Goal: Task Accomplishment & Management: Complete application form

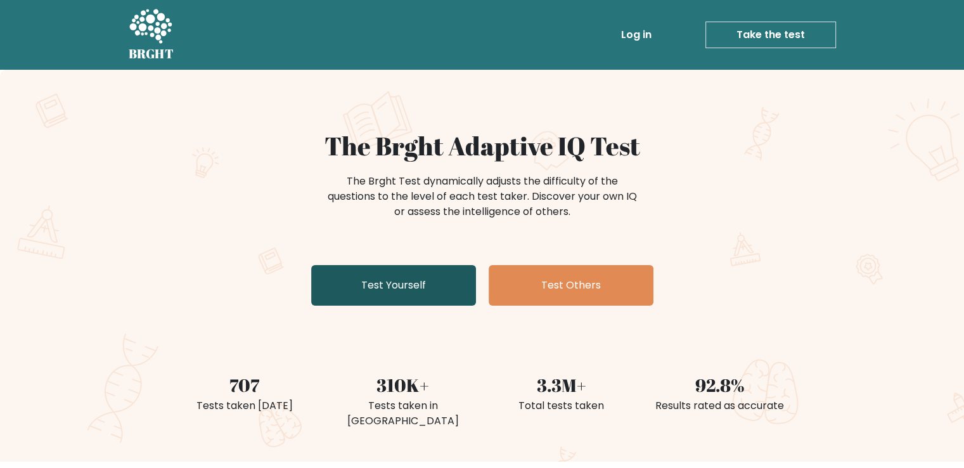
click at [372, 285] on link "Test Yourself" at bounding box center [393, 285] width 165 height 41
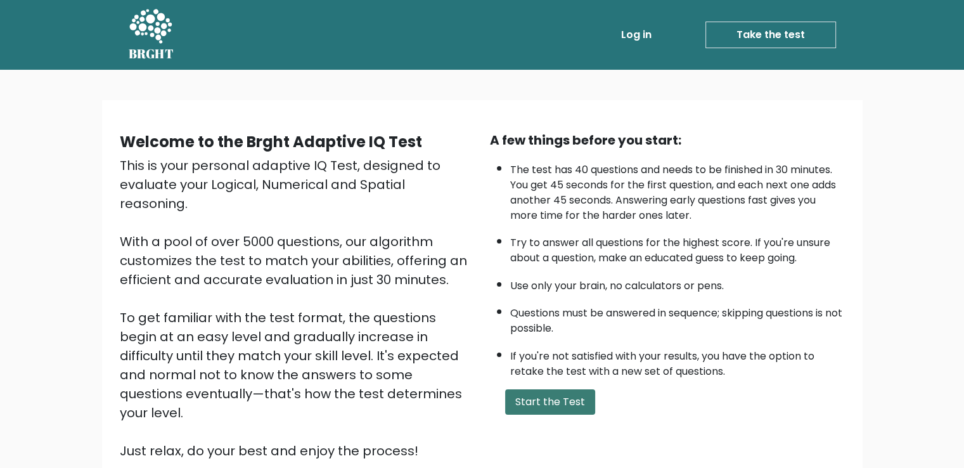
click at [540, 409] on button "Start the Test" at bounding box center [550, 401] width 90 height 25
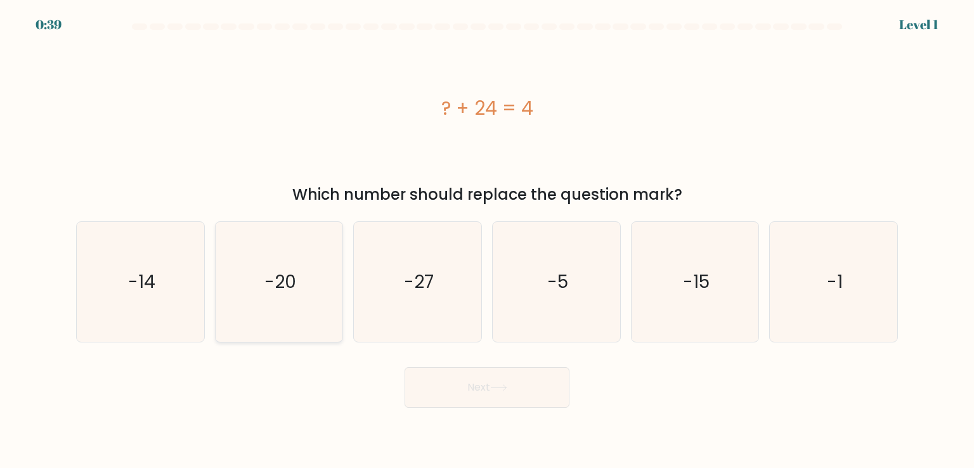
click at [251, 264] on icon "-20" at bounding box center [278, 281] width 119 height 119
click at [487, 240] on input "b. -20" at bounding box center [487, 237] width 1 height 6
radio input "true"
click at [484, 406] on button "Next" at bounding box center [486, 387] width 165 height 41
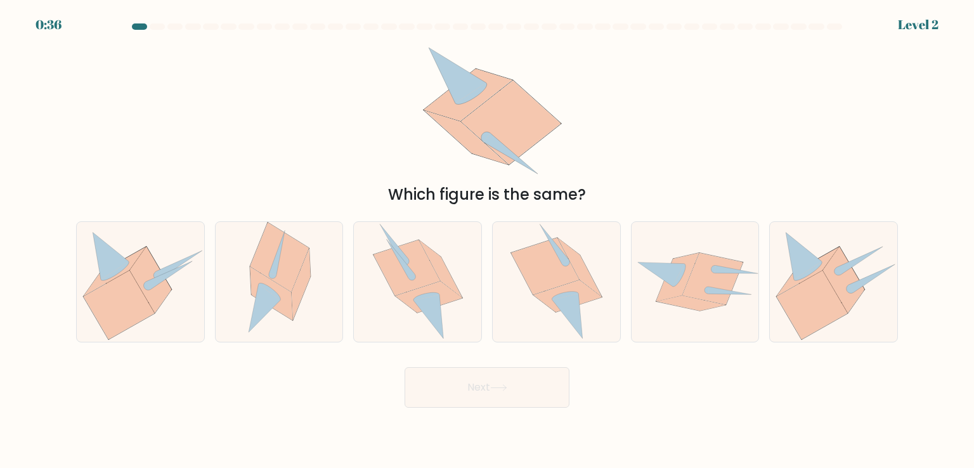
click at [484, 389] on button "Next" at bounding box center [486, 387] width 165 height 41
click at [287, 290] on icon at bounding box center [271, 293] width 42 height 53
click at [487, 240] on input "b." at bounding box center [487, 237] width 1 height 6
radio input "true"
click at [593, 288] on icon at bounding box center [580, 267] width 44 height 58
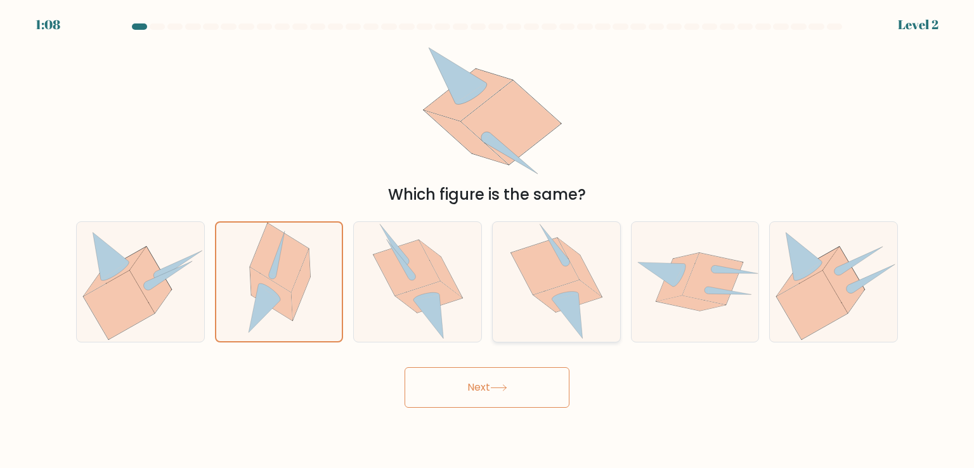
click at [487, 240] on input "d." at bounding box center [487, 237] width 1 height 6
radio input "true"
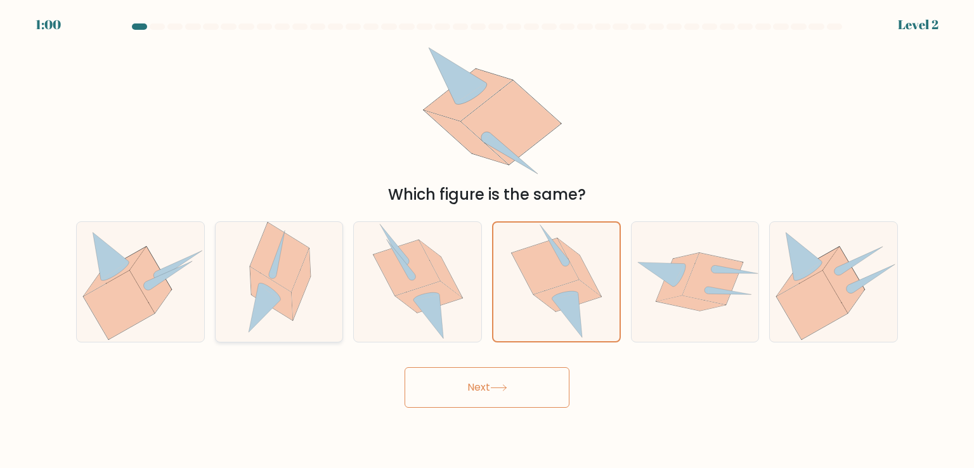
click at [281, 272] on icon at bounding box center [279, 257] width 59 height 69
click at [487, 240] on input "b." at bounding box center [487, 237] width 1 height 6
radio input "true"
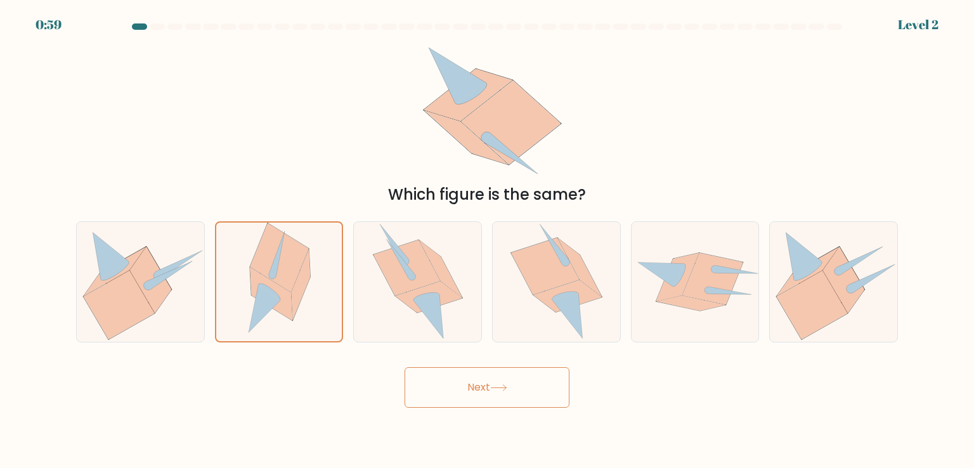
click at [477, 398] on button "Next" at bounding box center [486, 387] width 165 height 41
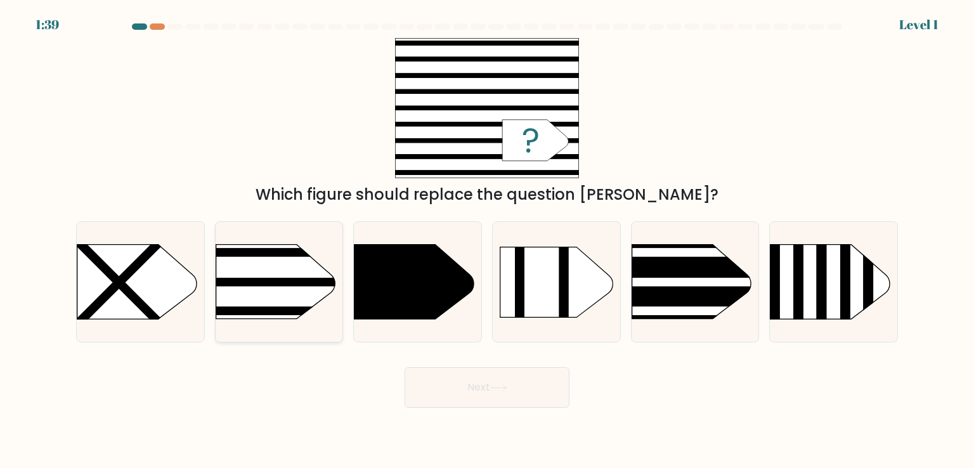
click at [293, 293] on rect at bounding box center [187, 224] width 331 height 252
click at [487, 240] on input "b." at bounding box center [487, 237] width 1 height 6
radio input "true"
click at [509, 383] on button "Next" at bounding box center [486, 387] width 165 height 41
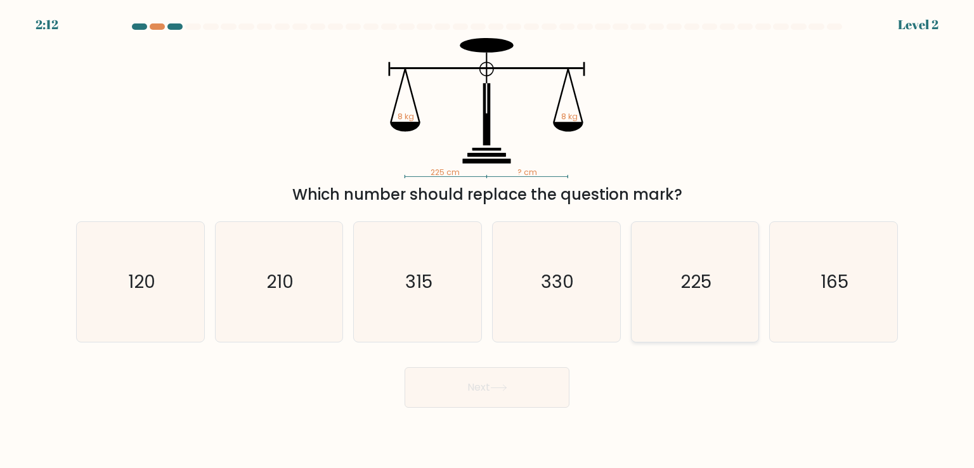
click at [702, 272] on text "225" at bounding box center [695, 281] width 31 height 25
click at [487, 240] on input "e. 225" at bounding box center [487, 237] width 1 height 6
radio input "true"
click at [520, 371] on button "Next" at bounding box center [486, 387] width 165 height 41
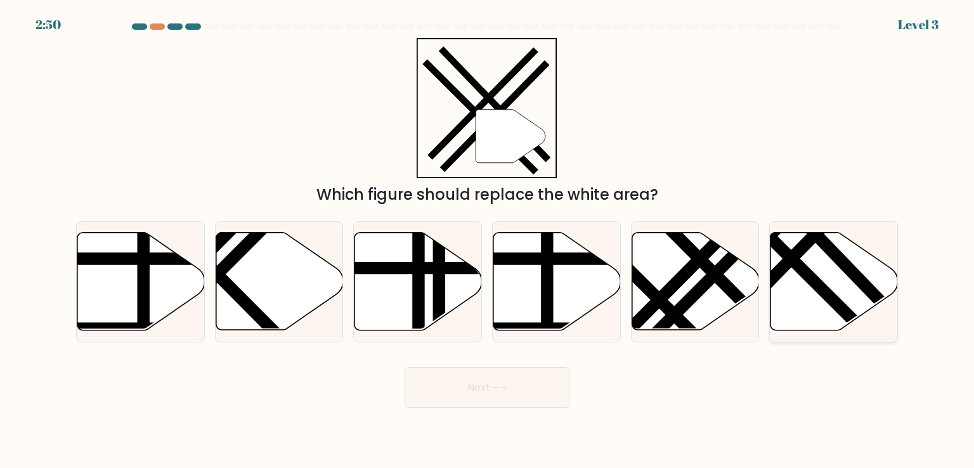
click at [818, 280] on line at bounding box center [778, 246] width 203 height 202
click at [487, 240] on input "f." at bounding box center [487, 237] width 1 height 6
radio input "true"
click at [526, 382] on button "Next" at bounding box center [486, 387] width 165 height 41
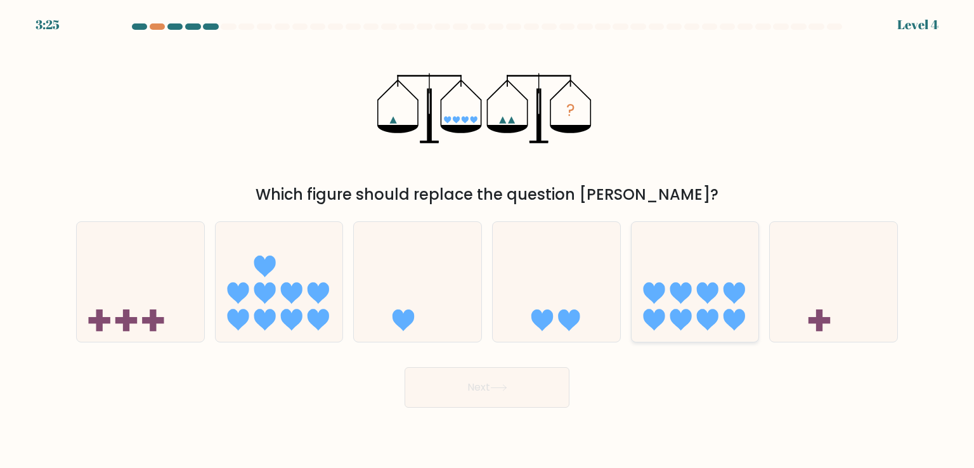
click at [720, 274] on icon at bounding box center [694, 281] width 127 height 105
click at [487, 240] on input "e." at bounding box center [487, 237] width 1 height 6
radio input "true"
click at [499, 383] on button "Next" at bounding box center [486, 387] width 165 height 41
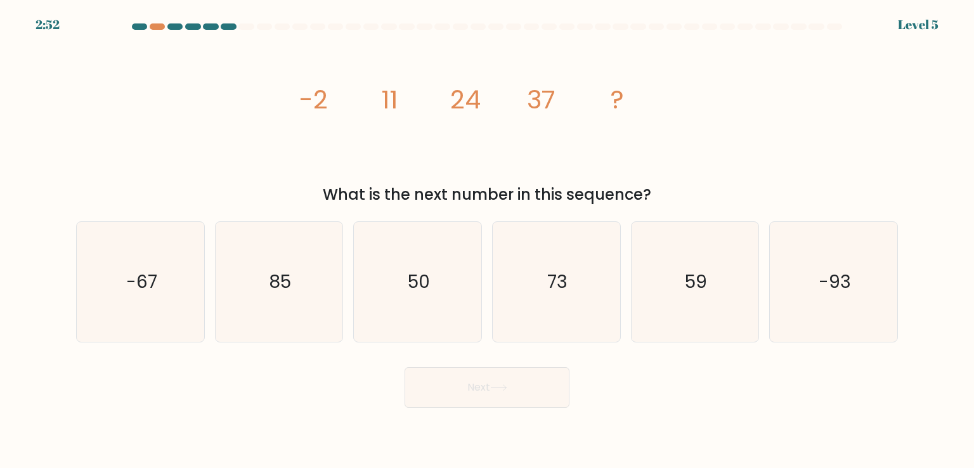
click at [487, 300] on div "d. 73" at bounding box center [556, 281] width 139 height 120
click at [426, 302] on icon "50" at bounding box center [416, 281] width 119 height 119
click at [487, 240] on input "c. 50" at bounding box center [487, 237] width 1 height 6
radio input "true"
click at [506, 370] on button "Next" at bounding box center [486, 387] width 165 height 41
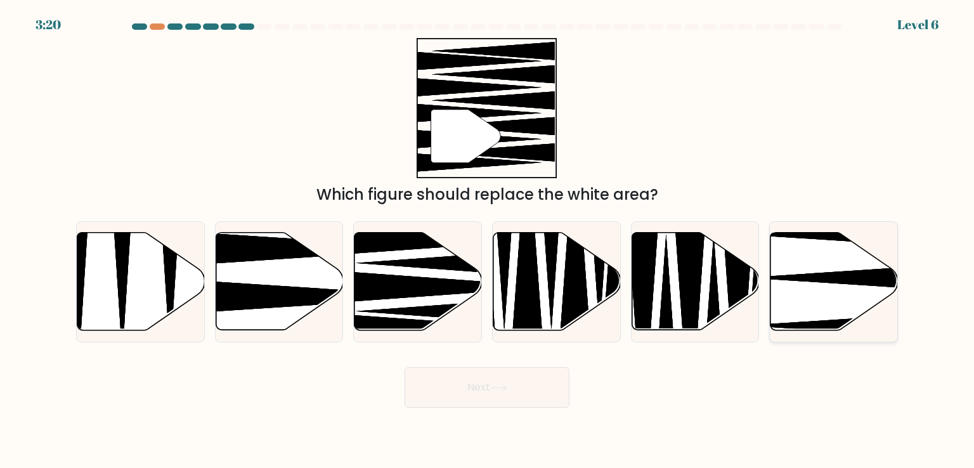
click at [818, 257] on icon at bounding box center [833, 282] width 127 height 98
click at [487, 240] on input "f." at bounding box center [487, 237] width 1 height 6
radio input "true"
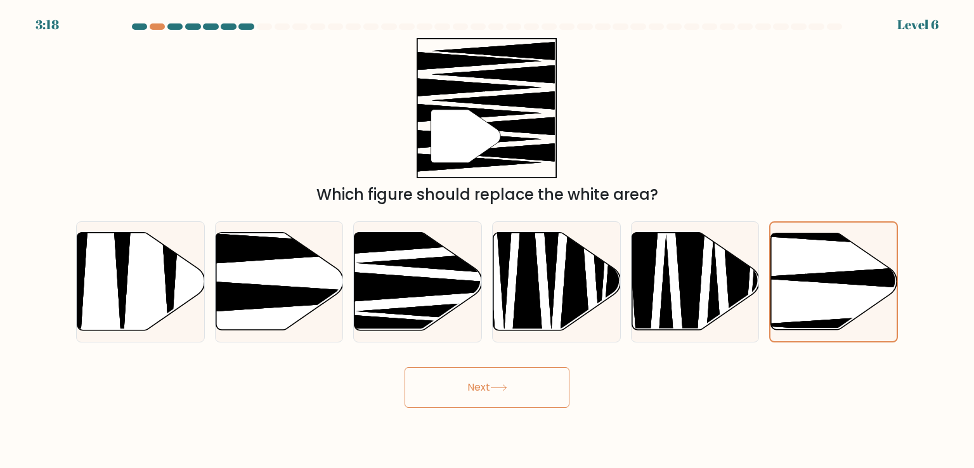
click at [486, 381] on button "Next" at bounding box center [486, 387] width 165 height 41
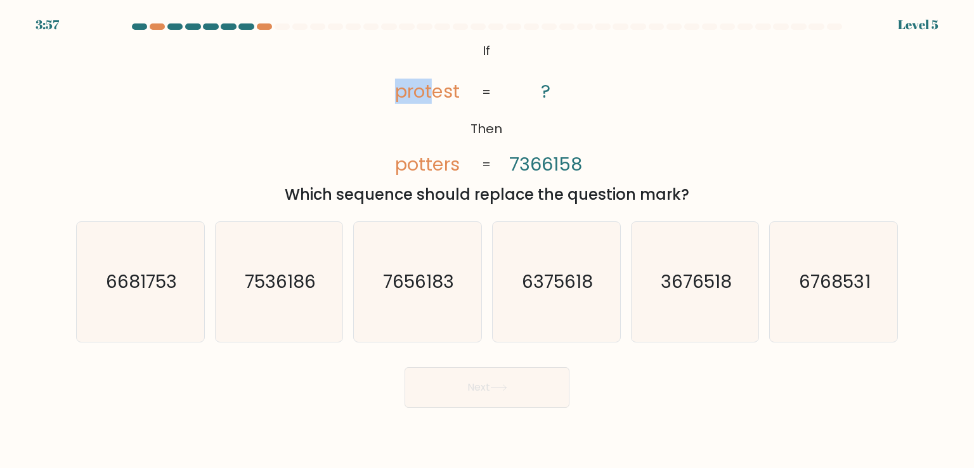
drag, startPoint x: 432, startPoint y: 100, endPoint x: 385, endPoint y: 112, distance: 49.0
click at [385, 112] on icon "@import url('https://fonts.googleapis.com/css?family=Abril+Fatface:400,100,100i…" at bounding box center [487, 108] width 228 height 140
drag, startPoint x: 475, startPoint y: 182, endPoint x: 669, endPoint y: 183, distance: 194.0
click at [669, 183] on div "@import url('https://fonts.googleapis.com/css?family=Abril+Fatface:400,100,100i…" at bounding box center [486, 122] width 837 height 168
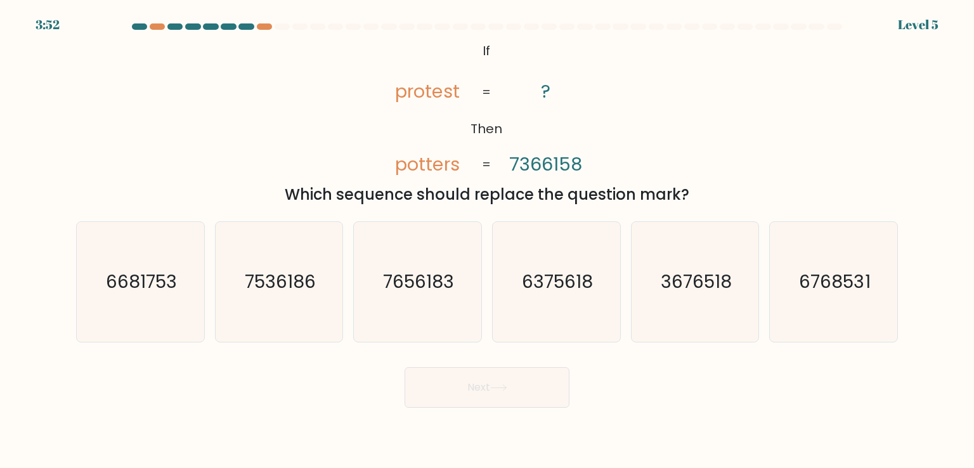
click at [669, 183] on div "Which sequence should replace the question mark?" at bounding box center [487, 194] width 806 height 23
click at [681, 297] on icon "3676518" at bounding box center [694, 281] width 119 height 119
click at [487, 240] on input "e. 3676518" at bounding box center [487, 237] width 1 height 6
radio input "true"
click at [558, 297] on icon "6375618" at bounding box center [555, 281] width 119 height 119
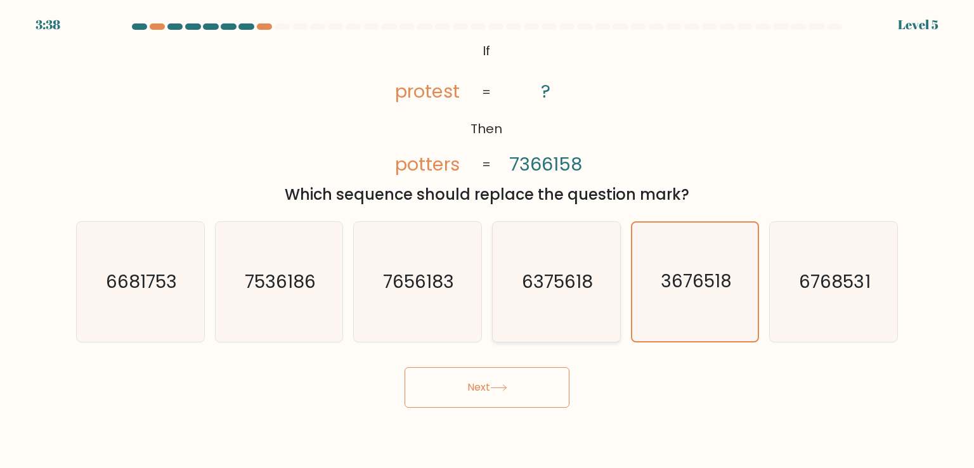
click at [487, 240] on input "d. 6375618" at bounding box center [487, 237] width 1 height 6
radio input "true"
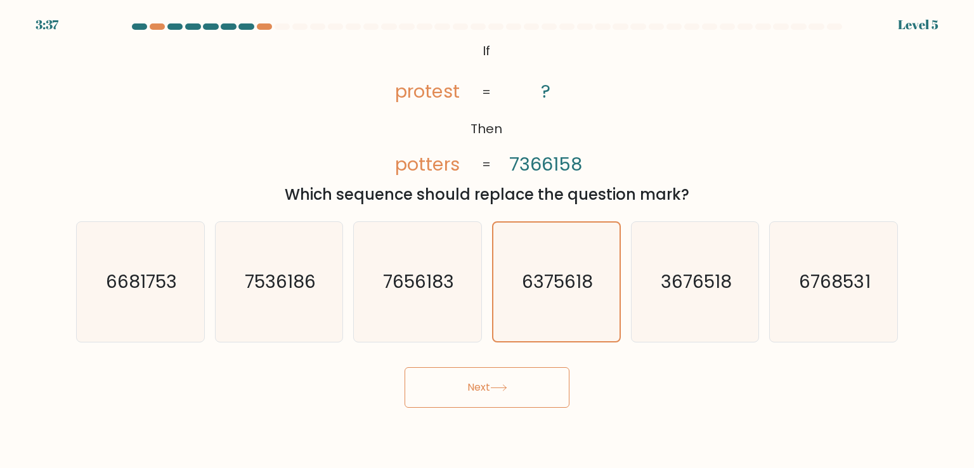
click at [511, 375] on button "Next" at bounding box center [486, 387] width 165 height 41
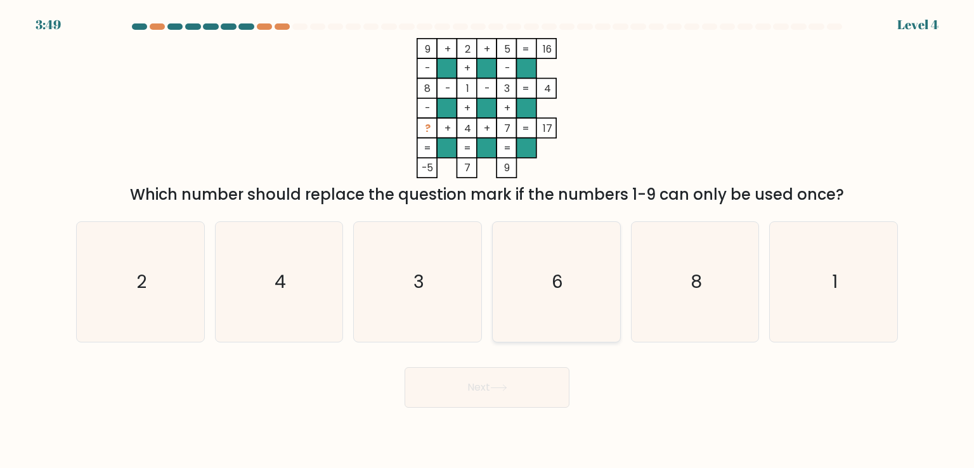
click at [562, 307] on icon "6" at bounding box center [555, 281] width 119 height 119
click at [487, 240] on input "d. 6" at bounding box center [487, 237] width 1 height 6
radio input "true"
click at [531, 377] on button "Next" at bounding box center [486, 387] width 165 height 41
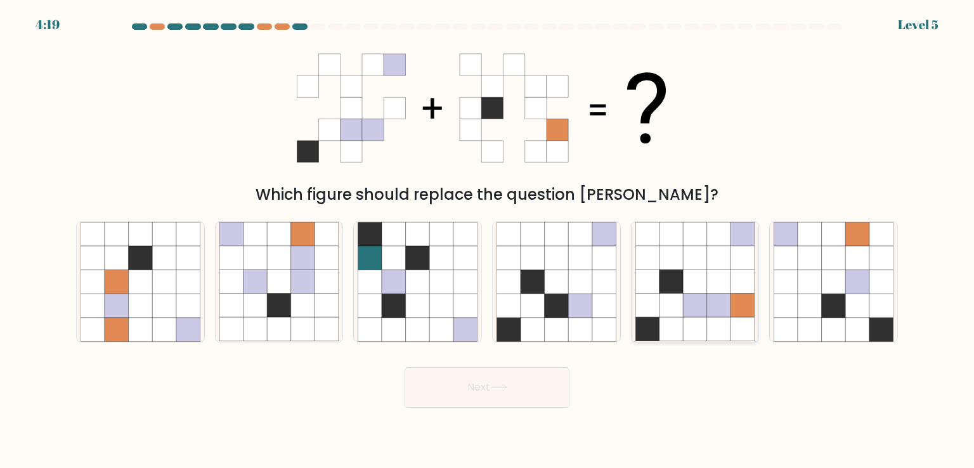
click at [687, 268] on icon at bounding box center [695, 258] width 24 height 24
click at [487, 240] on input "e." at bounding box center [487, 237] width 1 height 6
radio input "true"
click at [525, 378] on button "Next" at bounding box center [486, 387] width 165 height 41
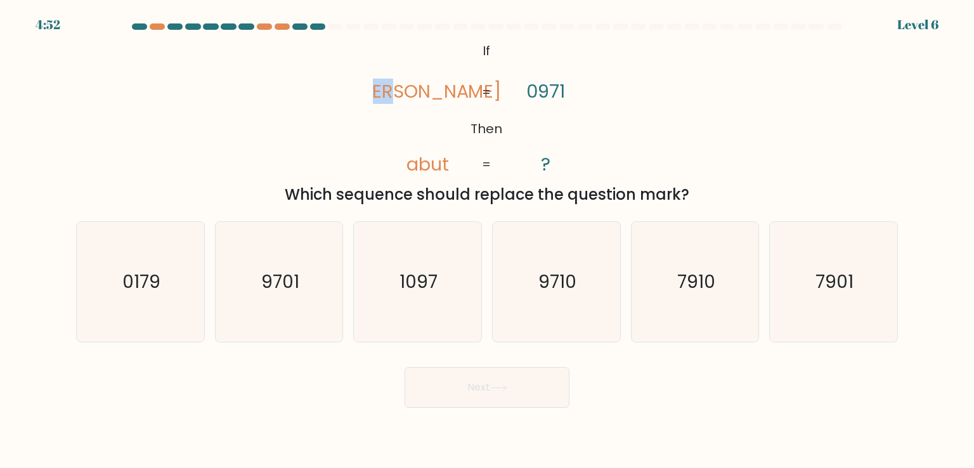
drag, startPoint x: 406, startPoint y: 89, endPoint x: 458, endPoint y: 86, distance: 52.1
click at [458, 86] on icon "@import url('https://fonts.googleapis.com/css?family=Abril+Fatface:400,100,100i…" at bounding box center [487, 108] width 228 height 140
click at [441, 150] on icon "@import url('https://fonts.googleapis.com/css?family=Abril+Fatface:400,100,100i…" at bounding box center [487, 108] width 228 height 140
click at [567, 286] on text "9710" at bounding box center [557, 281] width 38 height 25
click at [487, 240] on input "d. 9710" at bounding box center [487, 237] width 1 height 6
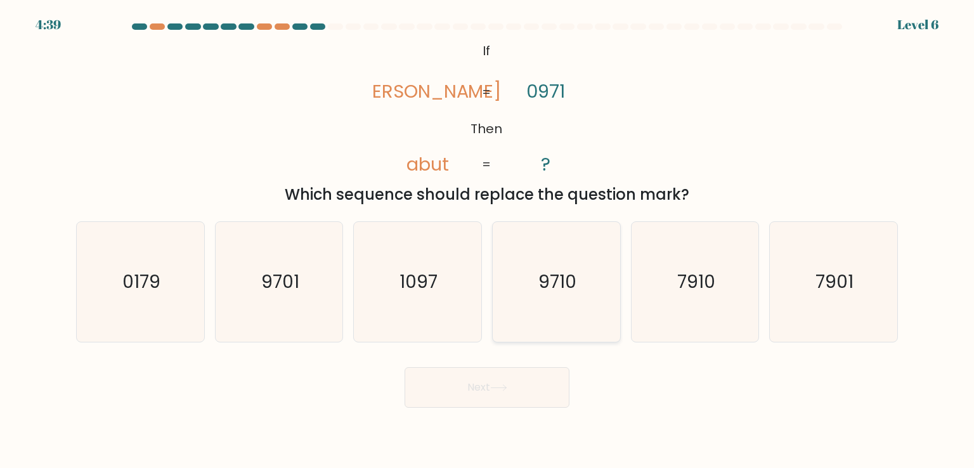
radio input "true"
click at [517, 383] on button "Next" at bounding box center [486, 387] width 165 height 41
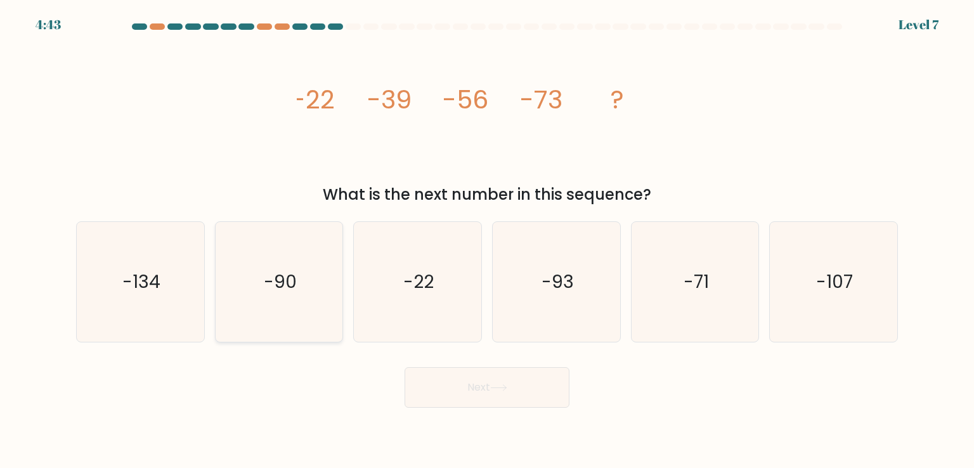
click at [294, 281] on text "-90" at bounding box center [280, 281] width 33 height 25
click at [487, 240] on input "b. -90" at bounding box center [487, 237] width 1 height 6
radio input "true"
click at [469, 385] on button "Next" at bounding box center [486, 387] width 165 height 41
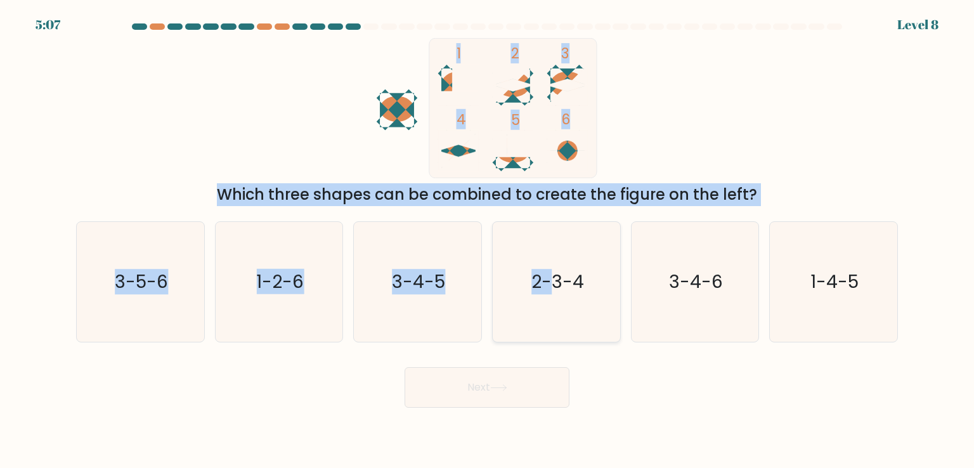
drag, startPoint x: 518, startPoint y: 89, endPoint x: 557, endPoint y: 286, distance: 201.0
click at [557, 286] on form at bounding box center [487, 215] width 974 height 384
click at [766, 82] on div "1 2 3 4 5 6 Which three shapes can be combined to create the figure on the left?" at bounding box center [486, 122] width 837 height 168
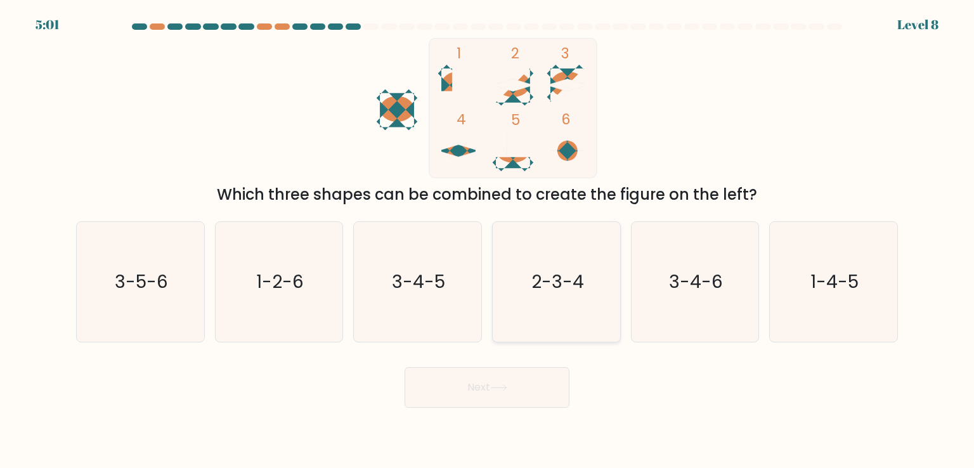
click at [558, 254] on icon "2-3-4" at bounding box center [555, 281] width 119 height 119
click at [487, 240] on input "d. 2-3-4" at bounding box center [487, 237] width 1 height 6
radio input "true"
click at [506, 387] on icon at bounding box center [498, 388] width 15 height 6
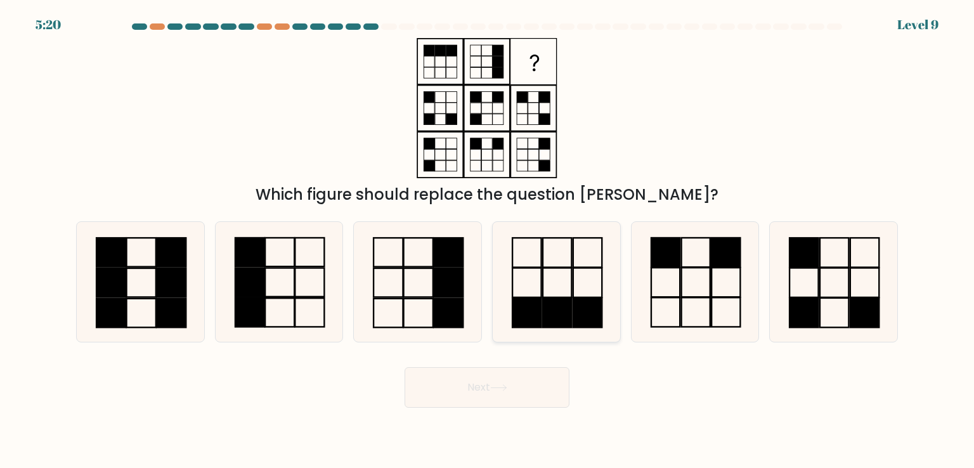
click at [573, 278] on rect at bounding box center [587, 282] width 29 height 29
click at [487, 240] on input "d." at bounding box center [487, 237] width 1 height 6
radio input "true"
click at [522, 370] on button "Next" at bounding box center [486, 387] width 165 height 41
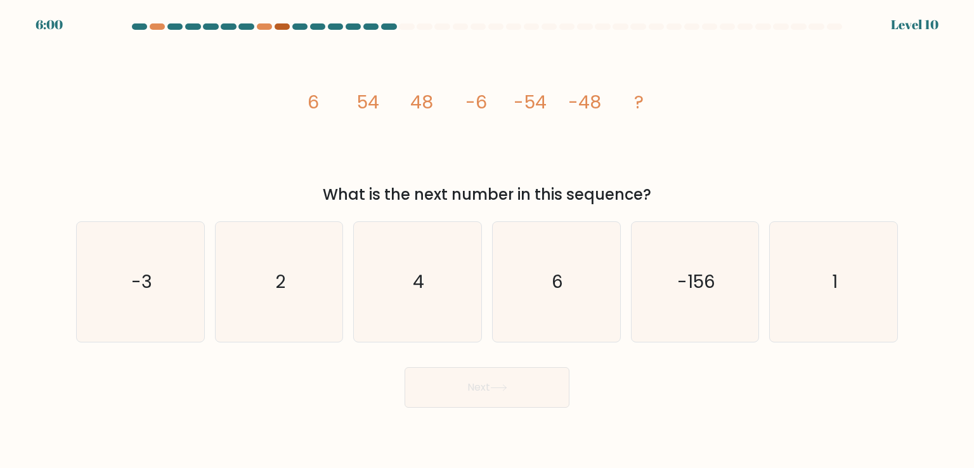
click at [282, 25] on div at bounding box center [281, 26] width 15 height 6
click at [663, 250] on icon "-156" at bounding box center [694, 281] width 119 height 119
click at [487, 240] on input "e. -156" at bounding box center [487, 237] width 1 height 6
radio input "true"
click at [507, 386] on icon at bounding box center [498, 387] width 17 height 7
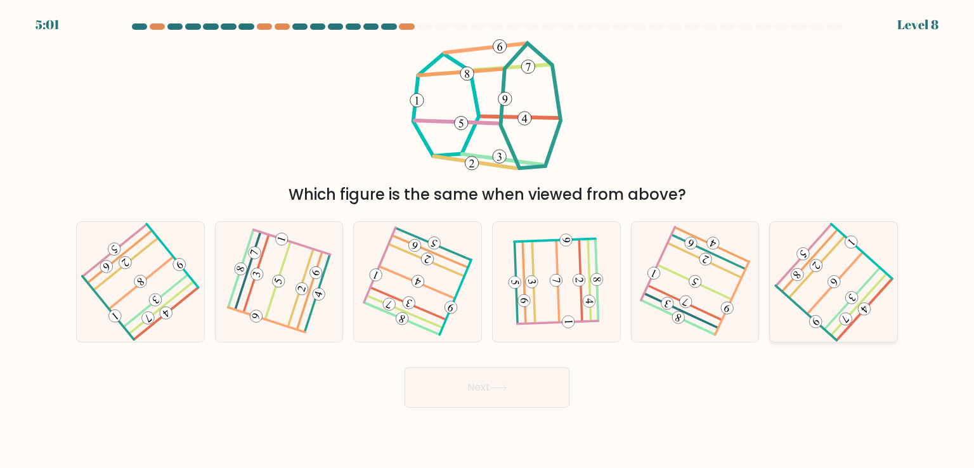
click at [824, 292] on icon at bounding box center [833, 282] width 96 height 96
click at [487, 240] on input "f." at bounding box center [487, 237] width 1 height 6
radio input "true"
click at [529, 394] on button "Next" at bounding box center [486, 387] width 165 height 41
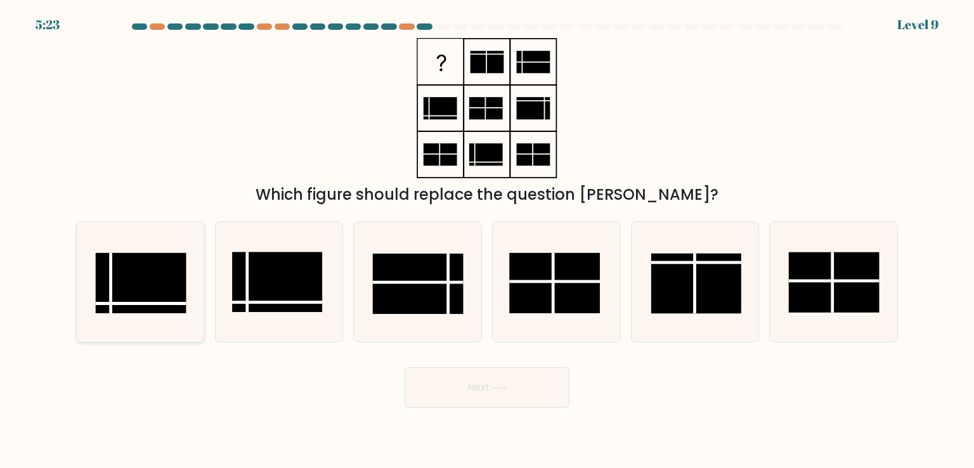
click at [161, 293] on rect at bounding box center [141, 283] width 90 height 60
click at [487, 240] on input "a." at bounding box center [487, 237] width 1 height 6
radio input "true"
click at [519, 376] on button "Next" at bounding box center [486, 387] width 165 height 41
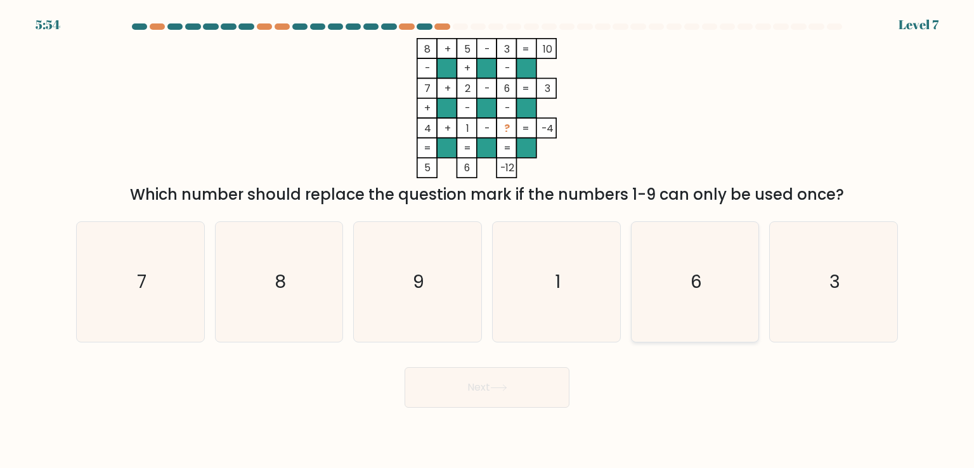
click at [694, 289] on text "6" at bounding box center [695, 281] width 11 height 25
click at [487, 240] on input "e. 6" at bounding box center [487, 237] width 1 height 6
radio input "true"
click at [452, 291] on icon "9" at bounding box center [416, 281] width 119 height 119
click at [487, 240] on input "c. 9" at bounding box center [487, 237] width 1 height 6
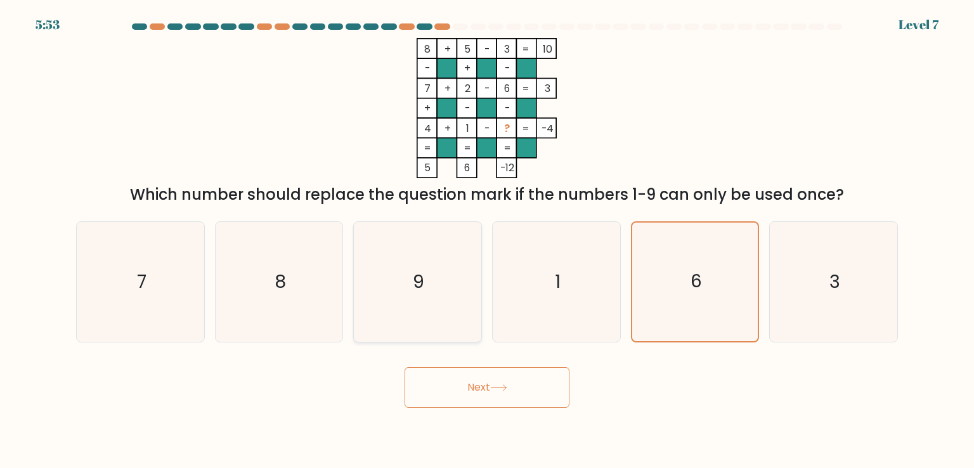
radio input "true"
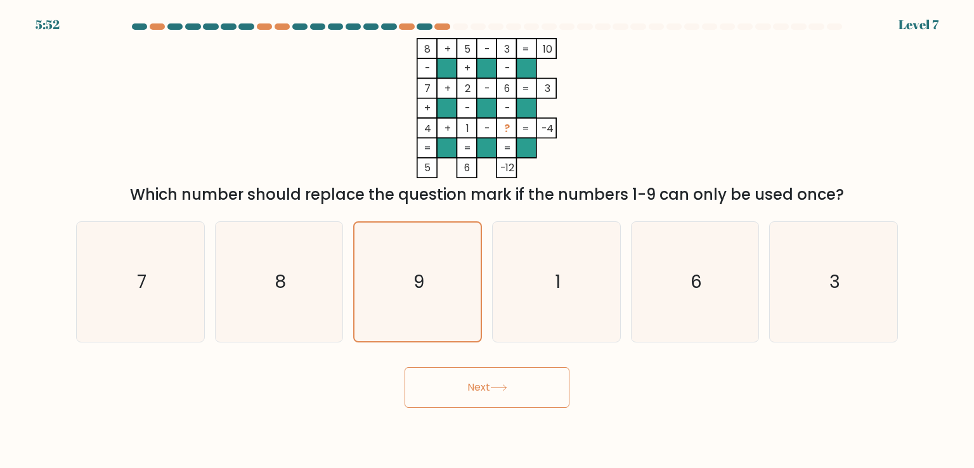
click at [499, 381] on button "Next" at bounding box center [486, 387] width 165 height 41
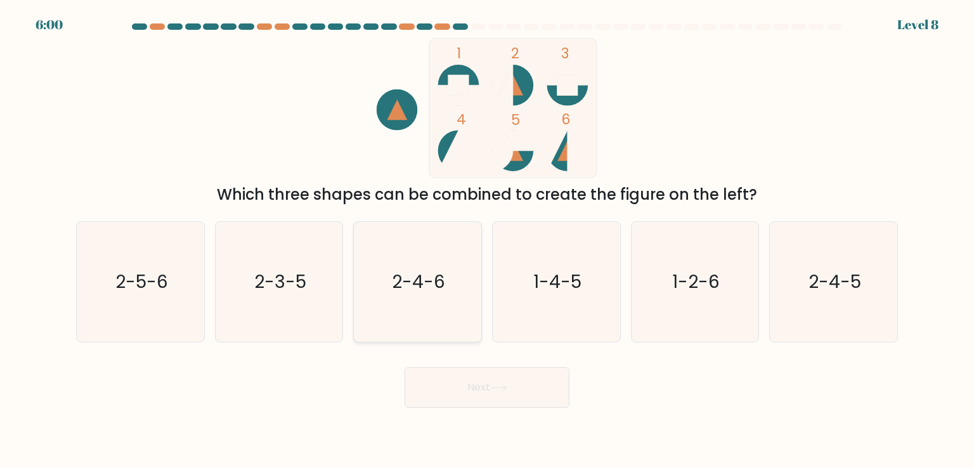
click at [424, 279] on text "2-4-6" at bounding box center [418, 281] width 53 height 25
click at [487, 240] on input "c. 2-4-6" at bounding box center [487, 237] width 1 height 6
radio input "true"
click at [468, 350] on form at bounding box center [487, 215] width 974 height 384
click at [477, 385] on button "Next" at bounding box center [486, 387] width 165 height 41
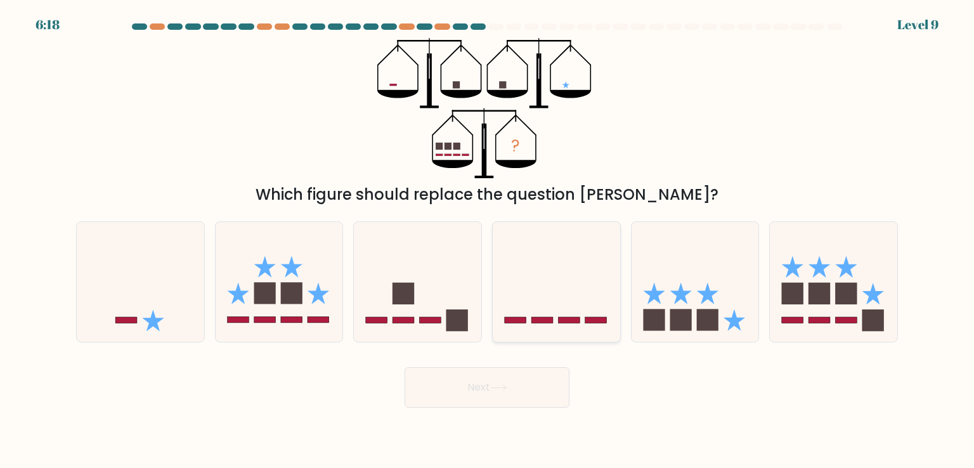
click at [507, 274] on icon at bounding box center [555, 281] width 127 height 105
click at [487, 240] on input "d." at bounding box center [487, 237] width 1 height 6
radio input "true"
click at [496, 369] on button "Next" at bounding box center [486, 387] width 165 height 41
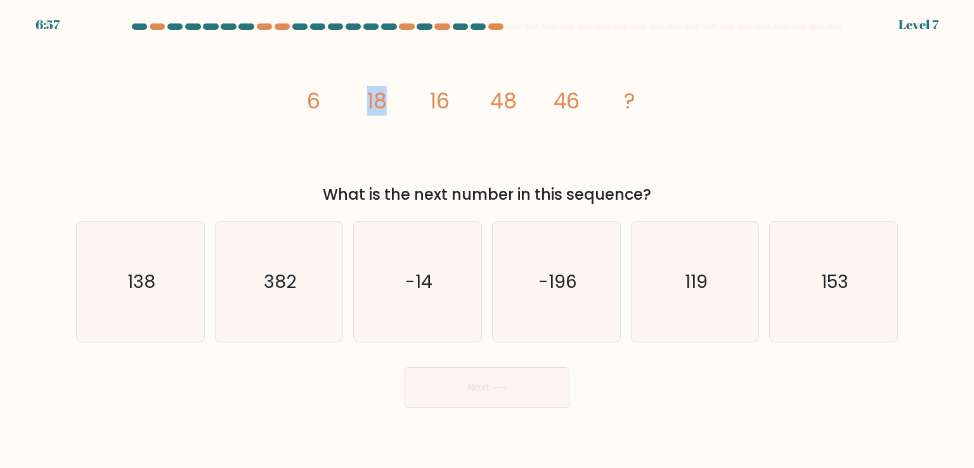
drag, startPoint x: 314, startPoint y: 106, endPoint x: 401, endPoint y: 115, distance: 86.6
click at [401, 115] on icon "image/svg+xml 6 18 16 48 46 ?" at bounding box center [487, 108] width 380 height 140
drag, startPoint x: 370, startPoint y: 94, endPoint x: 404, endPoint y: 112, distance: 38.8
click at [404, 112] on icon "image/svg+xml 6 18 16 48 46 ?" at bounding box center [487, 108] width 380 height 140
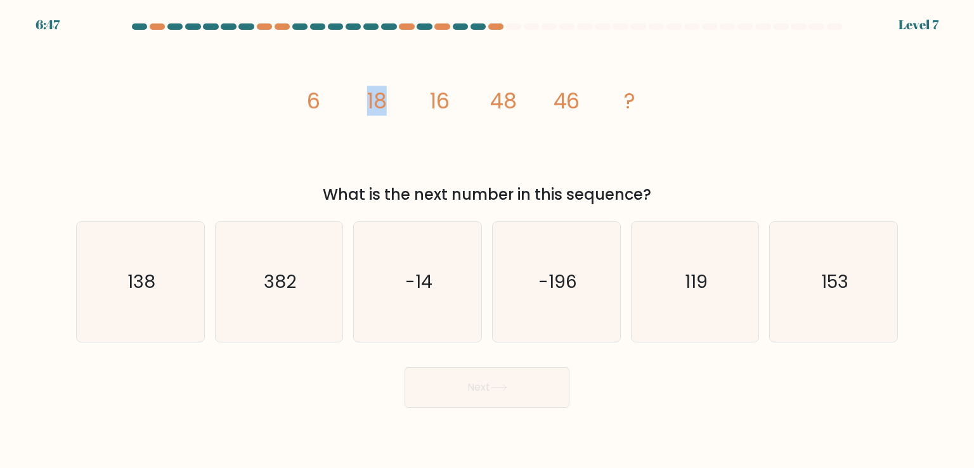
click at [404, 112] on icon "image/svg+xml 6 18 16 48 46 ?" at bounding box center [487, 108] width 380 height 140
drag, startPoint x: 418, startPoint y: 102, endPoint x: 525, endPoint y: 109, distance: 107.3
click at [525, 109] on icon "image/svg+xml 6 18 16 48 46 ?" at bounding box center [487, 108] width 380 height 140
click at [472, 141] on icon "image/svg+xml 6 18 16 48 46 ?" at bounding box center [487, 108] width 380 height 140
drag, startPoint x: 557, startPoint y: 99, endPoint x: 605, endPoint y: 103, distance: 47.7
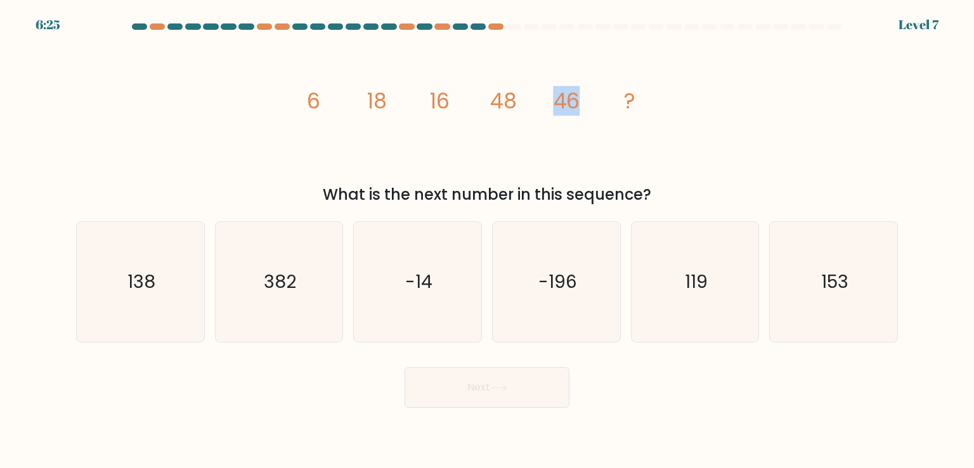
click at [605, 103] on icon "image/svg+xml 6 18 16 48 46 ?" at bounding box center [487, 108] width 380 height 140
click at [151, 273] on text "138" at bounding box center [141, 281] width 28 height 25
click at [487, 240] on input "a. 138" at bounding box center [487, 237] width 1 height 6
radio input "true"
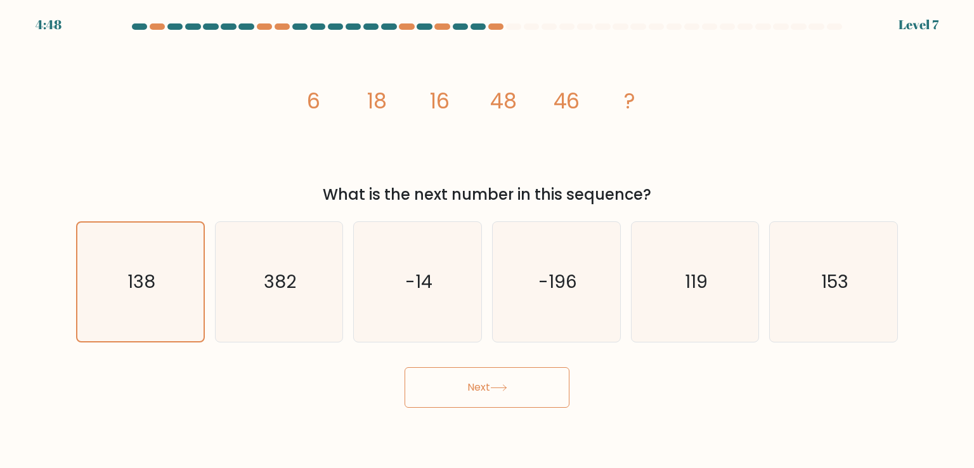
click at [504, 390] on icon at bounding box center [498, 387] width 17 height 7
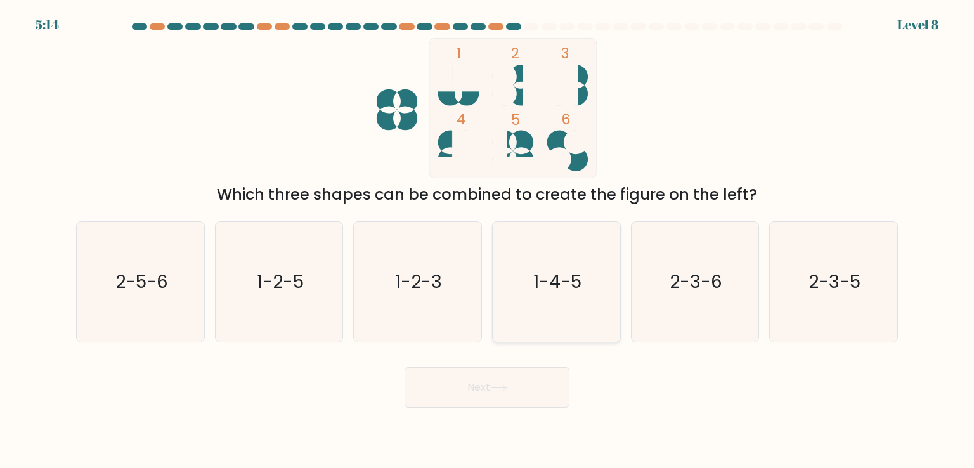
click at [562, 274] on text "1-4-5" at bounding box center [557, 281] width 48 height 25
click at [487, 240] on input "d. 1-4-5" at bounding box center [487, 237] width 1 height 6
radio input "true"
click at [518, 399] on button "Next" at bounding box center [486, 387] width 165 height 41
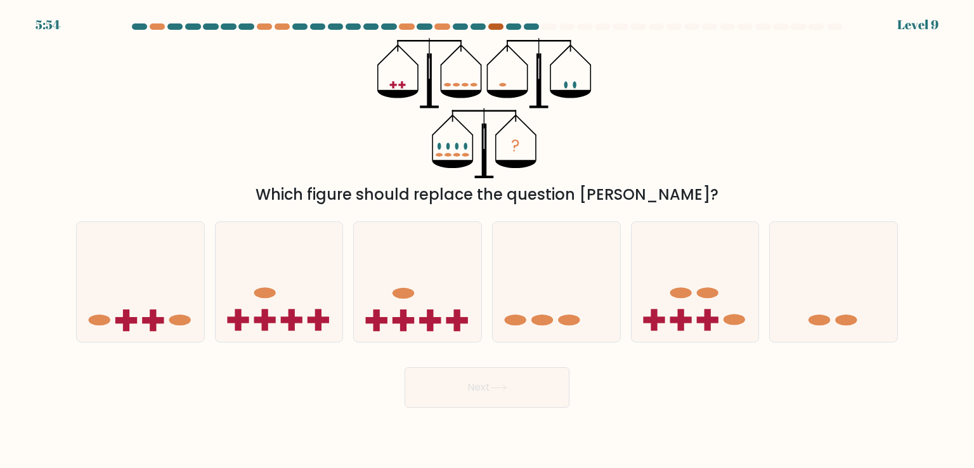
click at [497, 25] on div at bounding box center [495, 26] width 15 height 6
click at [431, 264] on icon at bounding box center [417, 281] width 127 height 105
click at [487, 240] on input "c." at bounding box center [487, 237] width 1 height 6
radio input "true"
click at [153, 285] on icon at bounding box center [140, 281] width 127 height 105
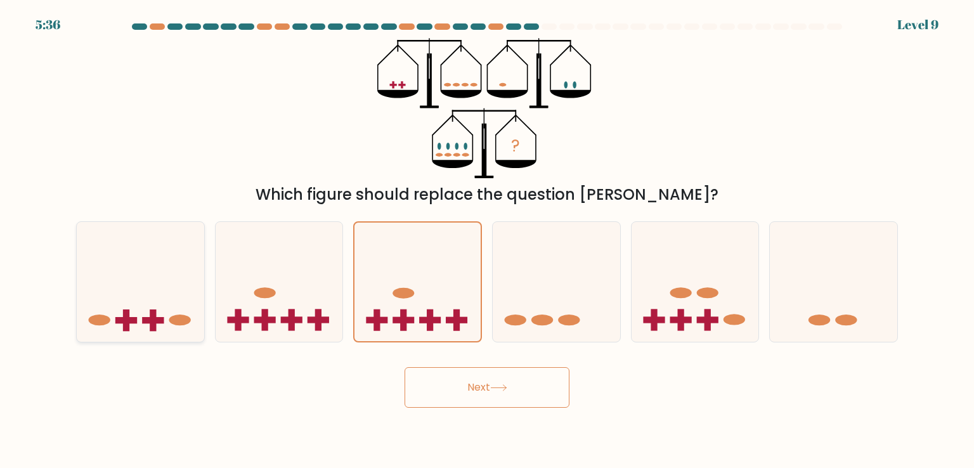
click at [487, 240] on input "a." at bounding box center [487, 237] width 1 height 6
radio input "true"
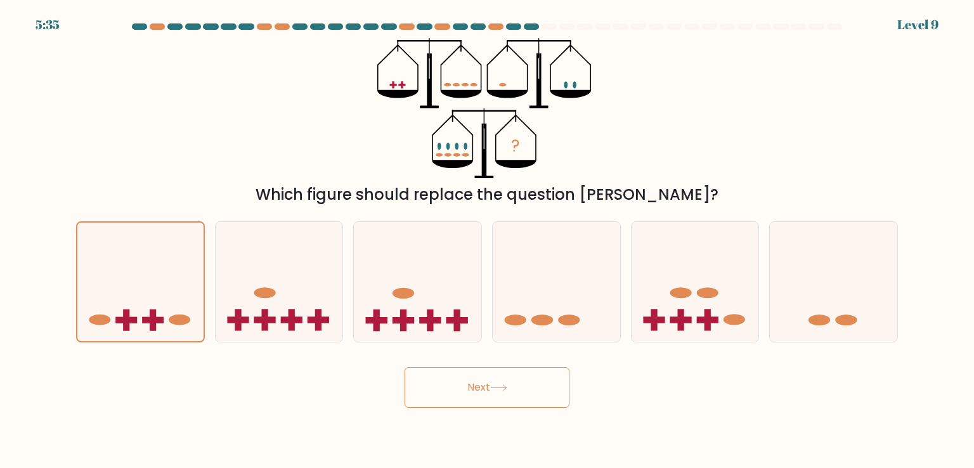
click at [475, 393] on button "Next" at bounding box center [486, 387] width 165 height 41
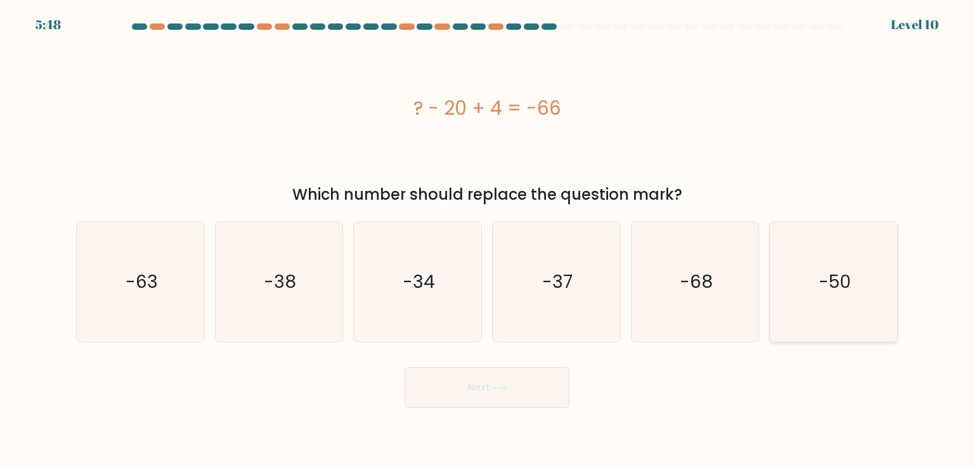
click at [829, 275] on text "-50" at bounding box center [834, 281] width 32 height 25
click at [487, 240] on input "f. -50" at bounding box center [487, 237] width 1 height 6
radio input "true"
click at [508, 392] on button "Next" at bounding box center [486, 387] width 165 height 41
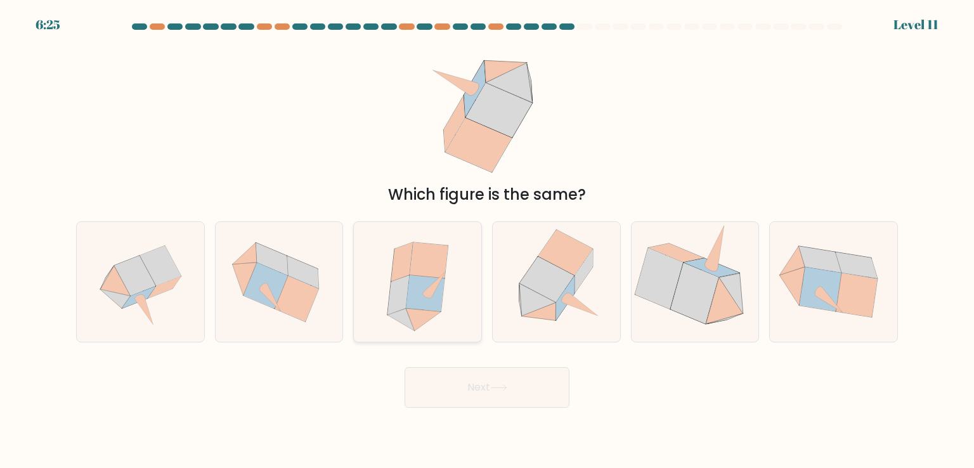
click at [422, 287] on icon at bounding box center [425, 293] width 39 height 36
click at [487, 240] on input "c." at bounding box center [487, 237] width 1 height 6
radio input "true"
click at [663, 288] on icon at bounding box center [658, 278] width 48 height 61
click at [487, 240] on input "e." at bounding box center [487, 237] width 1 height 6
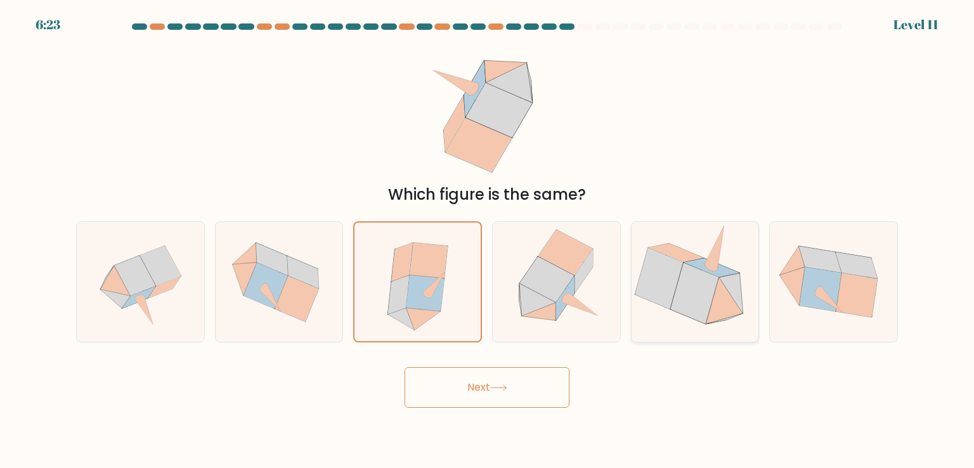
radio input "true"
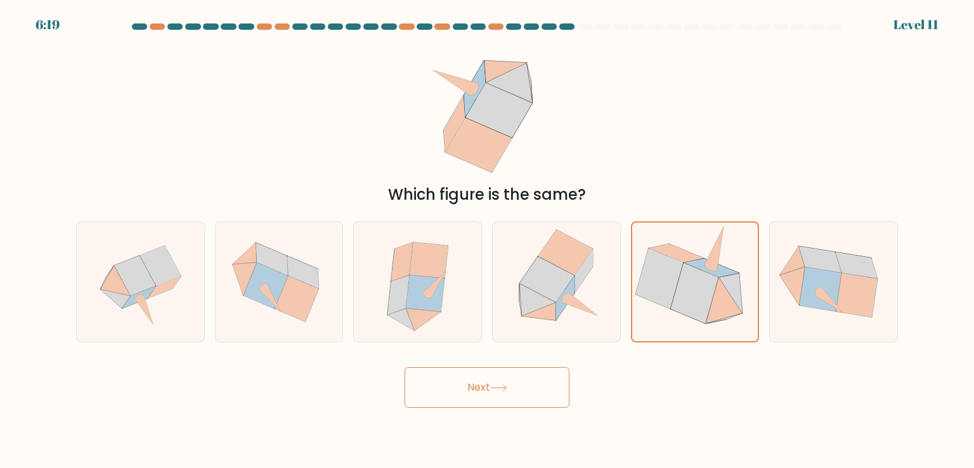
click at [498, 378] on button "Next" at bounding box center [486, 387] width 165 height 41
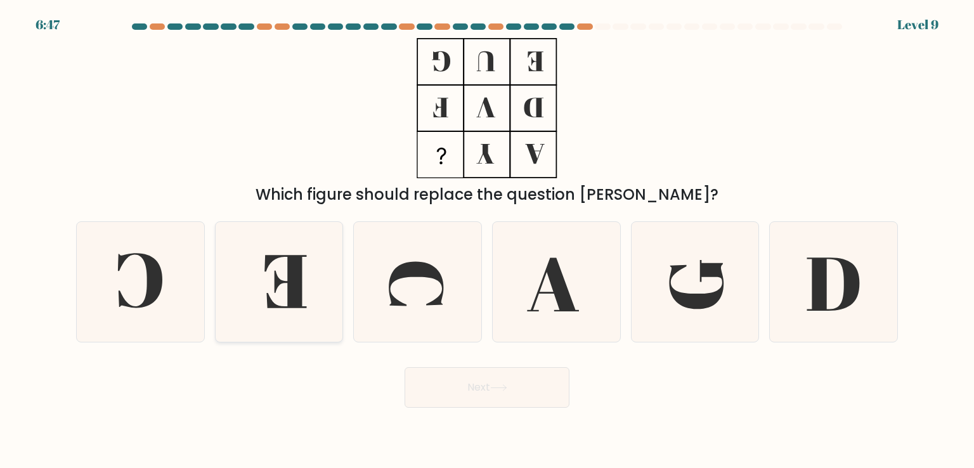
click at [281, 272] on icon at bounding box center [278, 281] width 119 height 119
click at [487, 240] on input "b." at bounding box center [487, 237] width 1 height 6
radio input "true"
click at [460, 375] on button "Next" at bounding box center [486, 387] width 165 height 41
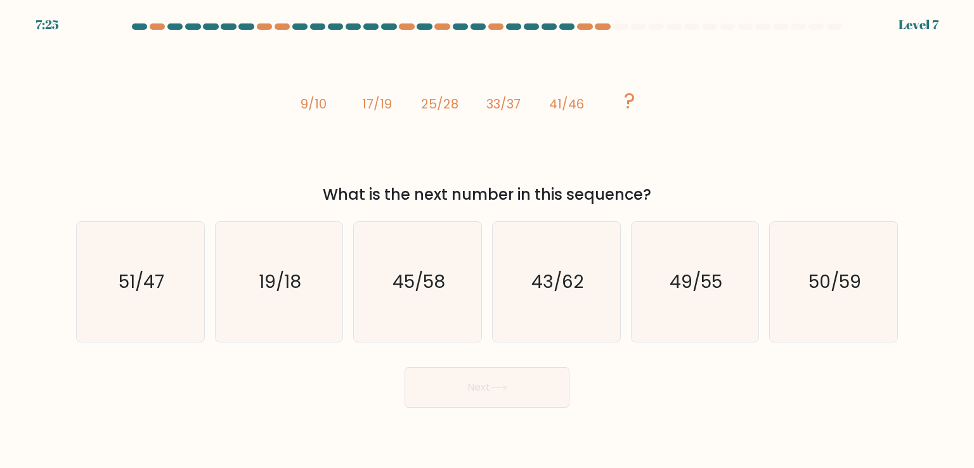
drag, startPoint x: 322, startPoint y: 185, endPoint x: 728, endPoint y: 177, distance: 405.7
click at [728, 177] on div "image/svg+xml 9/10 17/19 25/28 33/37 41/46 ? What is the next number in this se…" at bounding box center [486, 122] width 837 height 168
drag, startPoint x: 302, startPoint y: 101, endPoint x: 360, endPoint y: 110, distance: 58.4
click at [360, 110] on icon "image/svg+xml 9/10 17/19 25/28 33/37 41/46 ?" at bounding box center [487, 108] width 380 height 140
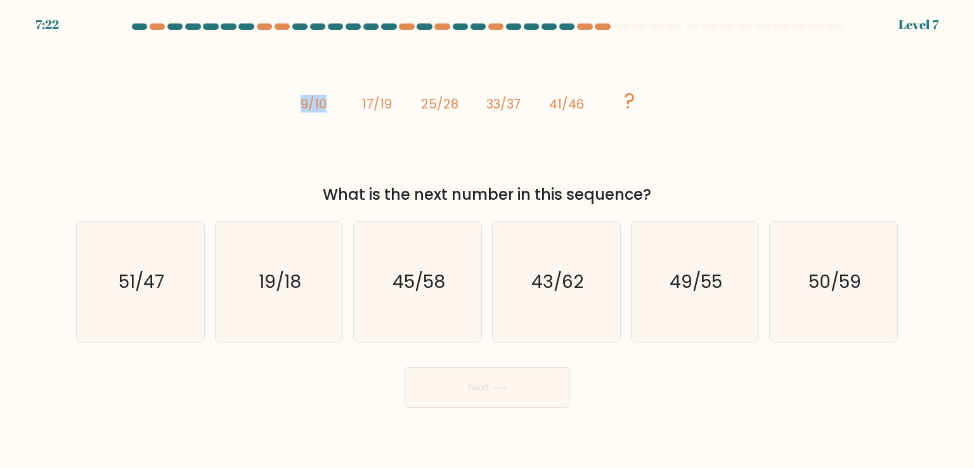
click at [360, 110] on icon "image/svg+xml 9/10 17/19 25/28 33/37 41/46 ?" at bounding box center [487, 108] width 380 height 140
click at [697, 290] on text "49/55" at bounding box center [695, 281] width 53 height 25
click at [487, 240] on input "e. 49/55" at bounding box center [487, 237] width 1 height 6
radio input "true"
click at [518, 391] on button "Next" at bounding box center [486, 387] width 165 height 41
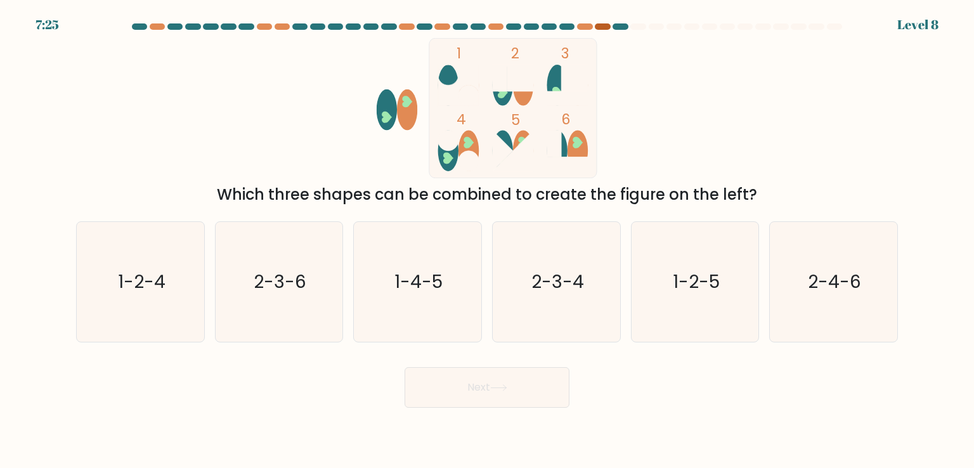
click at [599, 29] on div at bounding box center [602, 26] width 15 height 6
click at [245, 295] on icon "2-3-6" at bounding box center [278, 281] width 119 height 119
click at [487, 240] on input "b. 2-3-6" at bounding box center [487, 237] width 1 height 6
radio input "true"
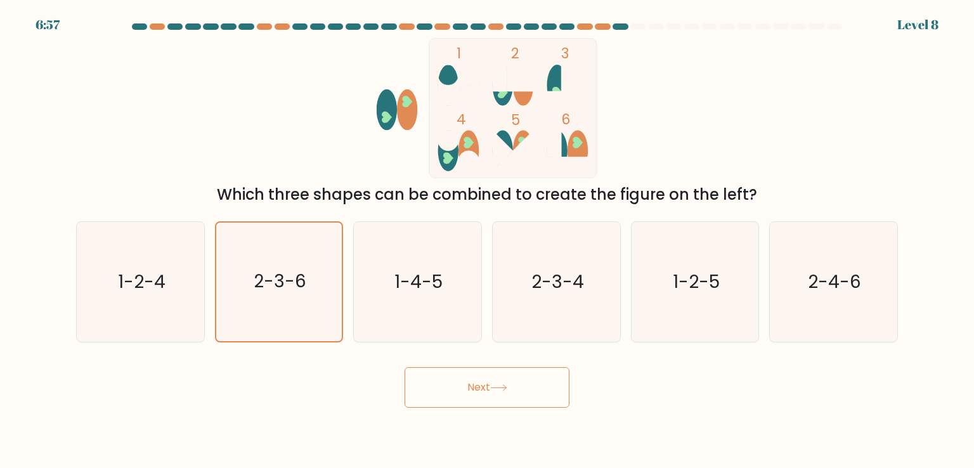
click at [489, 387] on button "Next" at bounding box center [486, 387] width 165 height 41
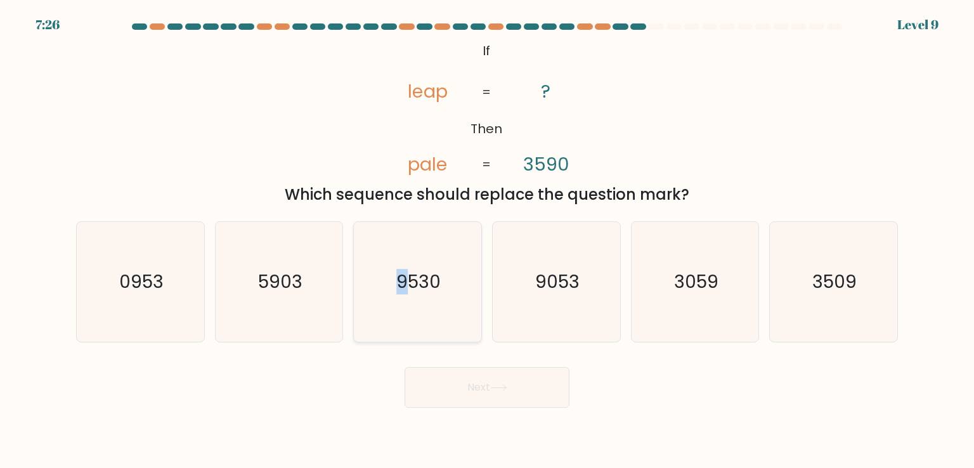
drag, startPoint x: 374, startPoint y: 216, endPoint x: 416, endPoint y: 275, distance: 72.3
click at [416, 275] on div "a. 0953 b. 5903 c." at bounding box center [487, 276] width 832 height 131
click at [416, 275] on text "9530" at bounding box center [419, 281] width 44 height 25
click at [487, 240] on input "c. 9530" at bounding box center [487, 237] width 1 height 6
radio input "true"
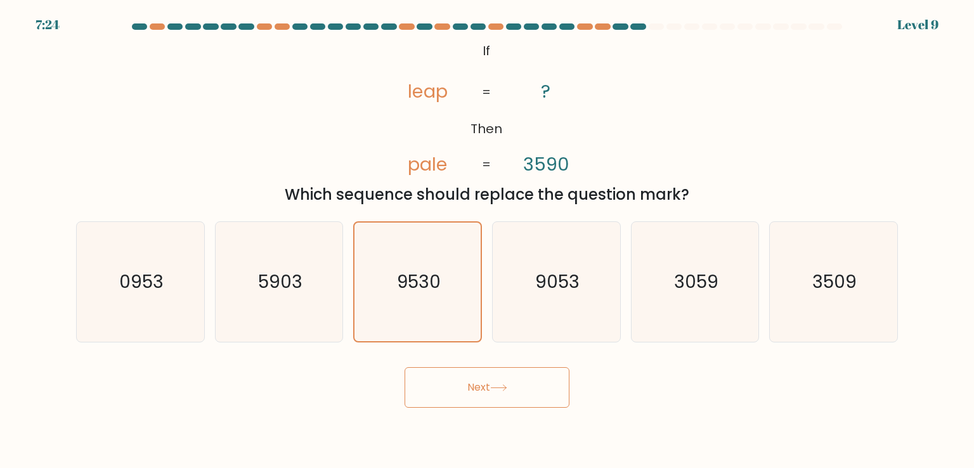
click at [473, 395] on button "Next" at bounding box center [486, 387] width 165 height 41
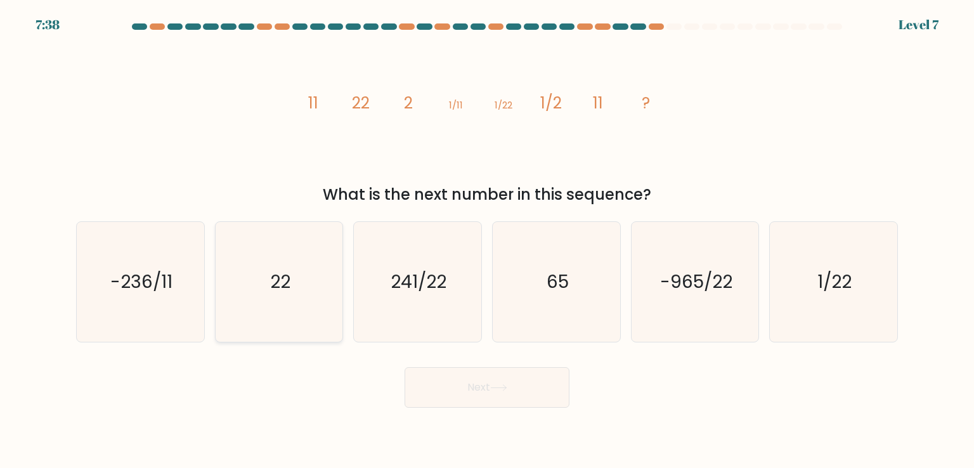
click at [317, 296] on icon "22" at bounding box center [278, 281] width 119 height 119
click at [487, 240] on input "b. 22" at bounding box center [487, 237] width 1 height 6
radio input "true"
click at [463, 369] on button "Next" at bounding box center [486, 387] width 165 height 41
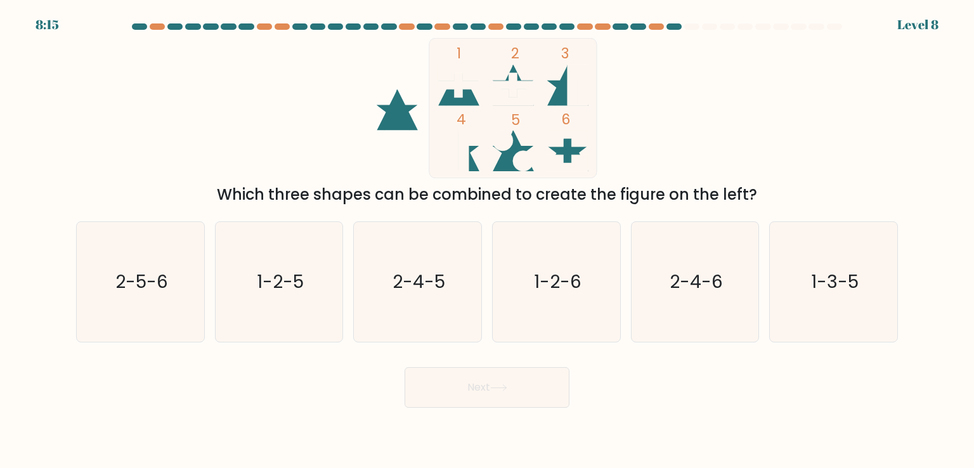
drag, startPoint x: 468, startPoint y: 98, endPoint x: 565, endPoint y: 67, distance: 102.4
click at [565, 67] on icon "1 2 3 4 5 6" at bounding box center [486, 108] width 341 height 140
drag, startPoint x: 565, startPoint y: 67, endPoint x: 567, endPoint y: 119, distance: 52.6
click at [567, 119] on icon "1 2 3 4 5 6" at bounding box center [486, 108] width 341 height 140
click at [567, 119] on tspan "6" at bounding box center [566, 119] width 9 height 20
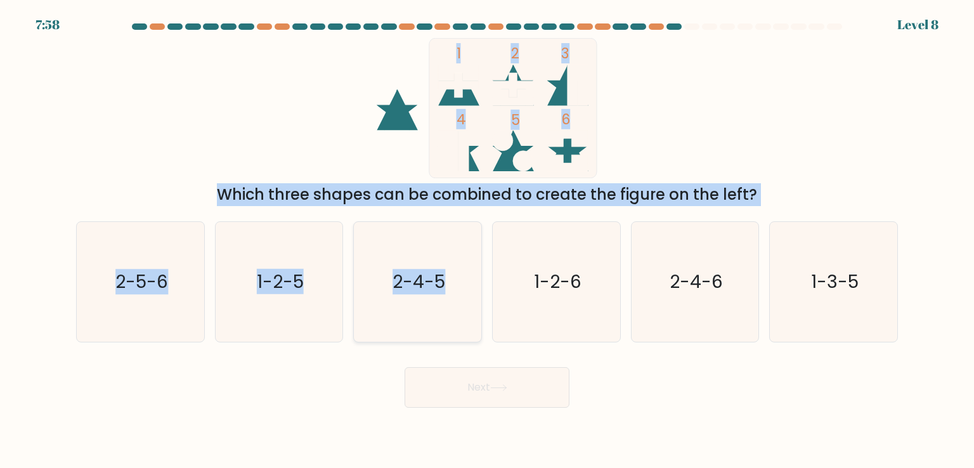
drag, startPoint x: 561, startPoint y: 154, endPoint x: 475, endPoint y: 278, distance: 150.3
click at [475, 278] on form at bounding box center [487, 215] width 974 height 384
click at [763, 153] on div "1 2 3 4 5 6 Which three shapes can be combined to create the figure on the left?" at bounding box center [486, 122] width 837 height 168
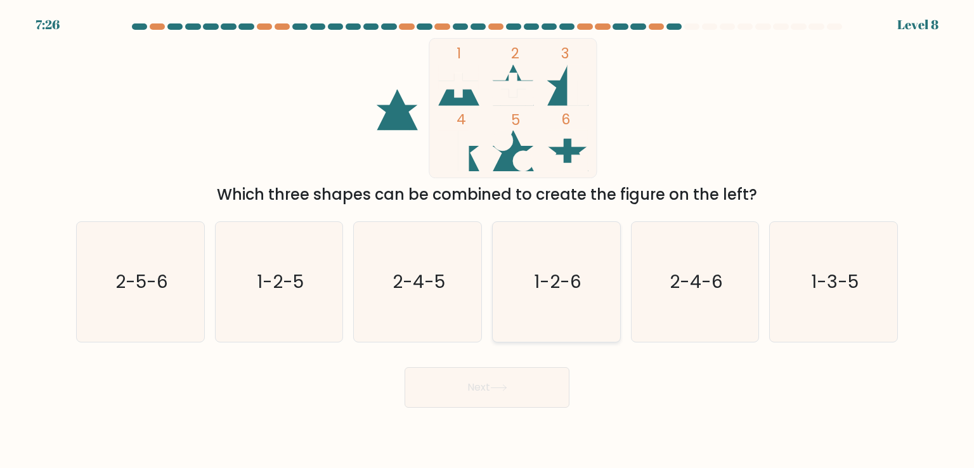
click at [608, 272] on icon "1-2-6" at bounding box center [555, 281] width 119 height 119
click at [487, 240] on input "d. 1-2-6" at bounding box center [487, 237] width 1 height 6
radio input "true"
click at [524, 374] on button "Next" at bounding box center [486, 387] width 165 height 41
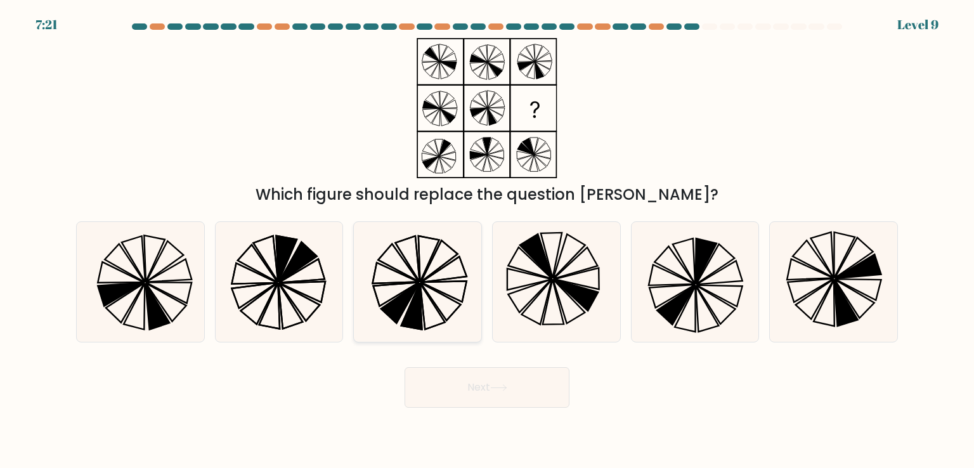
click at [436, 285] on icon at bounding box center [416, 281] width 119 height 119
click at [487, 240] on input "c." at bounding box center [487, 237] width 1 height 6
radio input "true"
click at [466, 382] on button "Next" at bounding box center [486, 387] width 165 height 41
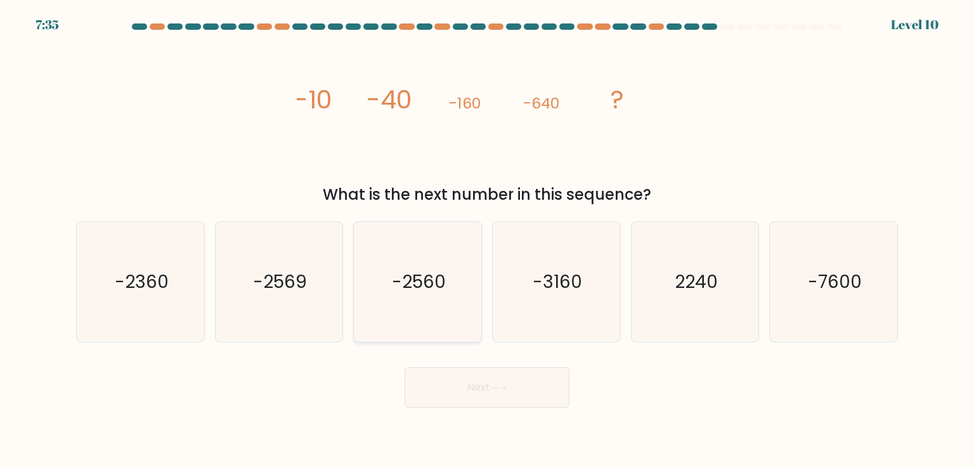
click at [423, 294] on icon "-2560" at bounding box center [416, 281] width 119 height 119
click at [487, 240] on input "c. -2560" at bounding box center [487, 237] width 1 height 6
radio input "true"
click at [499, 378] on button "Next" at bounding box center [486, 387] width 165 height 41
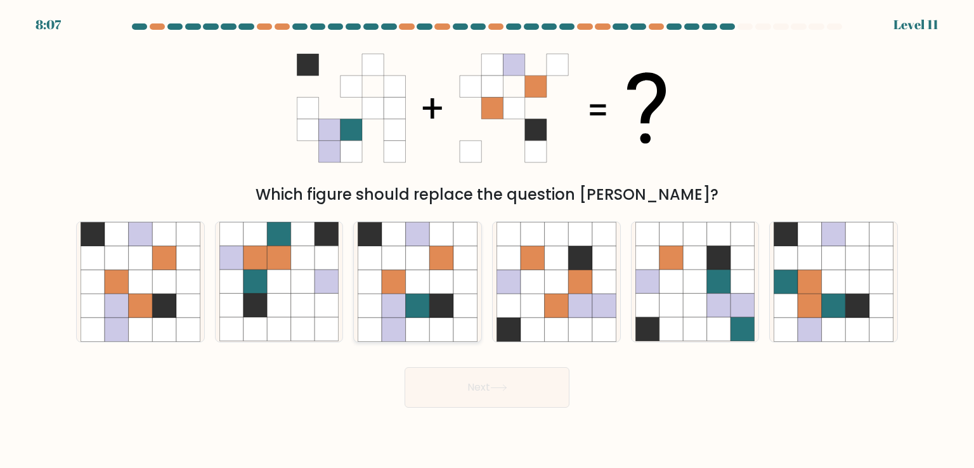
click at [398, 278] on icon at bounding box center [394, 282] width 24 height 24
click at [487, 240] on input "c." at bounding box center [487, 237] width 1 height 6
radio input "true"
click at [497, 394] on button "Next" at bounding box center [486, 387] width 165 height 41
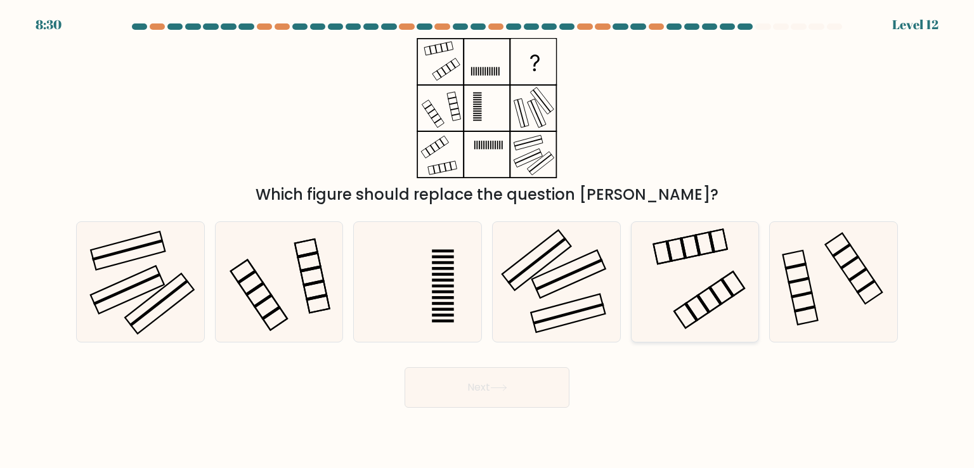
click at [688, 259] on icon at bounding box center [694, 281] width 119 height 119
click at [487, 240] on input "e." at bounding box center [487, 237] width 1 height 6
radio input "true"
click at [837, 254] on rect at bounding box center [842, 250] width 20 height 15
click at [487, 240] on input "f." at bounding box center [487, 237] width 1 height 6
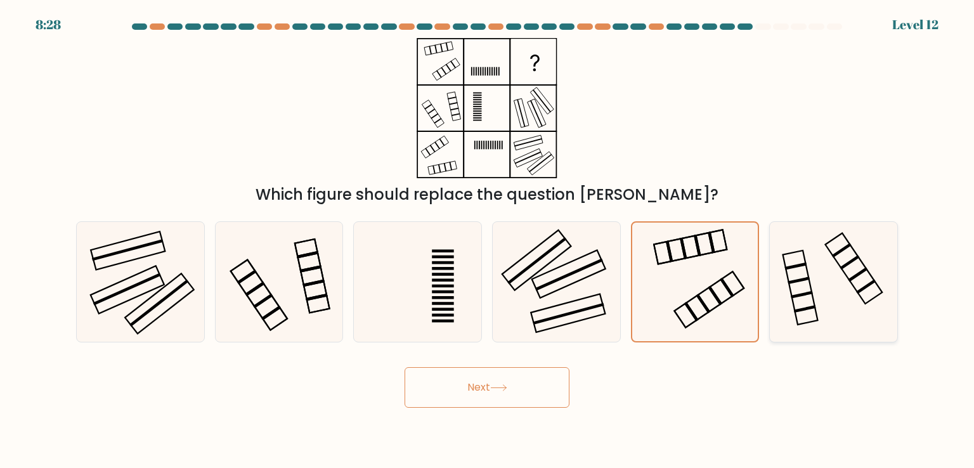
radio input "true"
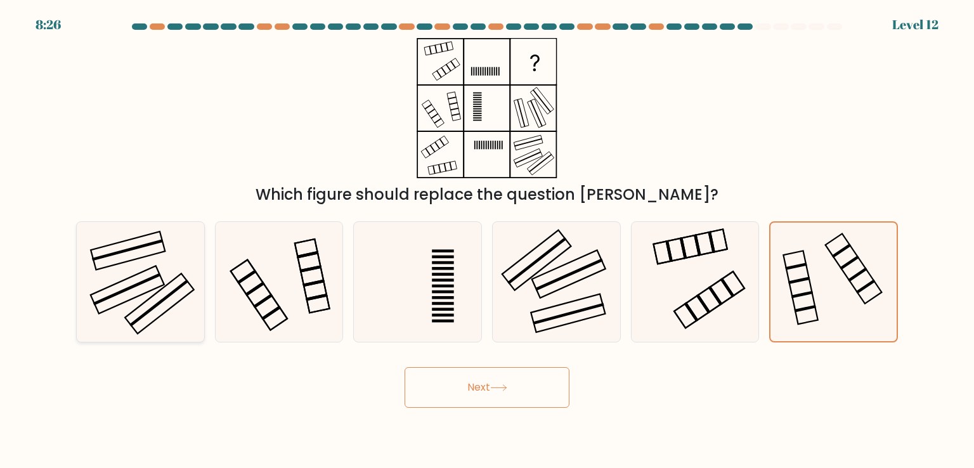
click at [185, 278] on icon at bounding box center [139, 281] width 119 height 119
click at [487, 240] on input "a." at bounding box center [487, 237] width 1 height 6
radio input "true"
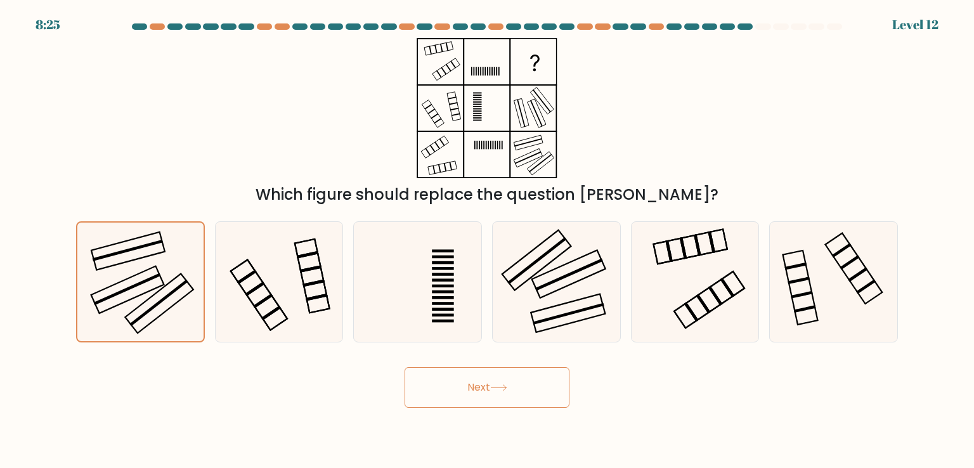
click at [461, 389] on button "Next" at bounding box center [486, 387] width 165 height 41
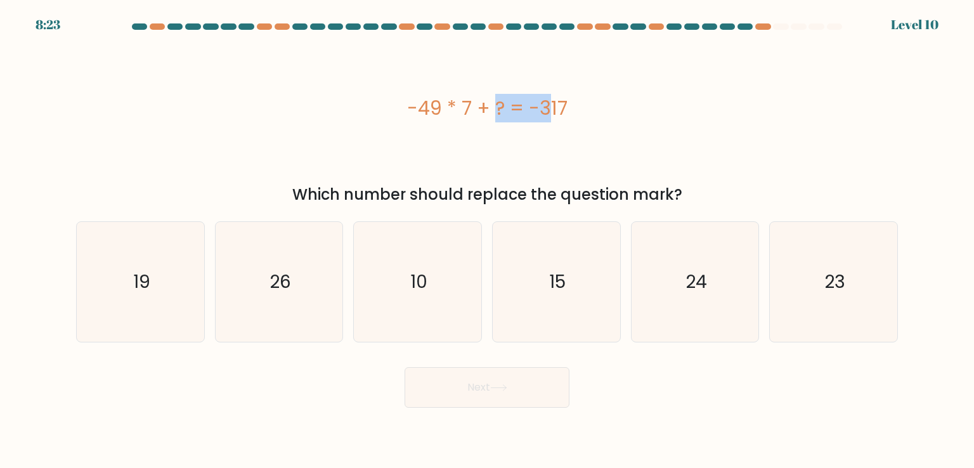
drag, startPoint x: 416, startPoint y: 111, endPoint x: 471, endPoint y: 116, distance: 55.4
click at [471, 116] on div "-49 * 7 + ? = -317" at bounding box center [486, 108] width 821 height 29
click at [317, 277] on icon "26" at bounding box center [278, 281] width 119 height 119
click at [487, 240] on input "b. 26" at bounding box center [487, 237] width 1 height 6
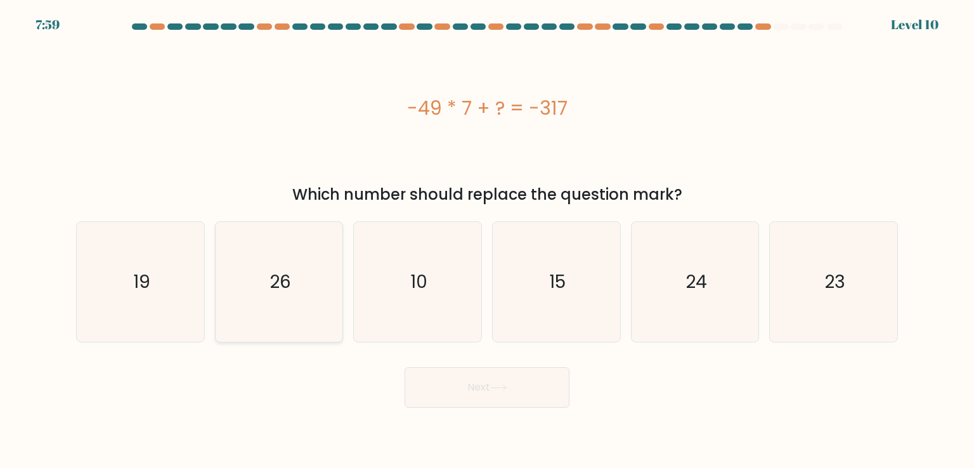
radio input "true"
click at [489, 378] on button "Next" at bounding box center [486, 387] width 165 height 41
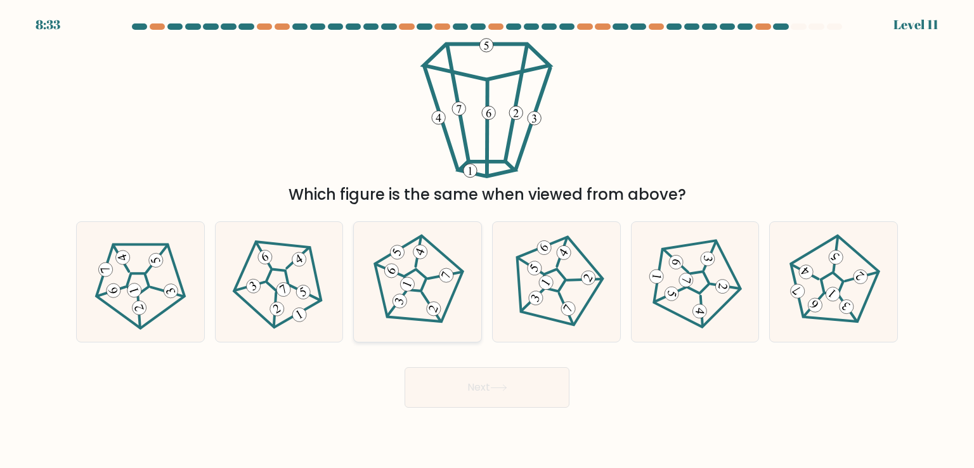
click at [393, 289] on icon at bounding box center [418, 282] width 96 height 96
click at [487, 240] on input "c." at bounding box center [487, 237] width 1 height 6
radio input "true"
click at [433, 374] on button "Next" at bounding box center [486, 387] width 165 height 41
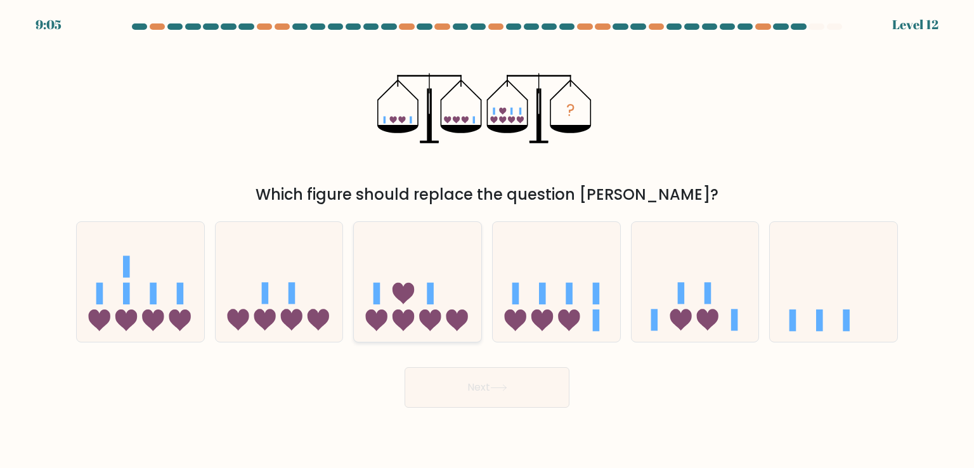
click at [444, 240] on icon at bounding box center [417, 281] width 127 height 105
click at [487, 240] on input "c." at bounding box center [487, 237] width 1 height 6
radio input "true"
click at [451, 391] on button "Next" at bounding box center [486, 387] width 165 height 41
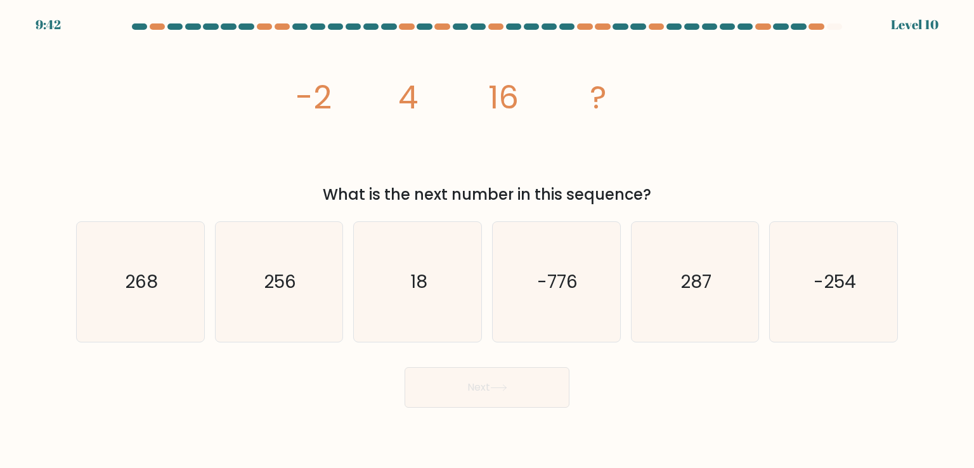
drag, startPoint x: 328, startPoint y: 99, endPoint x: 406, endPoint y: 127, distance: 83.0
click at [406, 127] on icon "image/svg+xml -2 4 16 ?" at bounding box center [487, 108] width 380 height 140
click at [121, 287] on icon "268" at bounding box center [139, 281] width 119 height 119
click at [487, 240] on input "a. 268" at bounding box center [487, 237] width 1 height 6
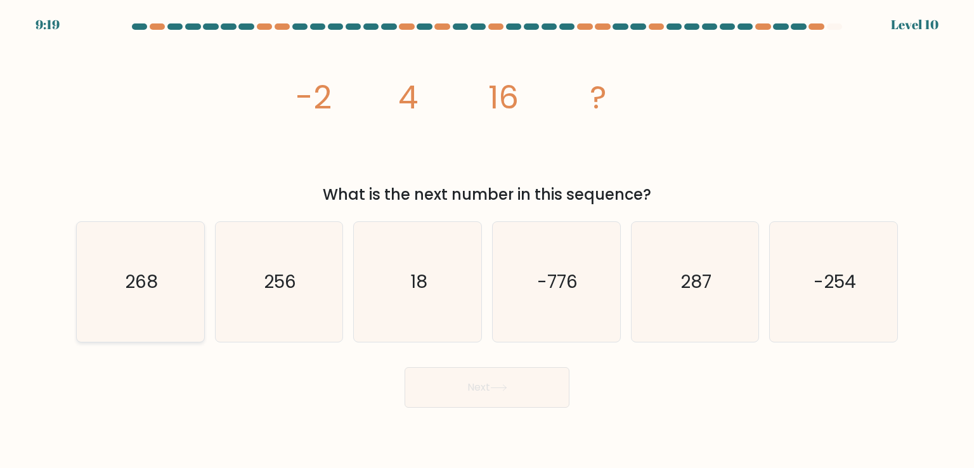
radio input "true"
click at [314, 278] on icon "256" at bounding box center [278, 281] width 119 height 119
click at [487, 240] on input "b. 256" at bounding box center [487, 237] width 1 height 6
radio input "true"
click at [504, 385] on icon at bounding box center [498, 387] width 17 height 7
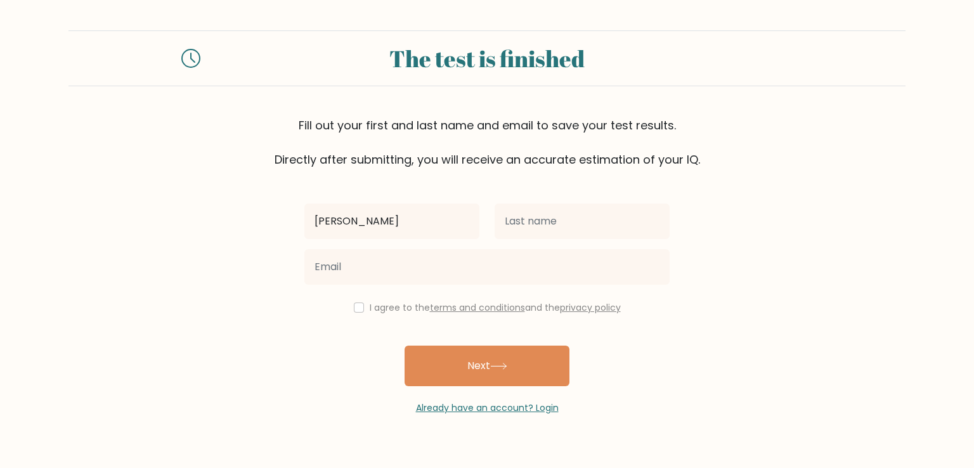
type input "yuvraj"
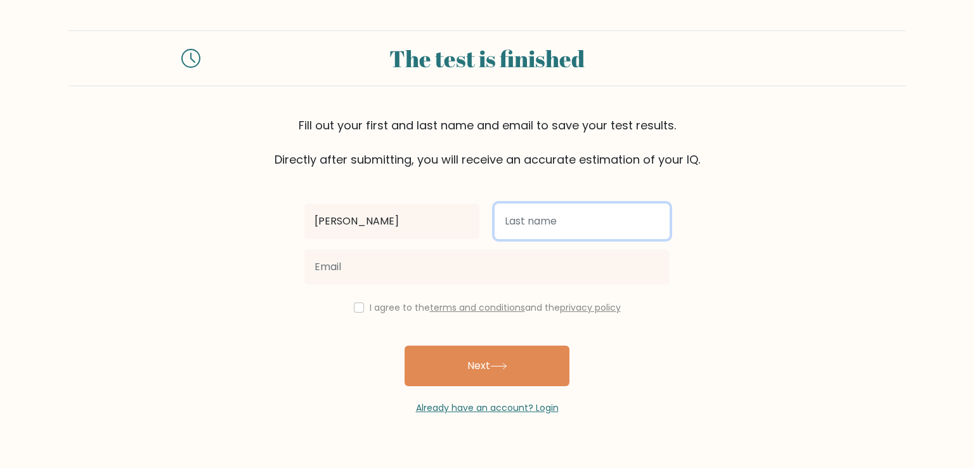
click at [515, 234] on input "text" at bounding box center [581, 220] width 175 height 35
type input "patel"
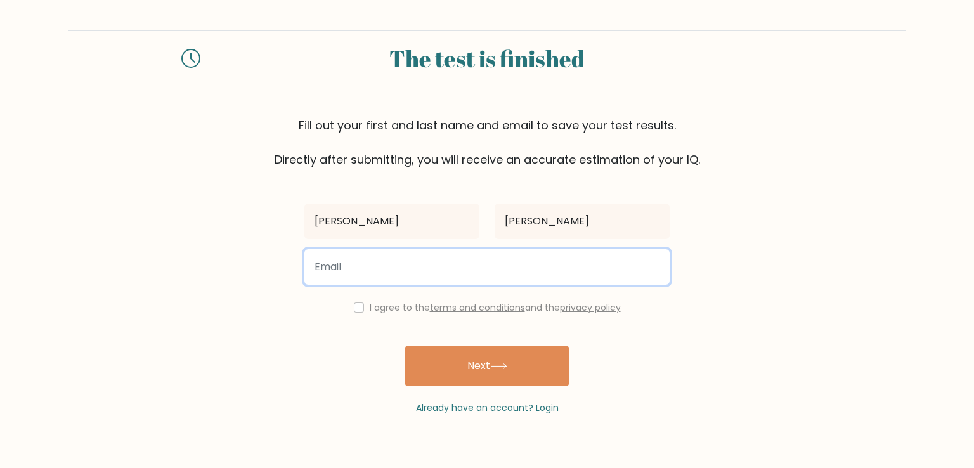
click at [482, 265] on input "email" at bounding box center [486, 266] width 365 height 35
type input "yuvrajb.23.beee@acharya.ac.in"
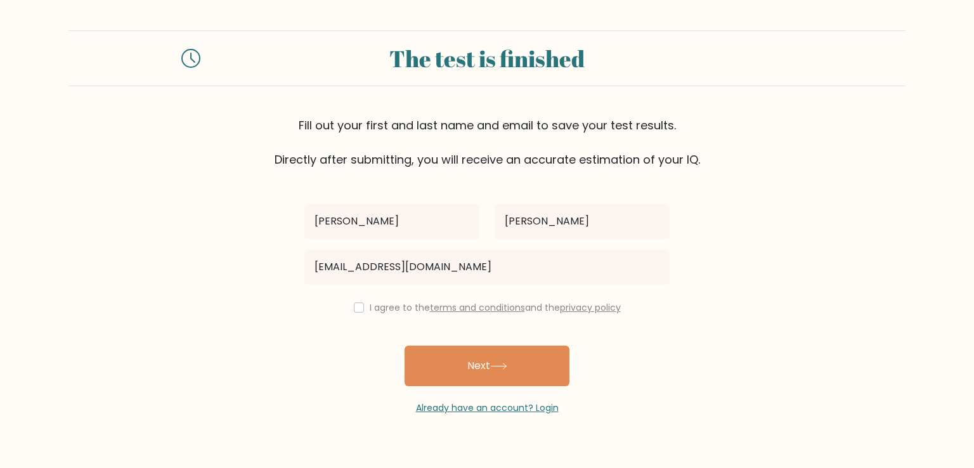
click at [354, 314] on div "I agree to the terms and conditions and the privacy policy" at bounding box center [487, 307] width 380 height 15
click at [355, 312] on input "checkbox" at bounding box center [359, 307] width 10 height 10
checkbox input "true"
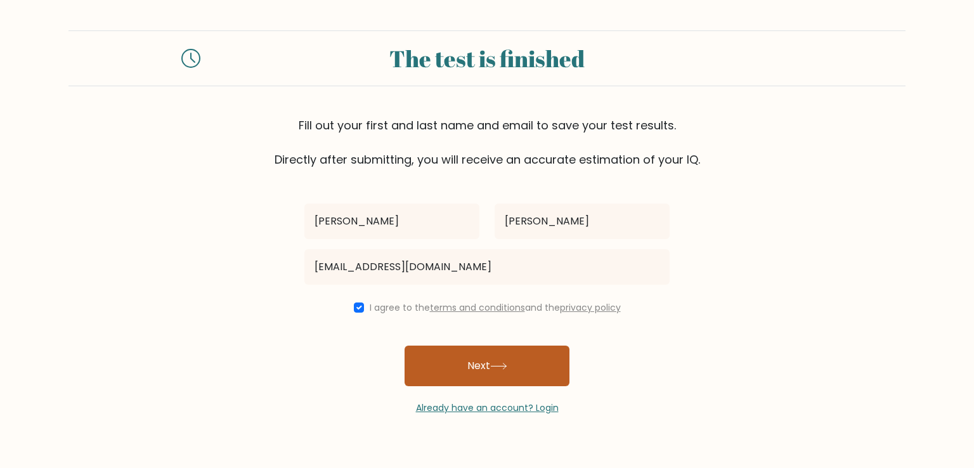
click at [475, 359] on button "Next" at bounding box center [486, 365] width 165 height 41
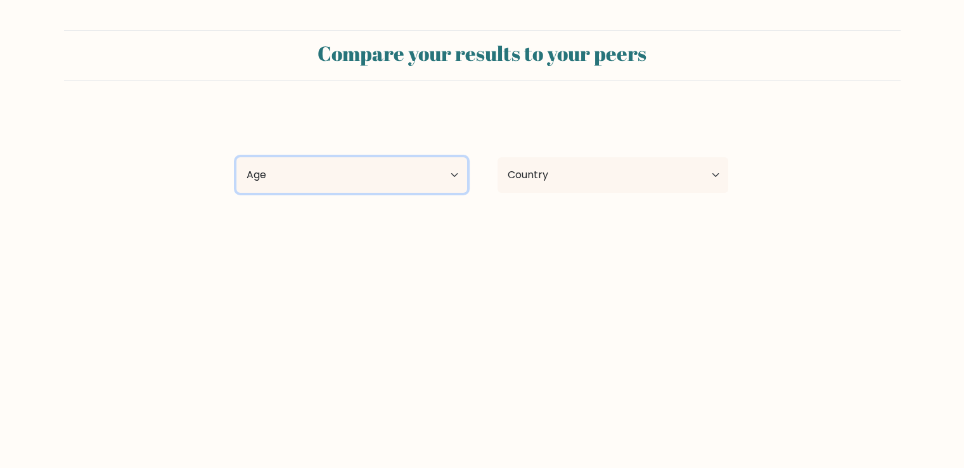
click at [404, 179] on select "Age Under [DEMOGRAPHIC_DATA] [DEMOGRAPHIC_DATA] [DEMOGRAPHIC_DATA] [DEMOGRAPHIC…" at bounding box center [351, 174] width 231 height 35
select select "IN"
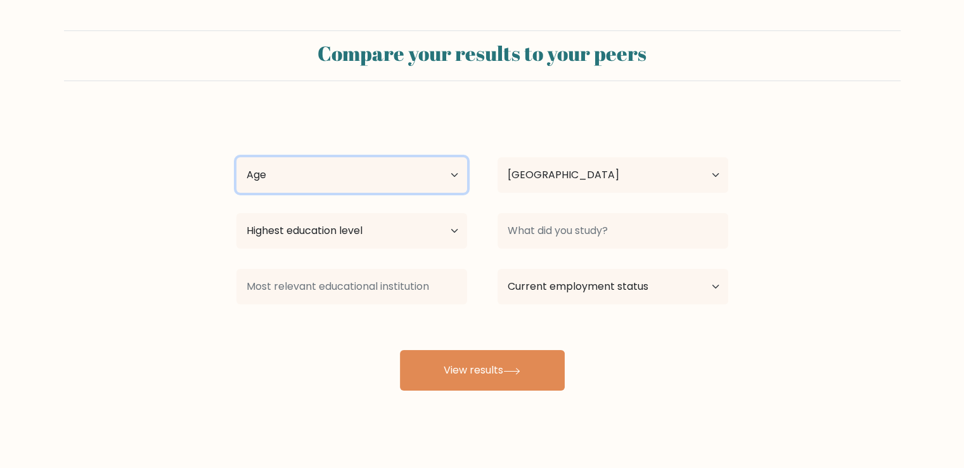
select select "18_24"
click at [236, 157] on select "Age Under [DEMOGRAPHIC_DATA] [DEMOGRAPHIC_DATA] [DEMOGRAPHIC_DATA] [DEMOGRAPHIC…" at bounding box center [351, 174] width 231 height 35
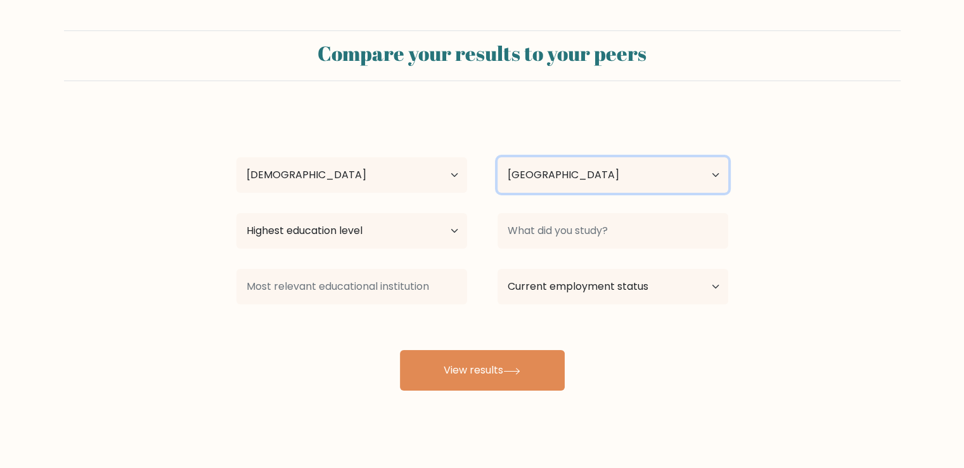
click at [566, 186] on select "Country Afghanistan Albania Algeria American Samoa Andorra Angola Anguilla Anta…" at bounding box center [613, 174] width 231 height 35
click at [556, 182] on select "Country Afghanistan Albania Algeria American Samoa Andorra Angola Anguilla Anta…" at bounding box center [613, 174] width 231 height 35
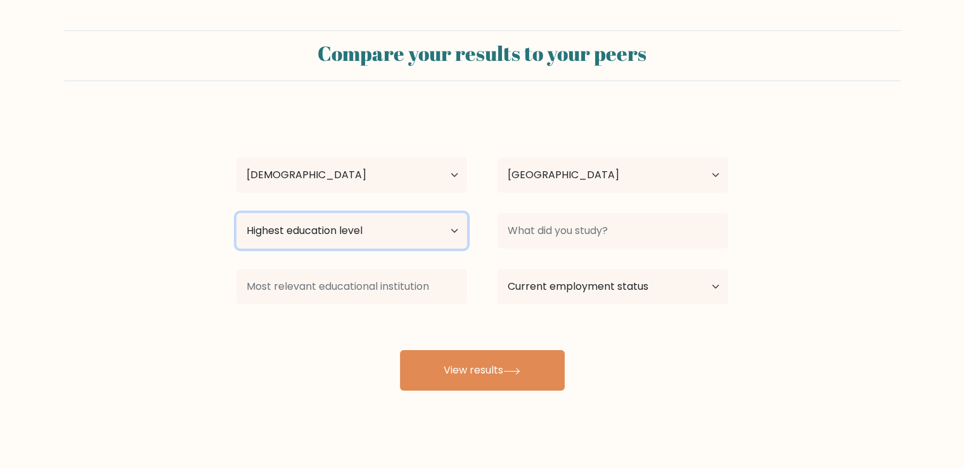
click at [392, 238] on select "Highest education level No schooling Primary Lower Secondary Upper Secondary Oc…" at bounding box center [351, 230] width 231 height 35
select select "bachelors_degree"
click at [236, 213] on select "Highest education level No schooling Primary Lower Secondary Upper Secondary Oc…" at bounding box center [351, 230] width 231 height 35
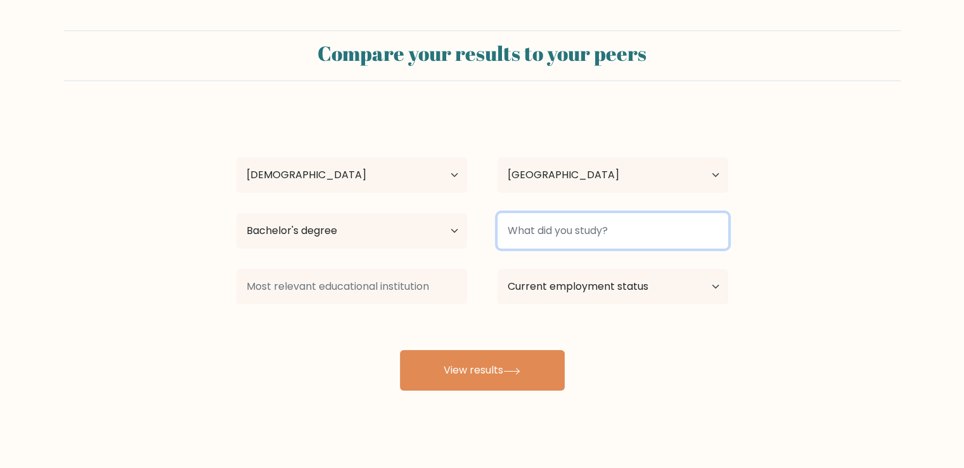
click at [580, 238] on input at bounding box center [613, 230] width 231 height 35
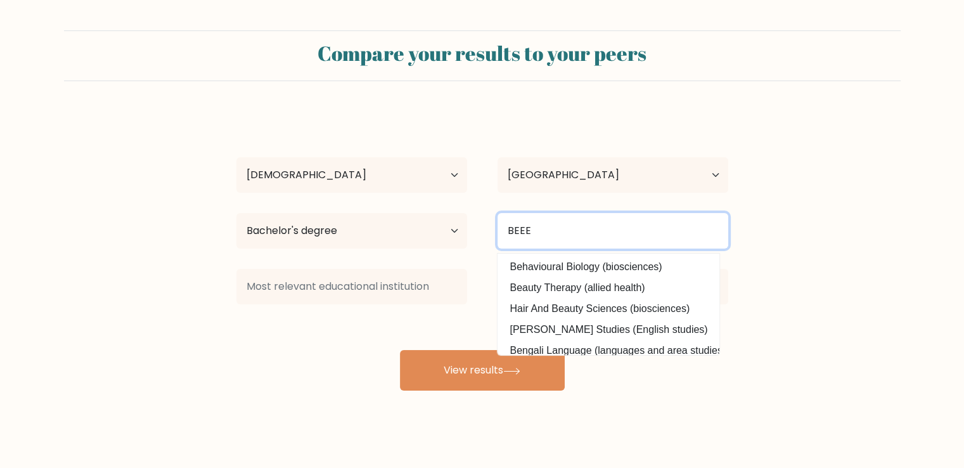
type input "BEEE"
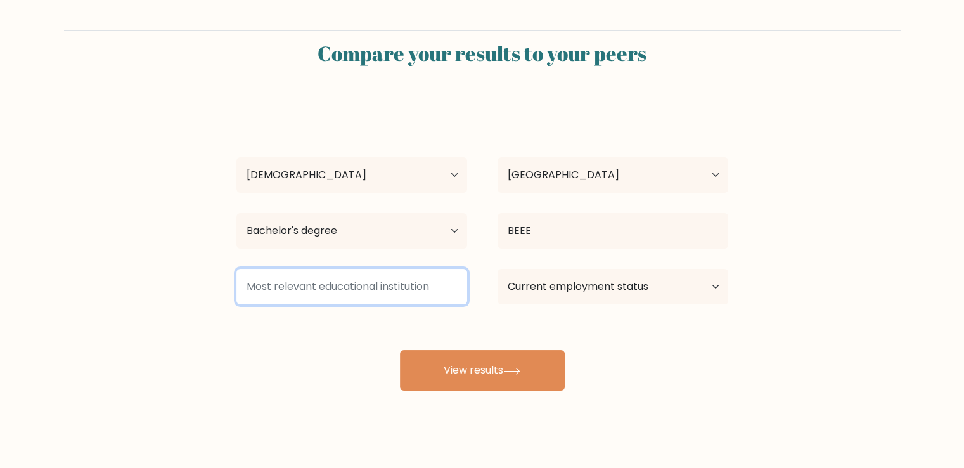
click at [403, 277] on input at bounding box center [351, 286] width 231 height 35
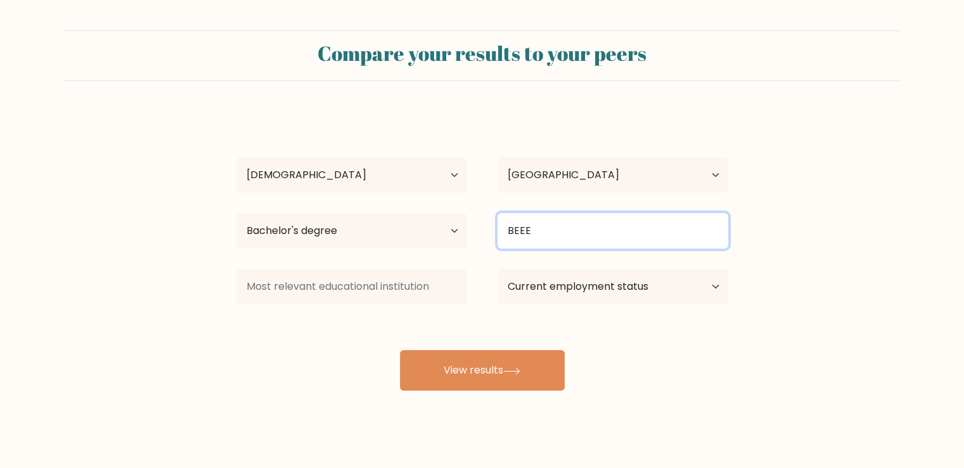
click at [643, 233] on input "BEEE" at bounding box center [613, 230] width 231 height 35
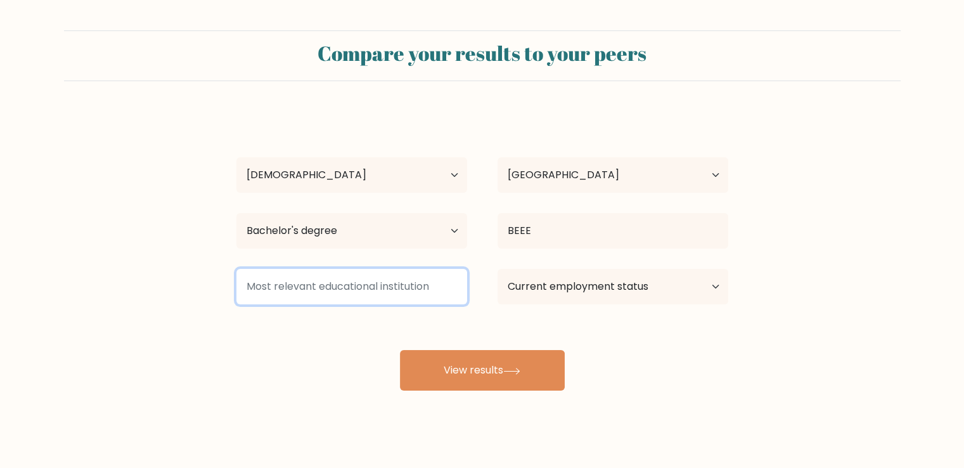
click at [380, 277] on input at bounding box center [351, 286] width 231 height 35
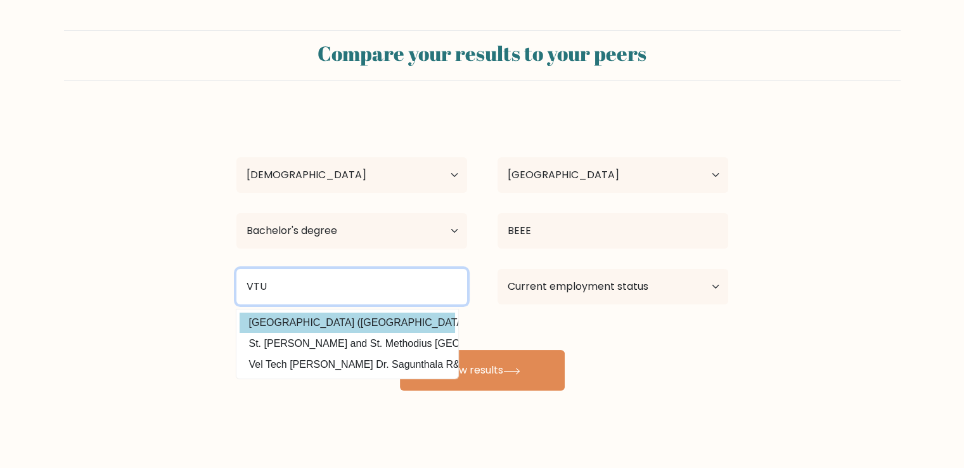
type input "VTU"
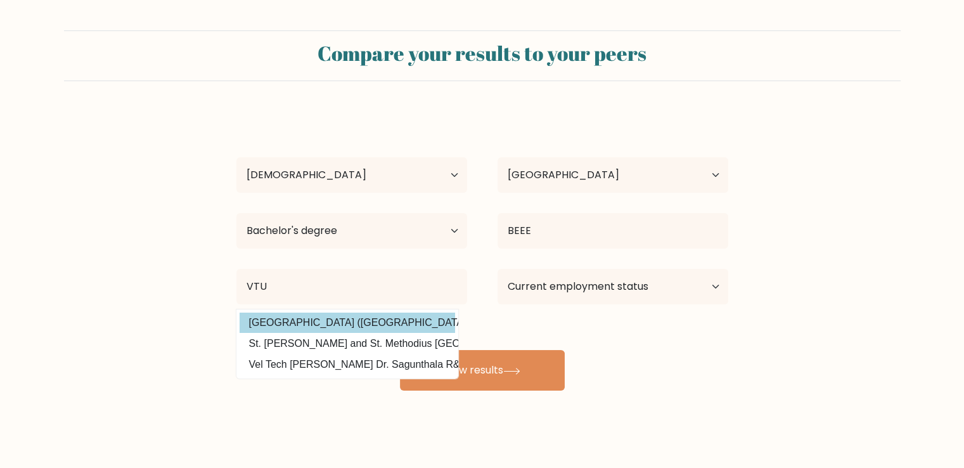
click at [373, 323] on div "yuvraj patel Age Under 18 years old 18-24 years old 25-34 years old 35-44 years…" at bounding box center [482, 251] width 507 height 279
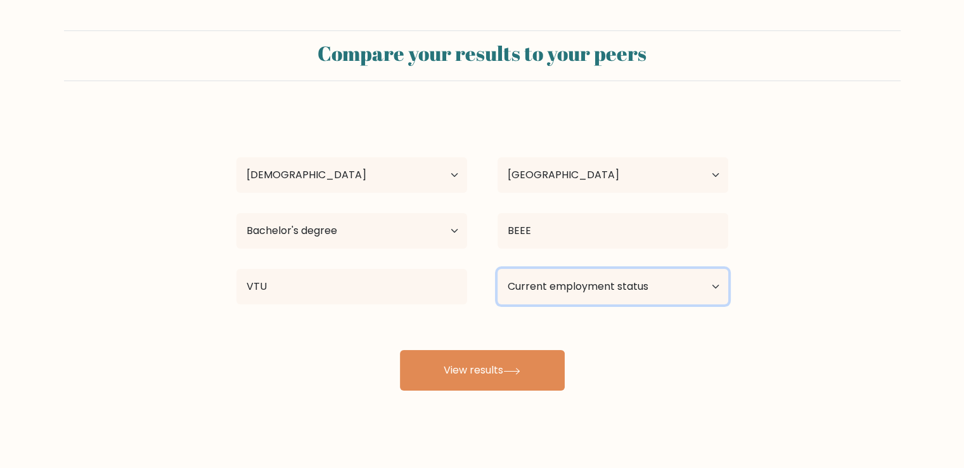
click at [594, 293] on select "Current employment status Employed Student Retired Other / prefer not to answer" at bounding box center [613, 286] width 231 height 35
select select "student"
click at [498, 269] on select "Current employment status Employed Student Retired Other / prefer not to answer" at bounding box center [613, 286] width 231 height 35
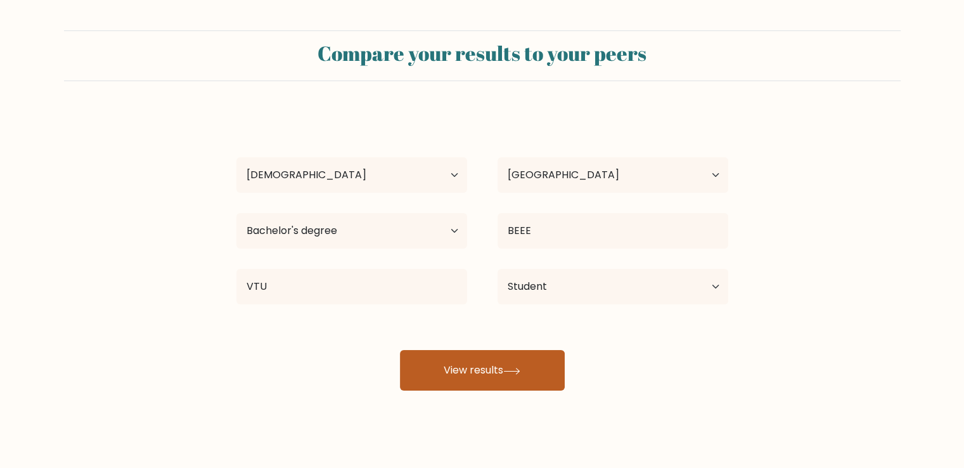
click at [472, 380] on button "View results" at bounding box center [482, 370] width 165 height 41
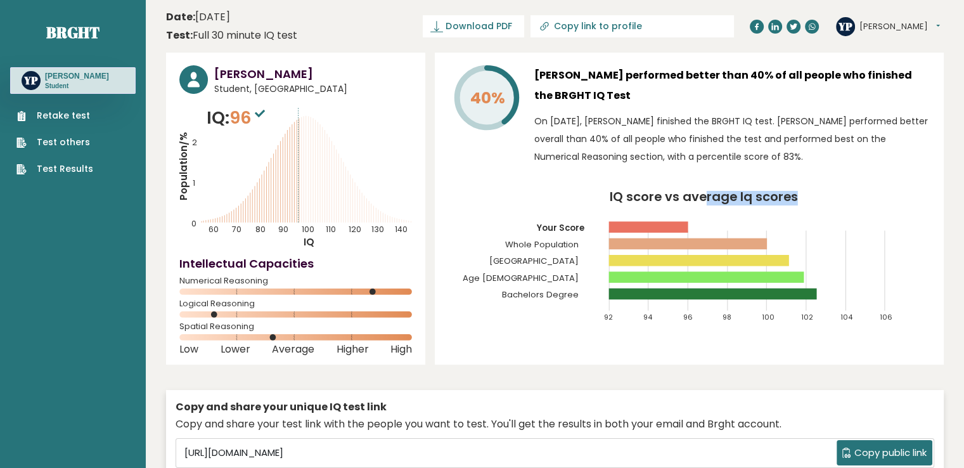
drag, startPoint x: 704, startPoint y: 215, endPoint x: 826, endPoint y: 200, distance: 123.2
click at [826, 200] on icon "IQ score vs average Iq scores 92 94 96 98 100 102 104 106 Your Score Whole Popu…" at bounding box center [689, 262] width 482 height 143
drag, startPoint x: 231, startPoint y: 196, endPoint x: 281, endPoint y: 121, distance: 90.4
click at [281, 121] on icon "Population/% IQ 0 1 2 60 70 80 90 100 110 120 130 140" at bounding box center [295, 176] width 233 height 143
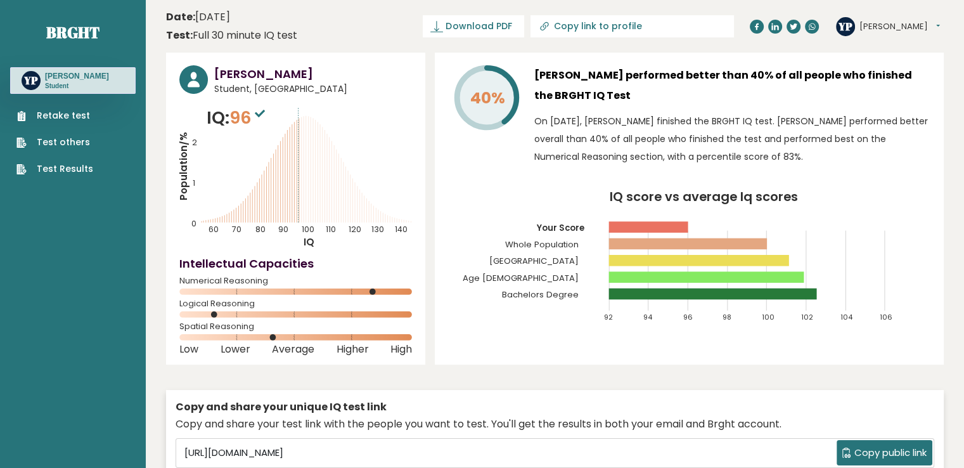
click at [281, 121] on icon "Population/% IQ 0 1 2 60 70 80 90 100 110 120 130 140" at bounding box center [295, 176] width 233 height 143
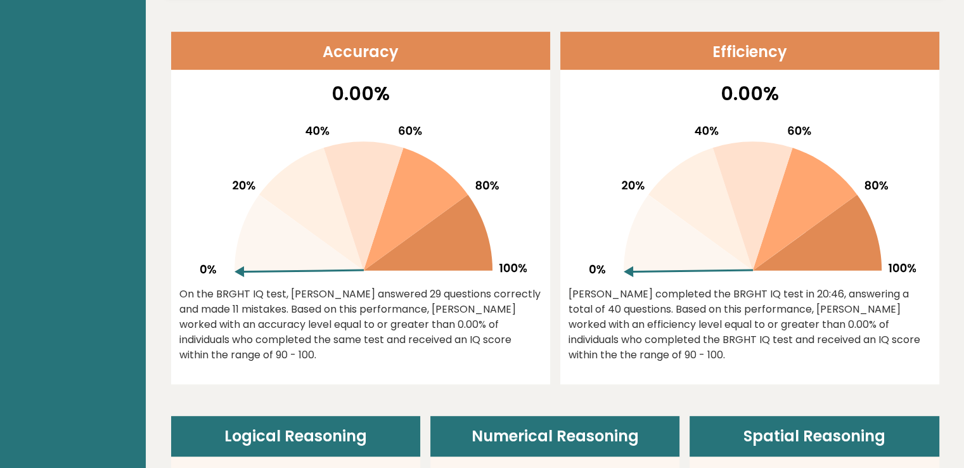
scroll to position [570, 0]
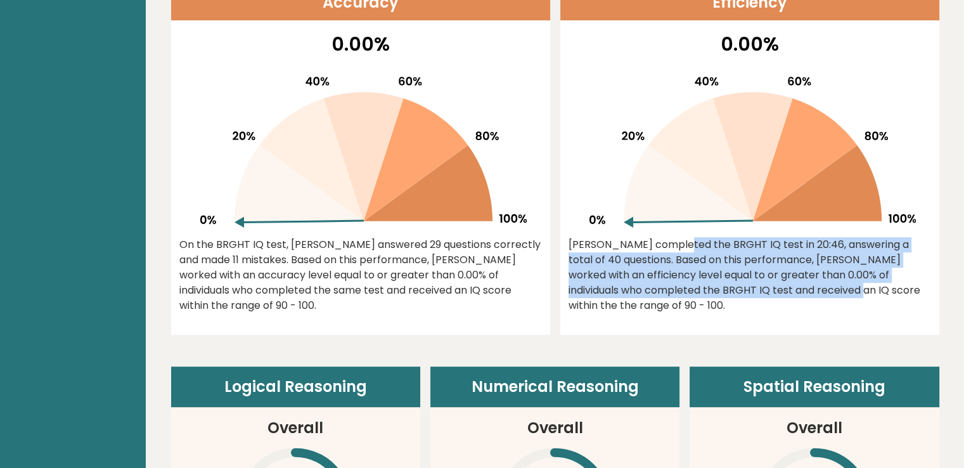
drag, startPoint x: 578, startPoint y: 247, endPoint x: 686, endPoint y: 305, distance: 122.5
click at [686, 305] on div "0.00% Yuvraj completed the BRGHT IQ test in 20:46, answering a total of 40 ques…" at bounding box center [749, 182] width 379 height 305
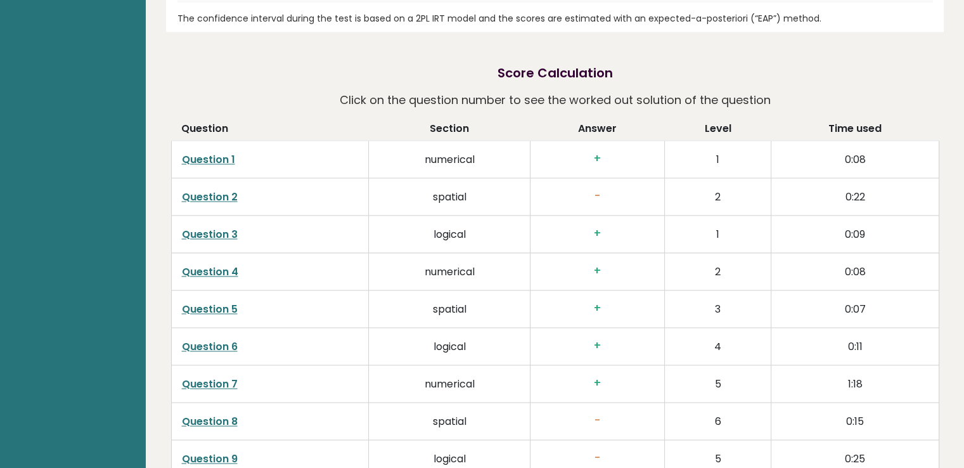
scroll to position [1894, 0]
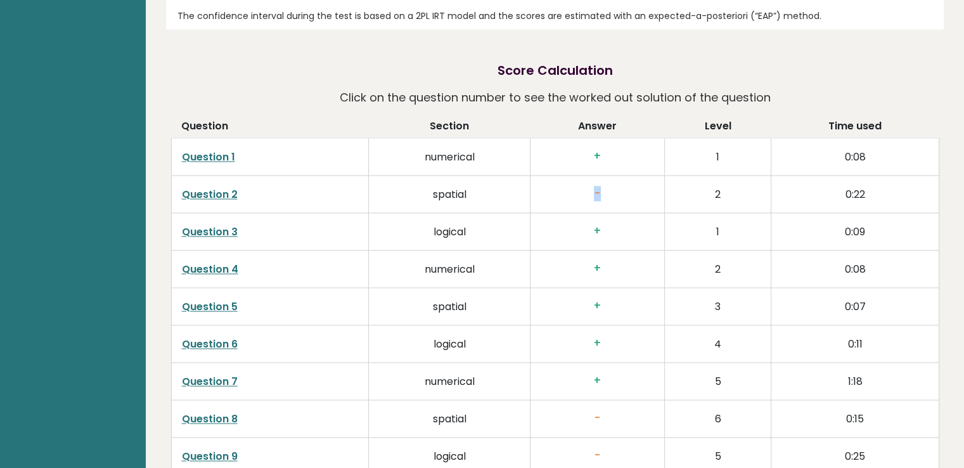
drag, startPoint x: 588, startPoint y: 195, endPoint x: 610, endPoint y: 207, distance: 25.2
click at [610, 207] on td "-" at bounding box center [598, 193] width 134 height 37
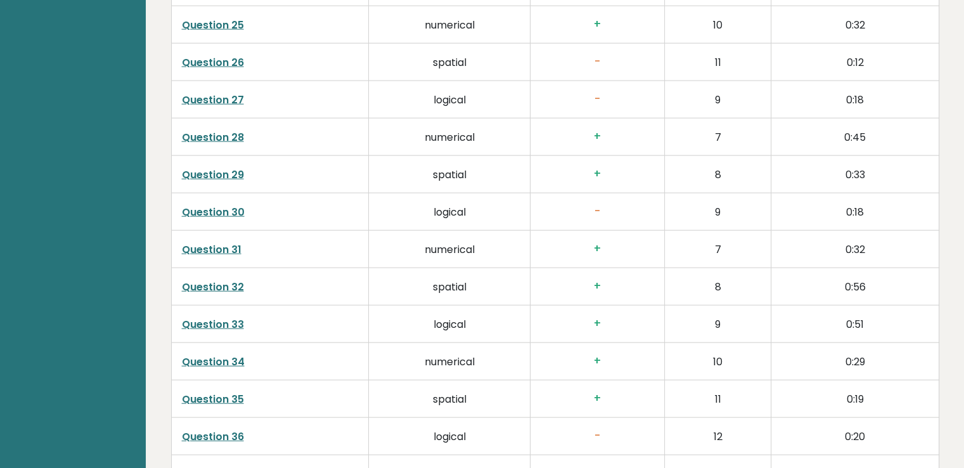
scroll to position [3232, 0]
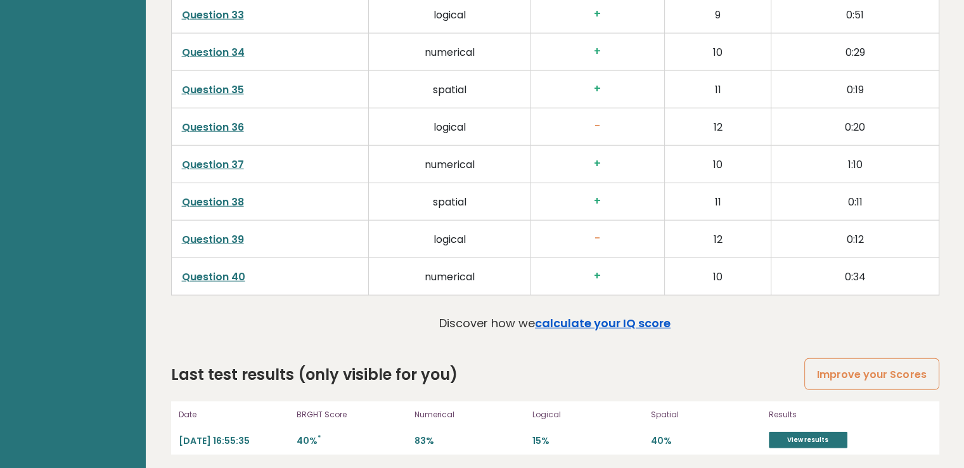
click at [580, 319] on link "calculate your IQ score" at bounding box center [603, 323] width 136 height 16
drag, startPoint x: 335, startPoint y: 431, endPoint x: 356, endPoint y: 439, distance: 21.7
click at [356, 439] on p "40% *" at bounding box center [352, 441] width 110 height 12
click at [806, 432] on link "View results" at bounding box center [808, 440] width 79 height 16
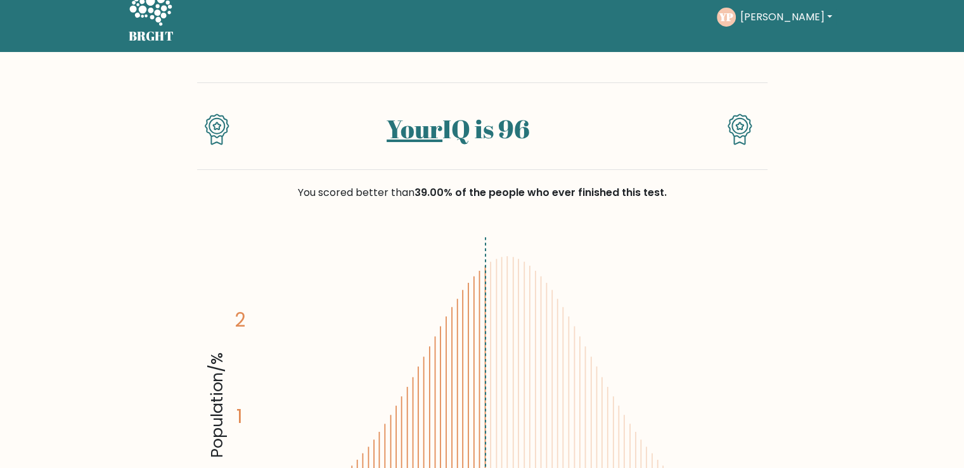
scroll to position [18, 0]
drag, startPoint x: 425, startPoint y: 193, endPoint x: 589, endPoint y: 214, distance: 165.5
click at [589, 214] on div "You scored better than 39.00% of the people who ever finished this test." at bounding box center [482, 200] width 570 height 61
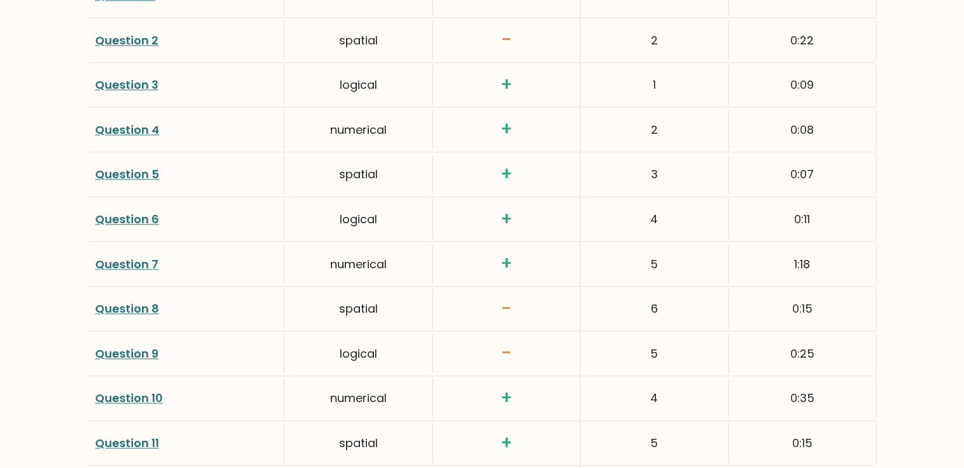
scroll to position [1903, 0]
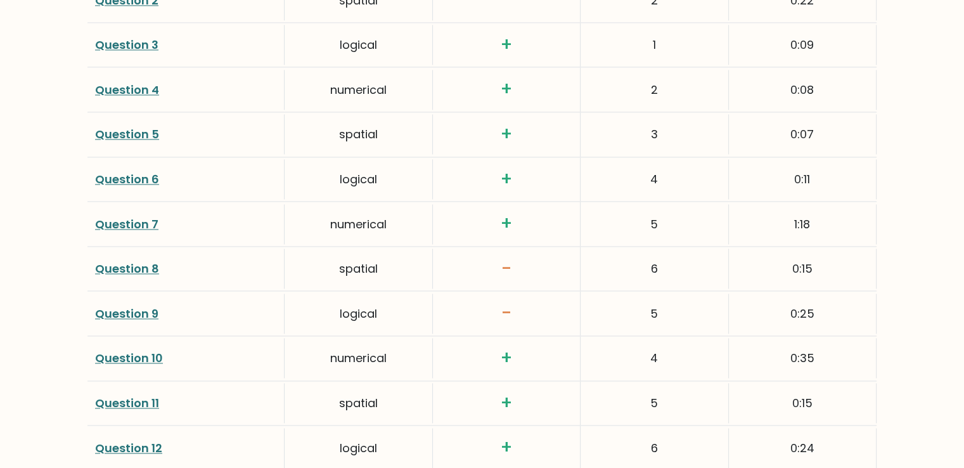
click at [145, 262] on link "Question 8" at bounding box center [127, 268] width 64 height 16
click at [510, 259] on h3 "-" at bounding box center [507, 269] width 132 height 22
click at [497, 307] on h3 "-" at bounding box center [507, 313] width 132 height 22
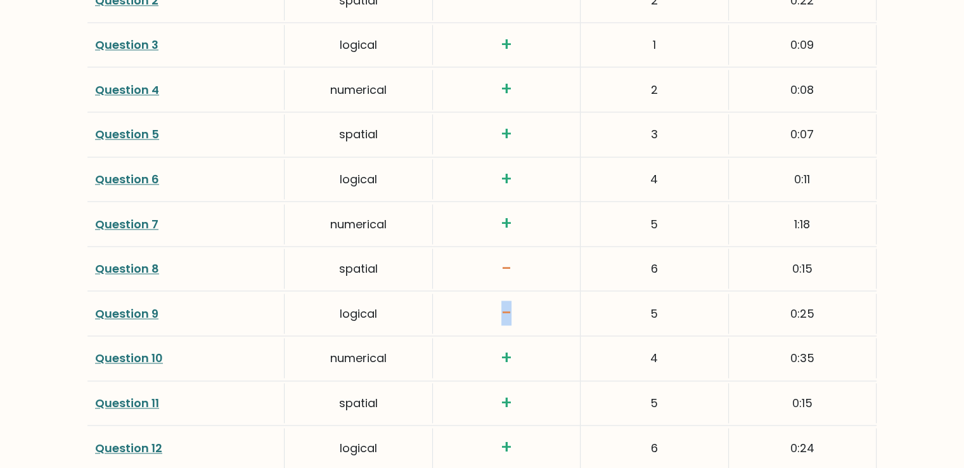
click at [120, 309] on link "Question 9" at bounding box center [126, 313] width 63 height 16
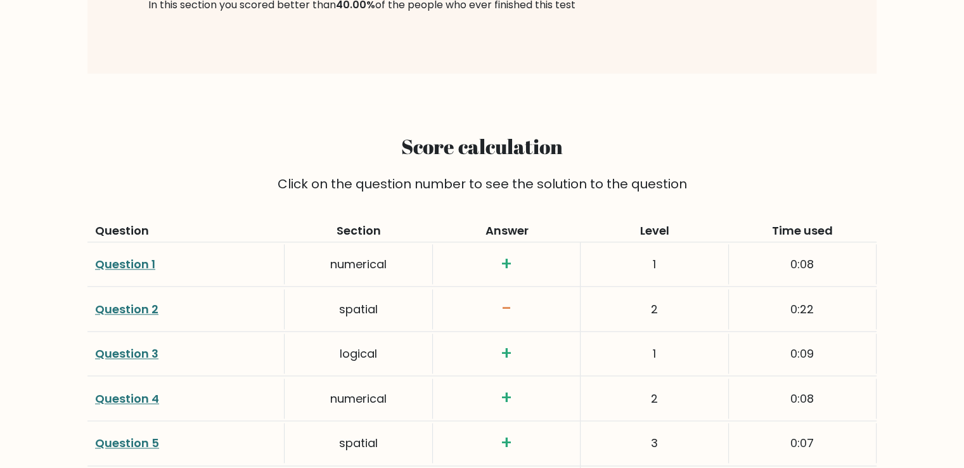
scroll to position [1596, 0]
click at [146, 302] on link "Question 2" at bounding box center [126, 308] width 63 height 16
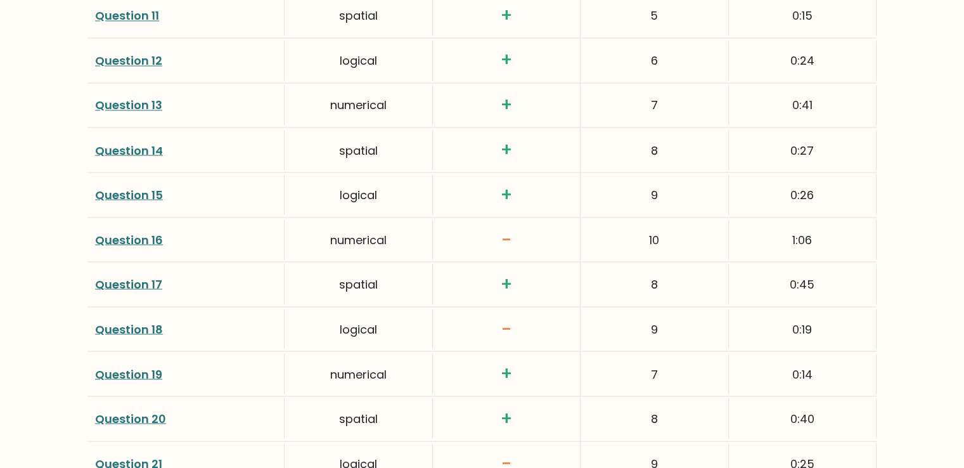
scroll to position [2292, 0]
click at [139, 234] on link "Question 16" at bounding box center [129, 238] width 68 height 16
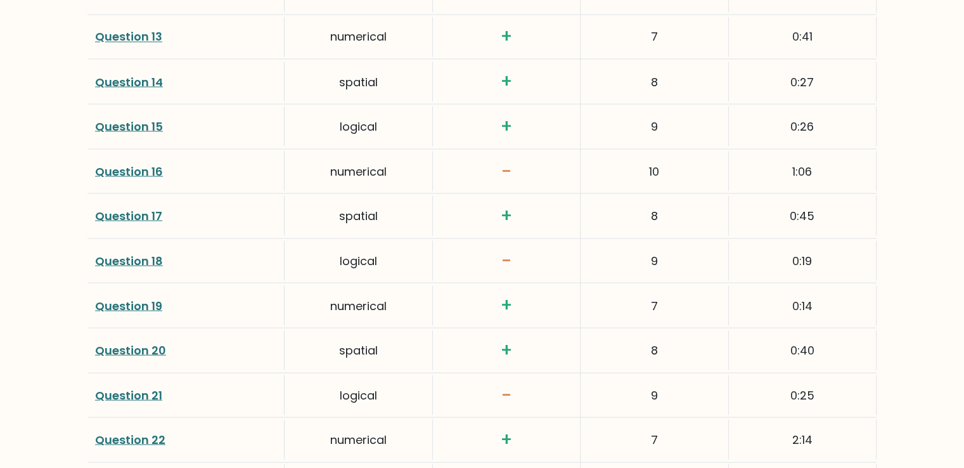
scroll to position [2360, 0]
click at [200, 245] on div "Question 18" at bounding box center [185, 259] width 197 height 40
click at [125, 251] on link "Question 18" at bounding box center [129, 259] width 68 height 16
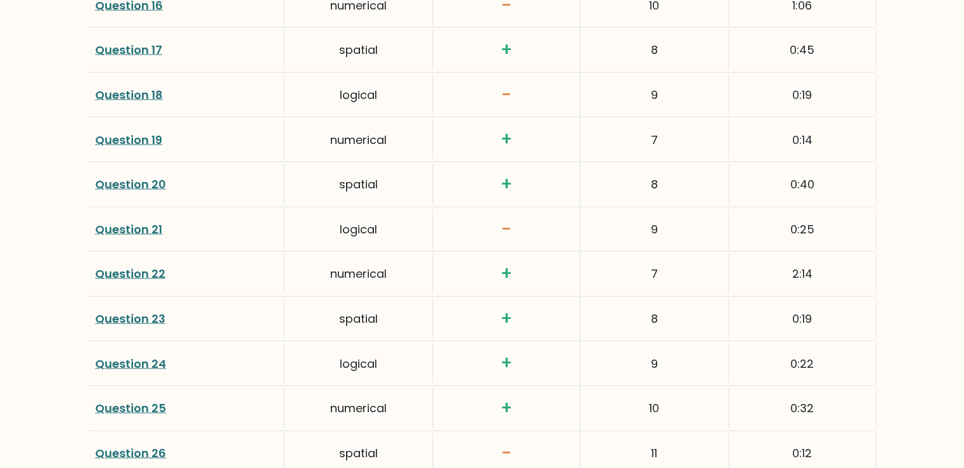
scroll to position [2526, 0]
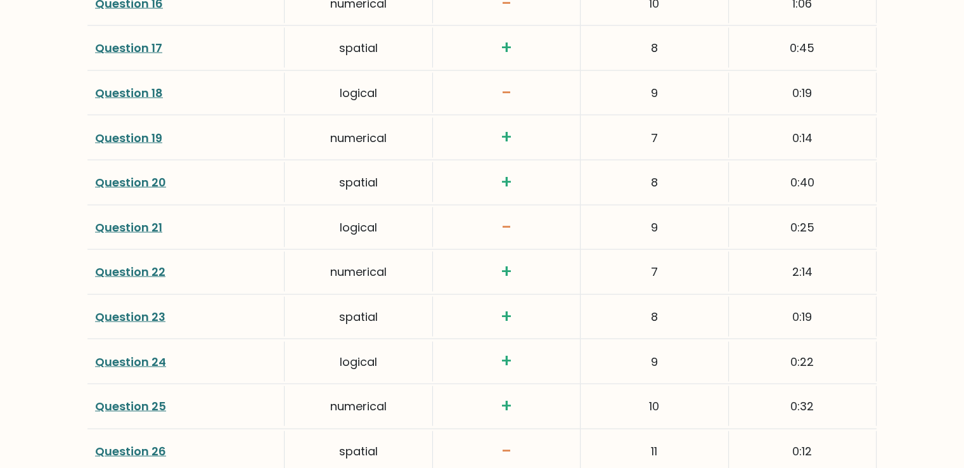
click at [149, 211] on div "Question 21" at bounding box center [185, 227] width 197 height 40
click at [149, 223] on link "Question 21" at bounding box center [128, 227] width 67 height 16
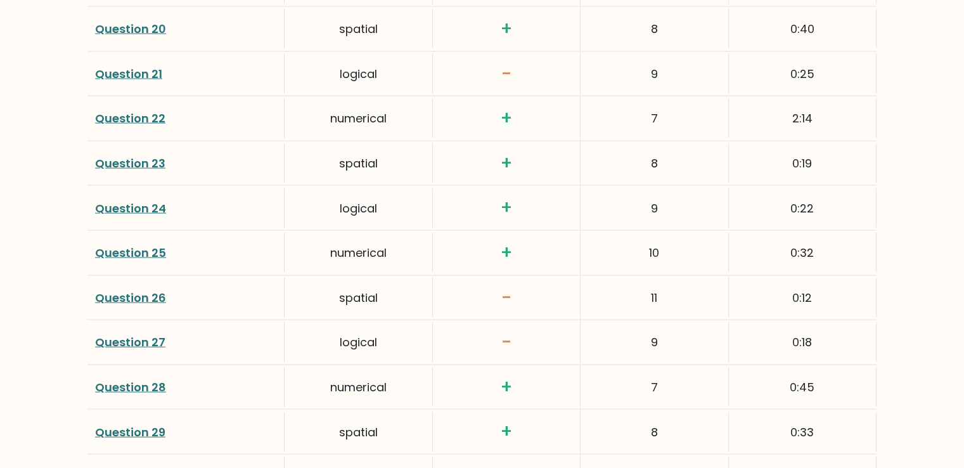
scroll to position [2682, 0]
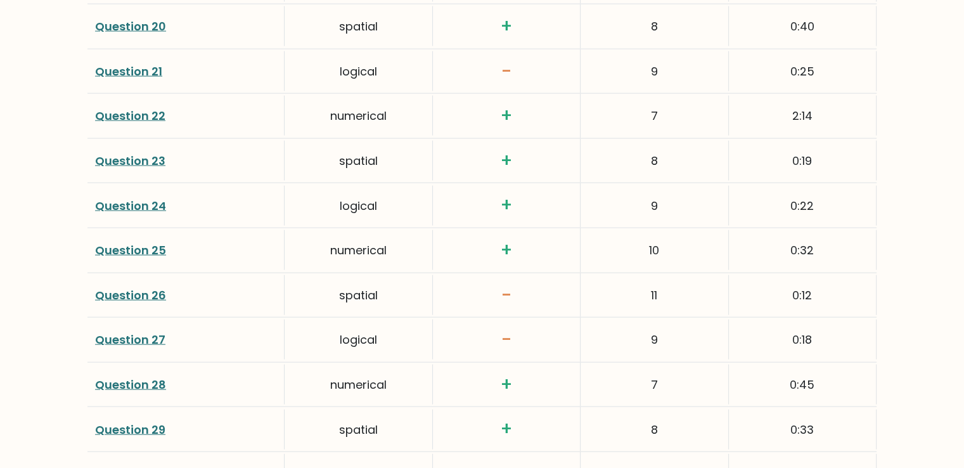
click at [185, 276] on div "Question 26" at bounding box center [185, 295] width 197 height 40
click at [142, 287] on link "Question 26" at bounding box center [130, 295] width 71 height 16
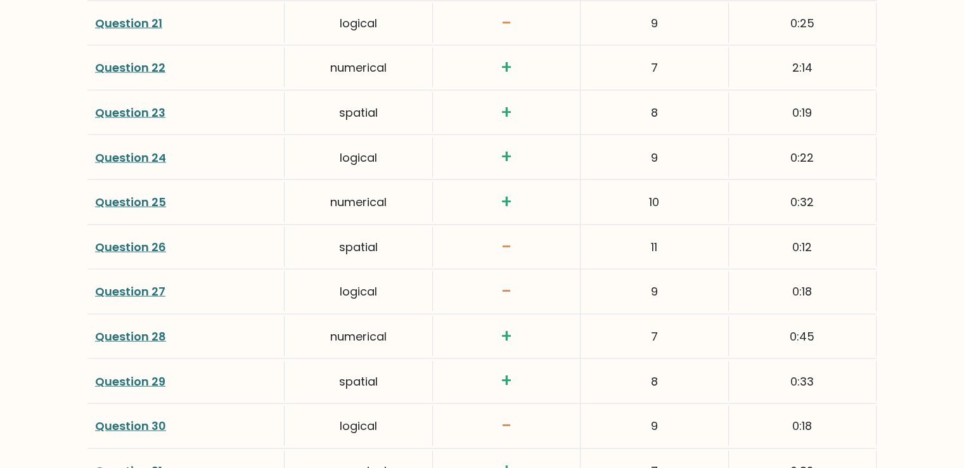
scroll to position [2738, 0]
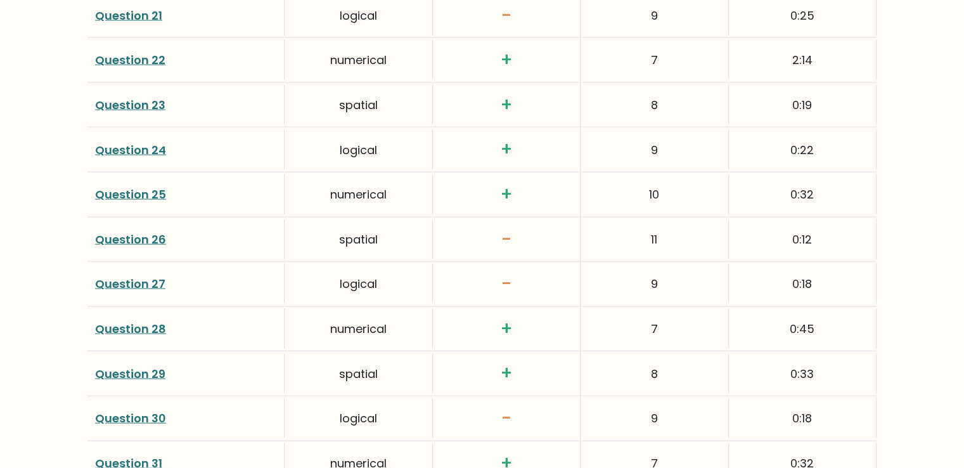
click at [141, 279] on link "Question 27" at bounding box center [130, 284] width 70 height 16
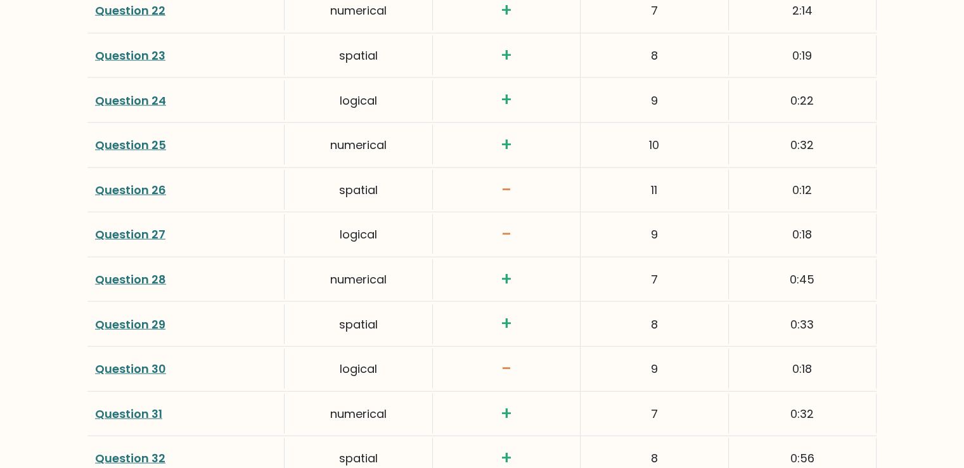
scroll to position [2791, 0]
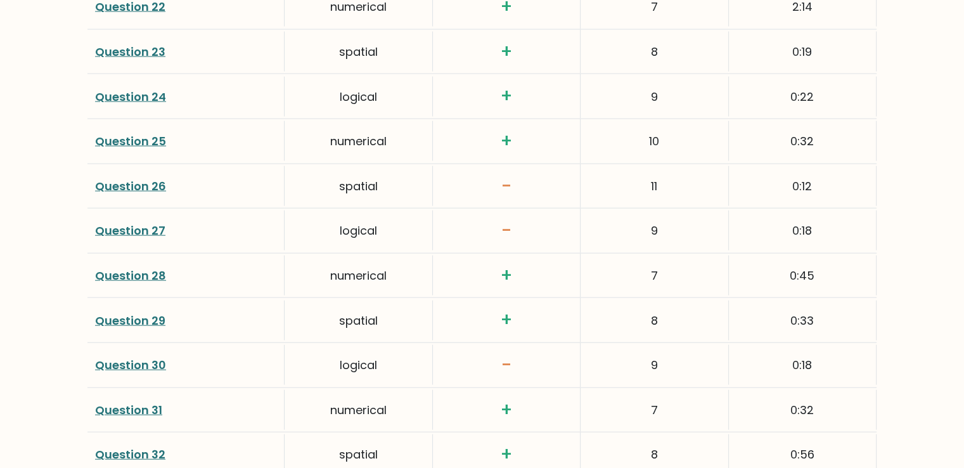
click at [152, 222] on link "Question 27" at bounding box center [130, 230] width 70 height 16
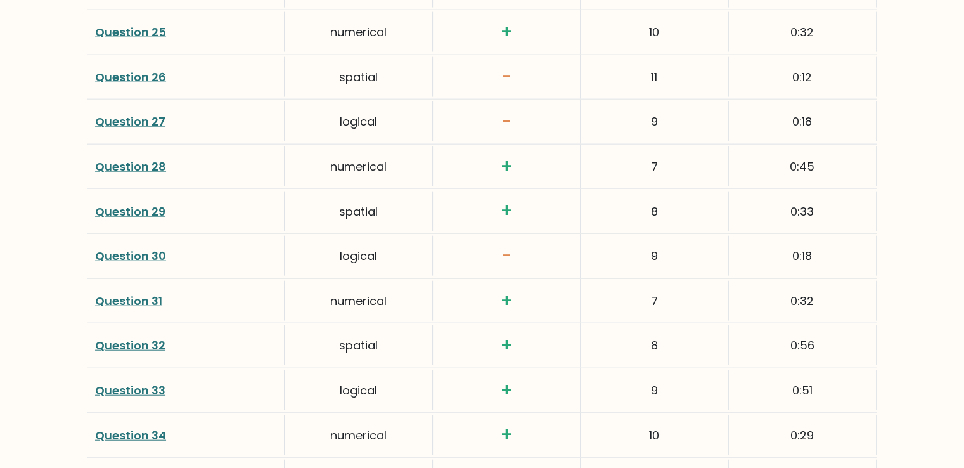
scroll to position [2900, 0]
click at [119, 248] on link "Question 30" at bounding box center [130, 256] width 71 height 16
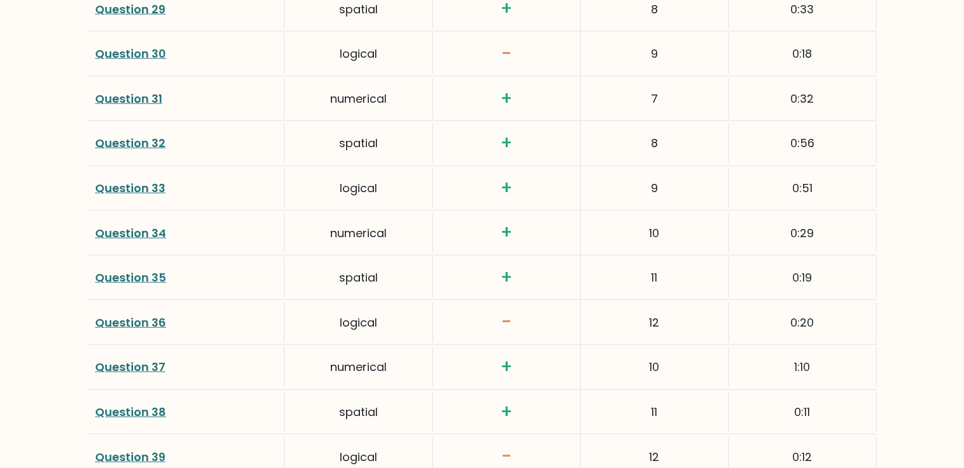
scroll to position [3103, 0]
click at [132, 314] on link "Question 36" at bounding box center [130, 322] width 71 height 16
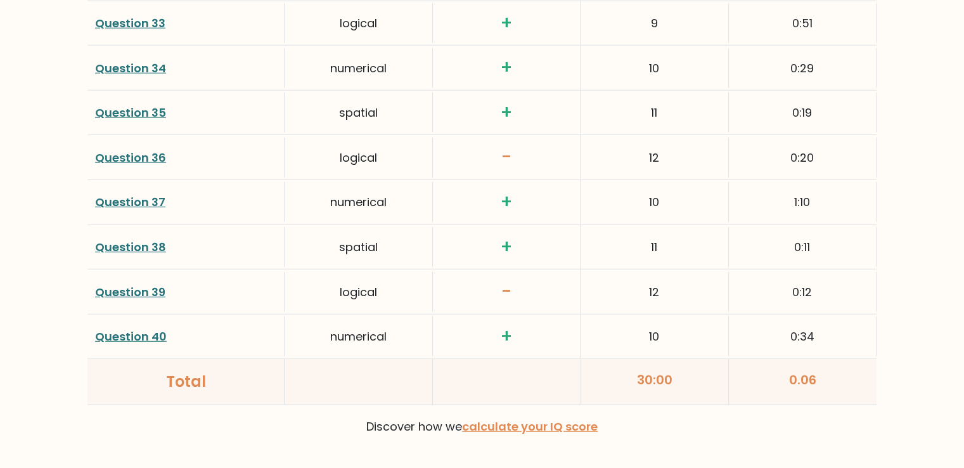
scroll to position [3275, 0]
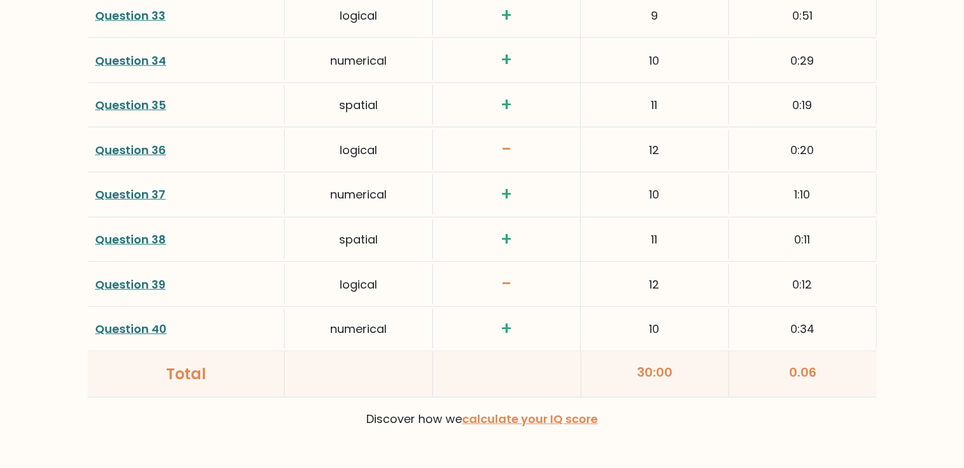
click at [132, 142] on link "Question 36" at bounding box center [130, 150] width 71 height 16
click at [148, 280] on link "Question 39" at bounding box center [130, 284] width 70 height 16
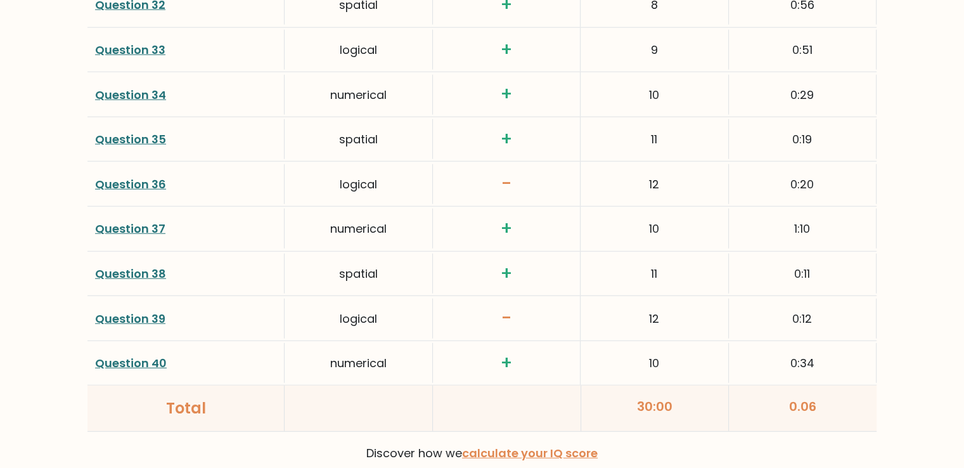
scroll to position [3348, 0]
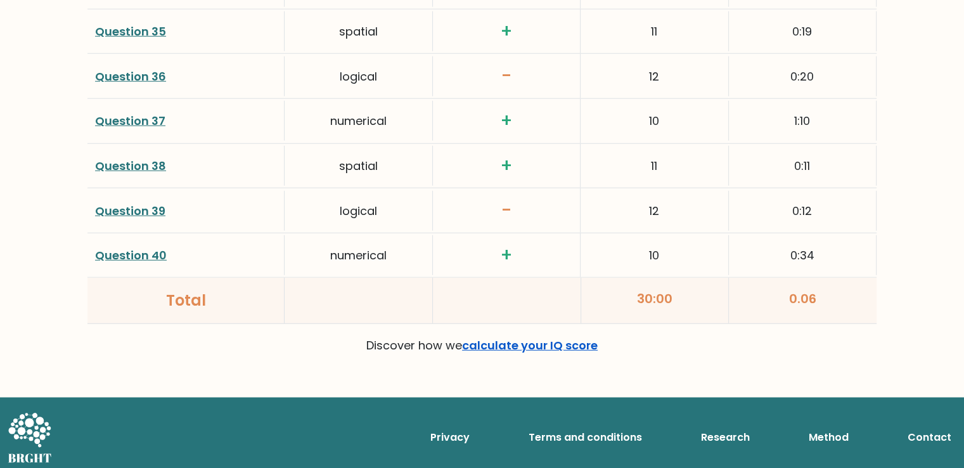
click at [508, 345] on link "calculate your IQ score" at bounding box center [530, 345] width 136 height 16
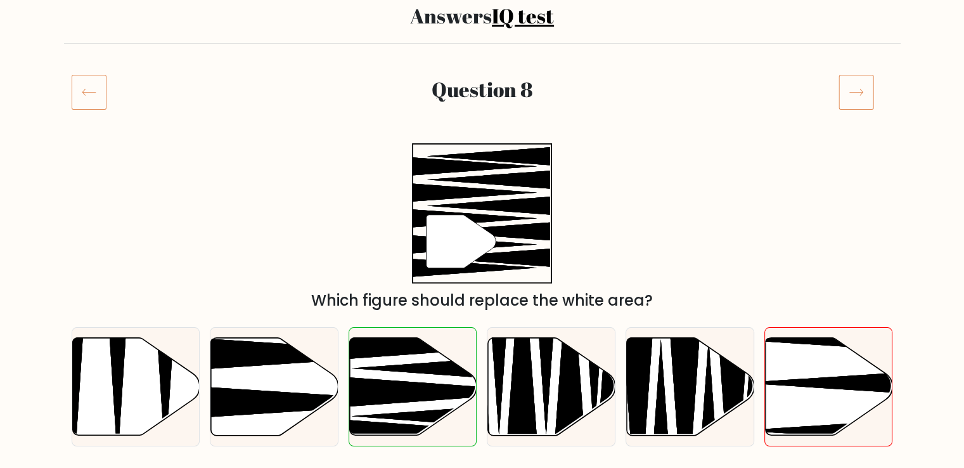
scroll to position [127, 0]
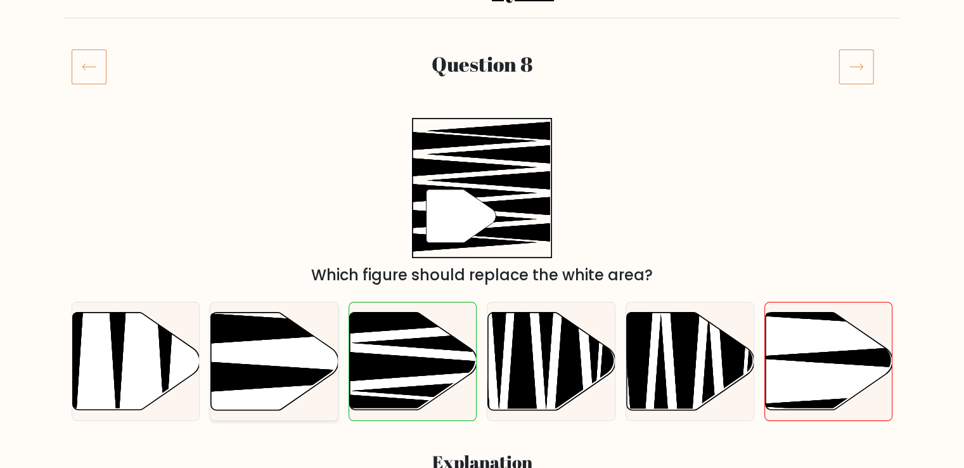
click at [231, 347] on icon at bounding box center [274, 361] width 127 height 98
click at [482, 113] on input "b." at bounding box center [482, 110] width 1 height 6
radio input "true"
click at [423, 364] on icon at bounding box center [437, 366] width 229 height 33
click at [482, 113] on input "c." at bounding box center [482, 110] width 1 height 6
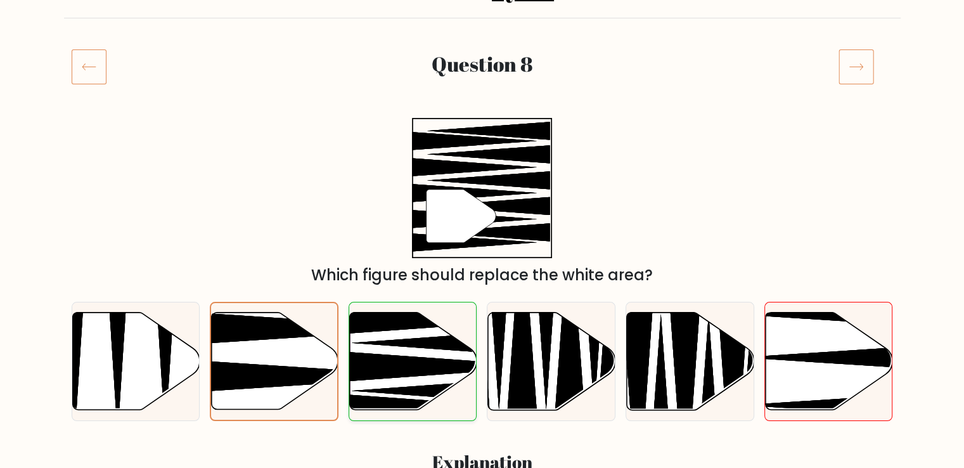
radio input "true"
click at [423, 364] on icon at bounding box center [437, 366] width 229 height 33
click at [482, 113] on input "c." at bounding box center [482, 110] width 1 height 6
click at [417, 340] on icon at bounding box center [463, 342] width 224 height 33
click at [482, 113] on input "c." at bounding box center [482, 110] width 1 height 6
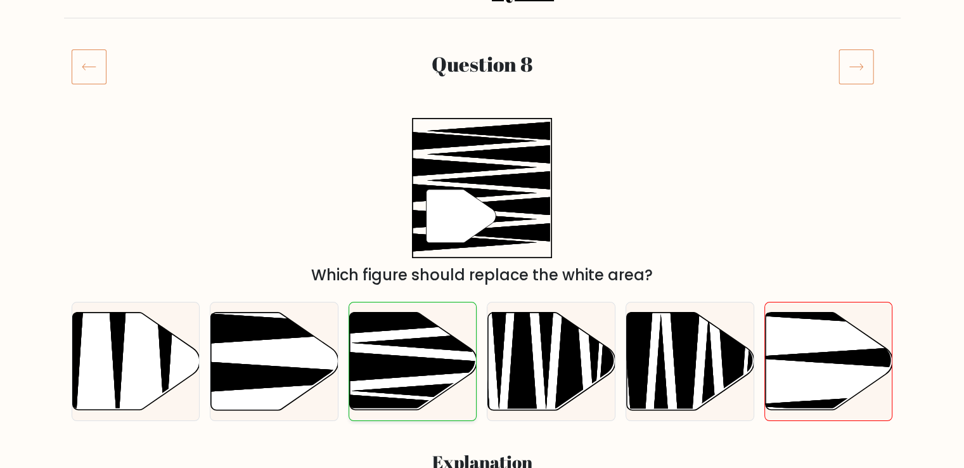
click at [417, 340] on icon at bounding box center [463, 342] width 224 height 33
click at [482, 113] on input "c." at bounding box center [482, 110] width 1 height 6
click at [417, 340] on icon at bounding box center [463, 342] width 224 height 33
click at [482, 113] on input "c." at bounding box center [482, 110] width 1 height 6
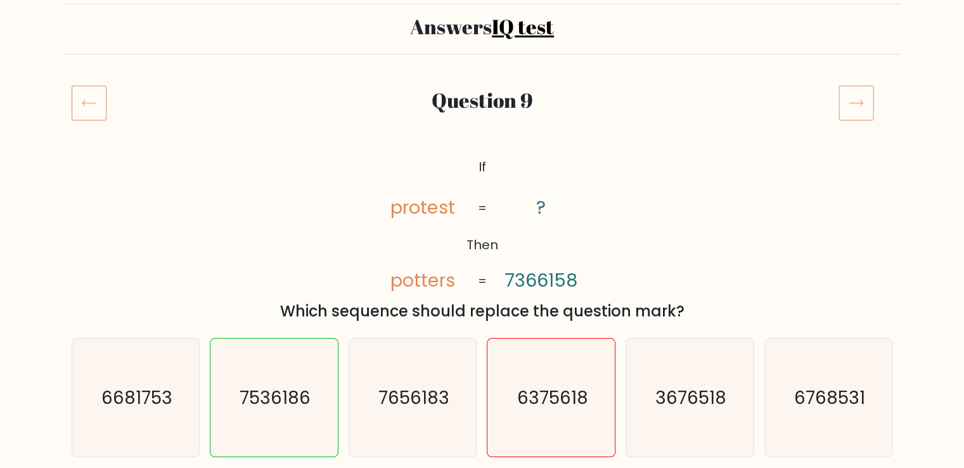
scroll to position [74, 0]
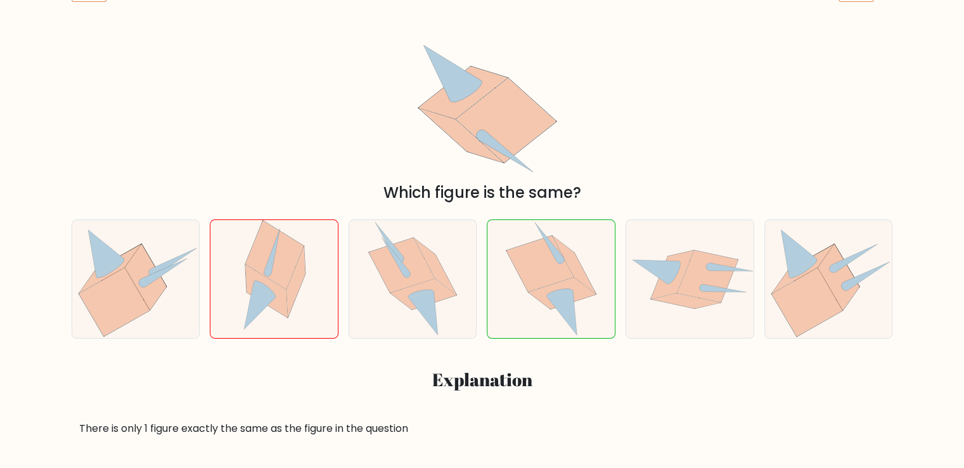
scroll to position [207, 0]
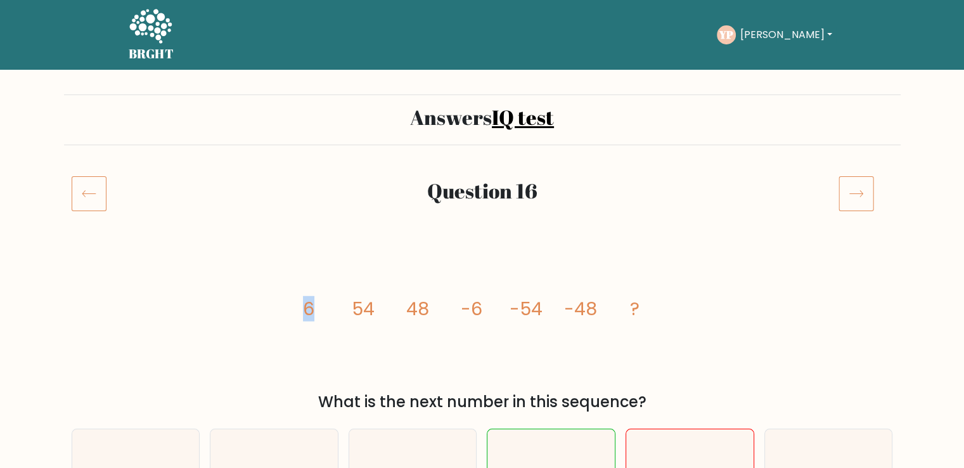
drag, startPoint x: 293, startPoint y: 196, endPoint x: 231, endPoint y: 278, distance: 102.2
click at [231, 278] on div "image/svg+xml 6 54 48 -6 -54 -48 ? What is the next number in this sequence?" at bounding box center [482, 329] width 837 height 168
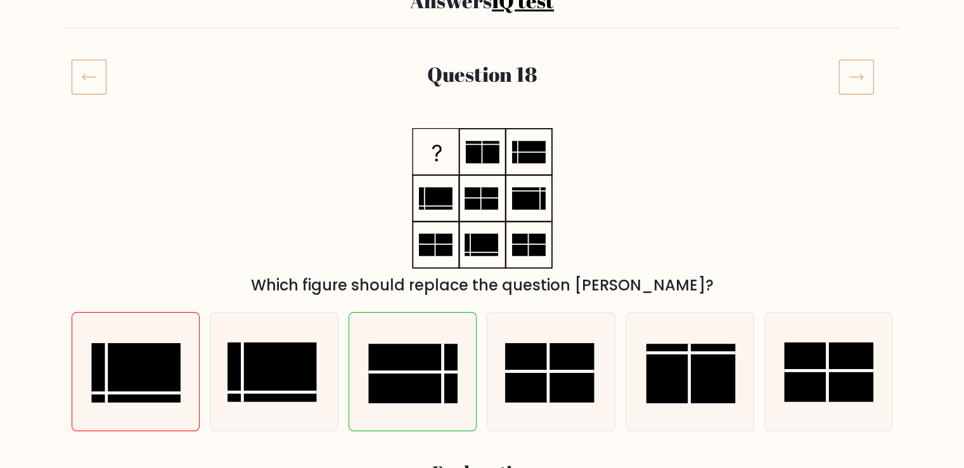
scroll to position [117, 0]
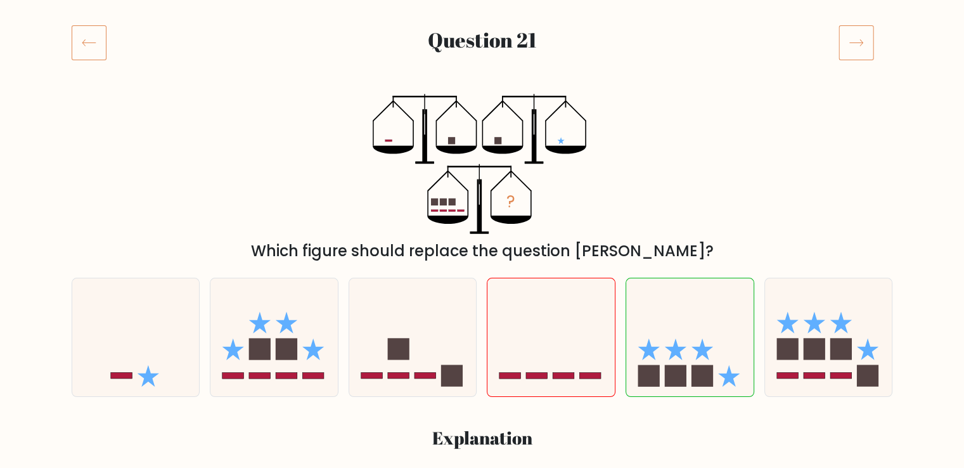
scroll to position [143, 0]
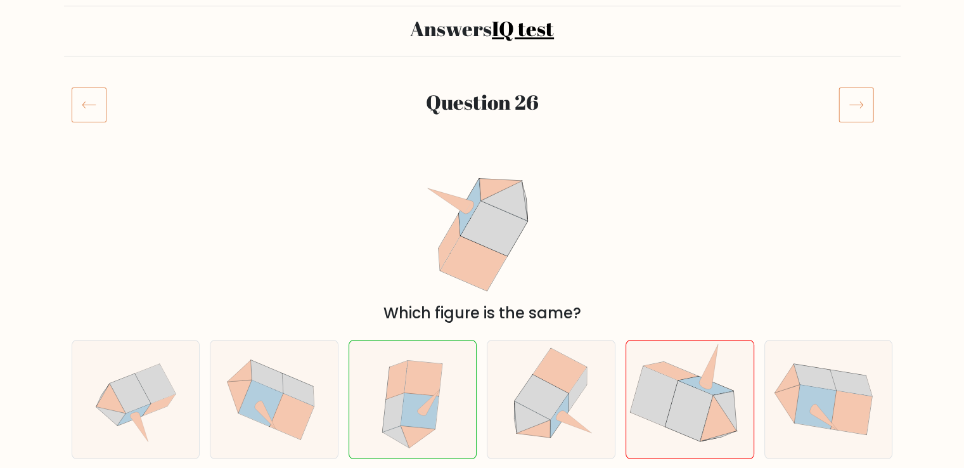
scroll to position [88, 0]
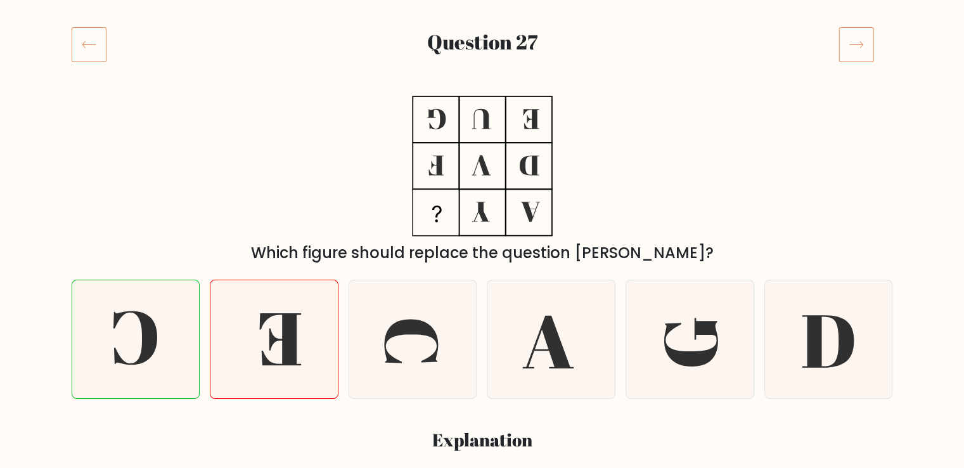
scroll to position [147, 0]
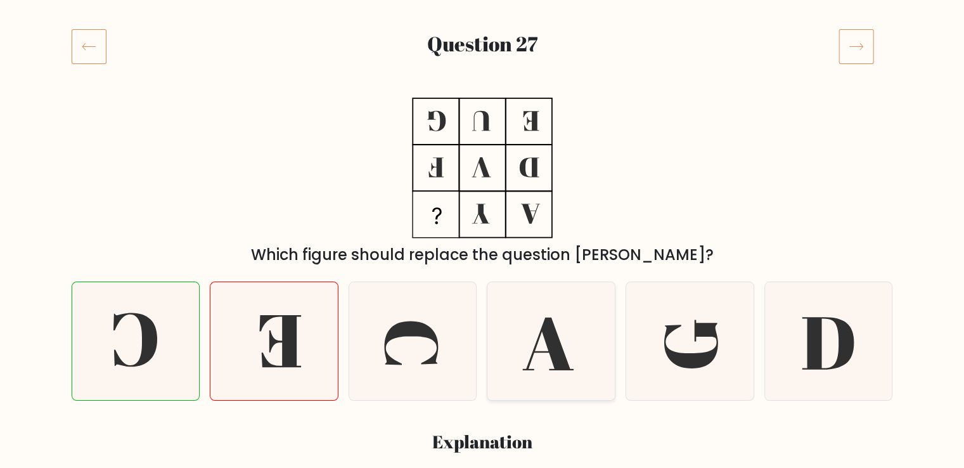
drag, startPoint x: 539, startPoint y: 206, endPoint x: 509, endPoint y: 312, distance: 110.0
click at [757, 122] on div "Which figure should replace the question [PERSON_NAME]?" at bounding box center [482, 182] width 837 height 168
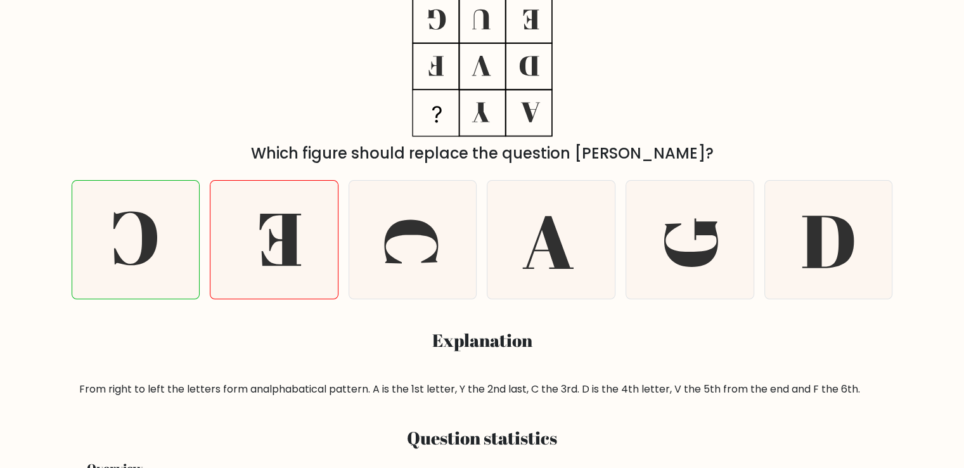
scroll to position [246, 0]
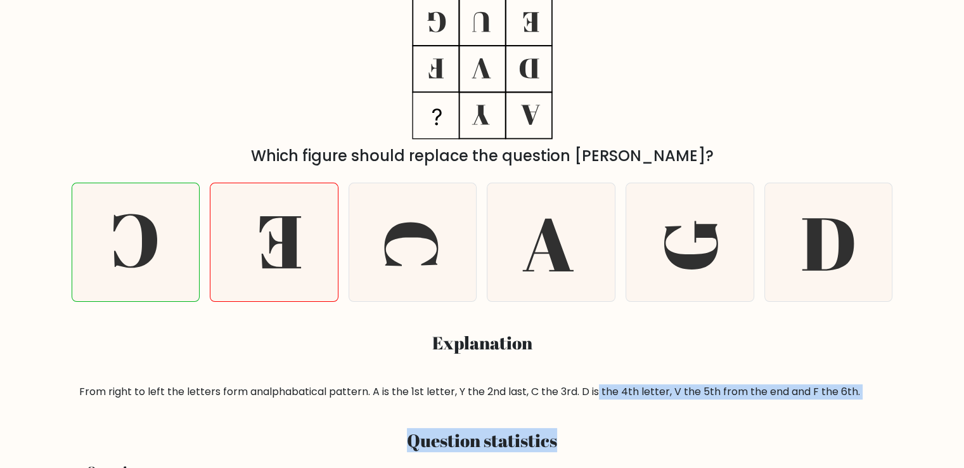
drag, startPoint x: 595, startPoint y: 390, endPoint x: 678, endPoint y: 411, distance: 85.0
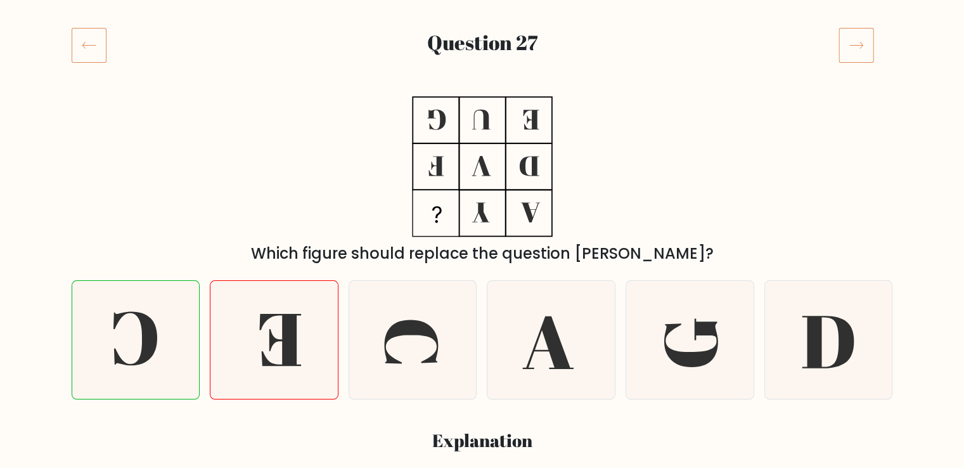
scroll to position [0, 0]
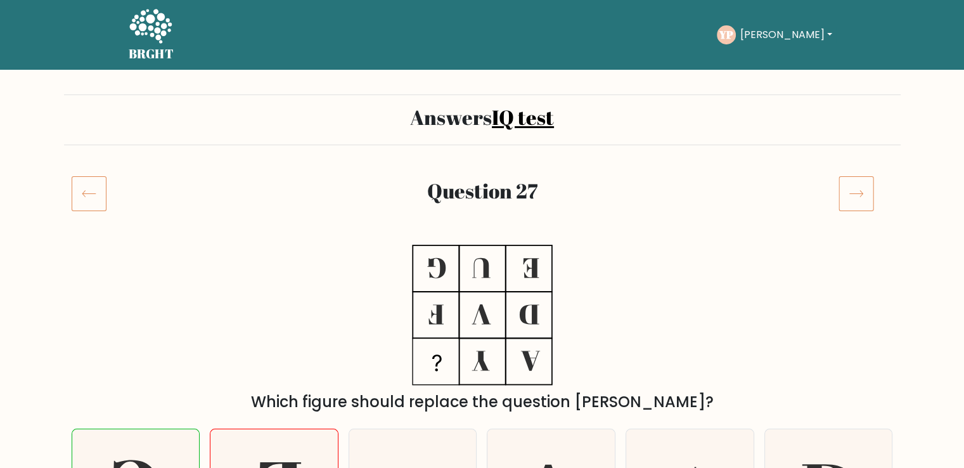
drag, startPoint x: 525, startPoint y: 118, endPoint x: 543, endPoint y: 255, distance: 138.0
click at [543, 255] on icon at bounding box center [482, 315] width 158 height 140
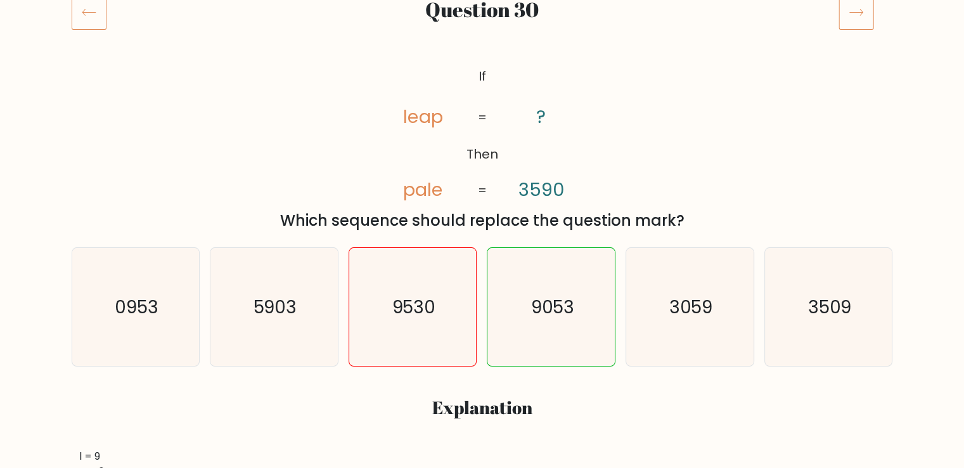
scroll to position [182, 0]
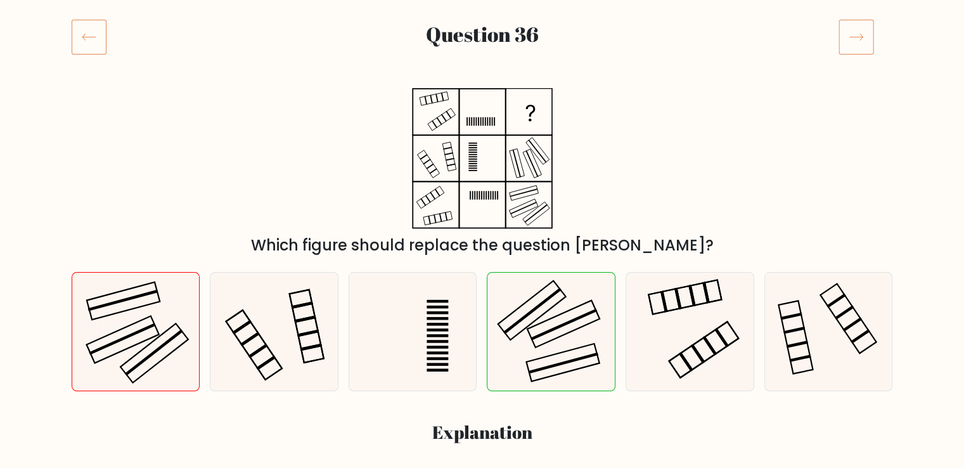
scroll to position [151, 0]
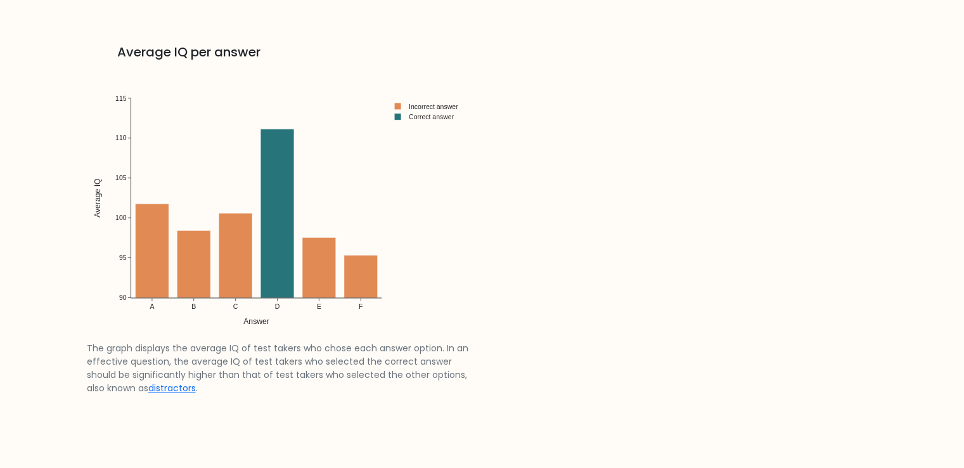
scroll to position [1842, 0]
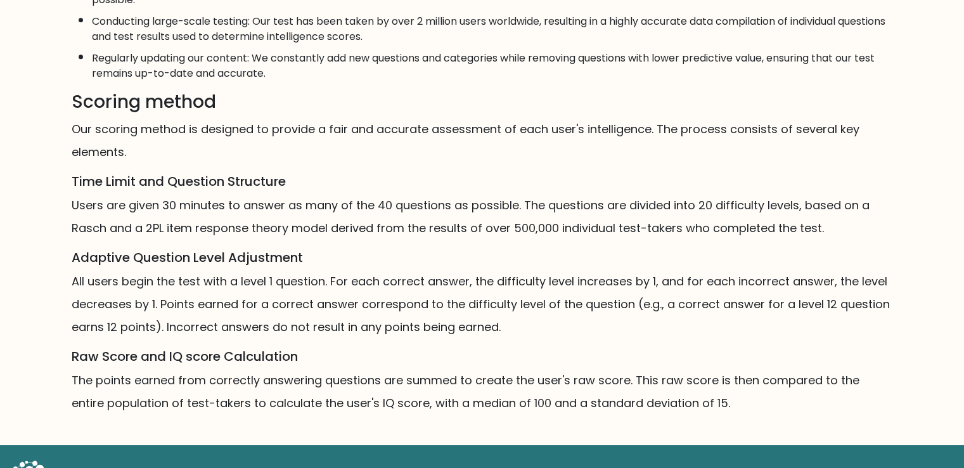
scroll to position [745, 0]
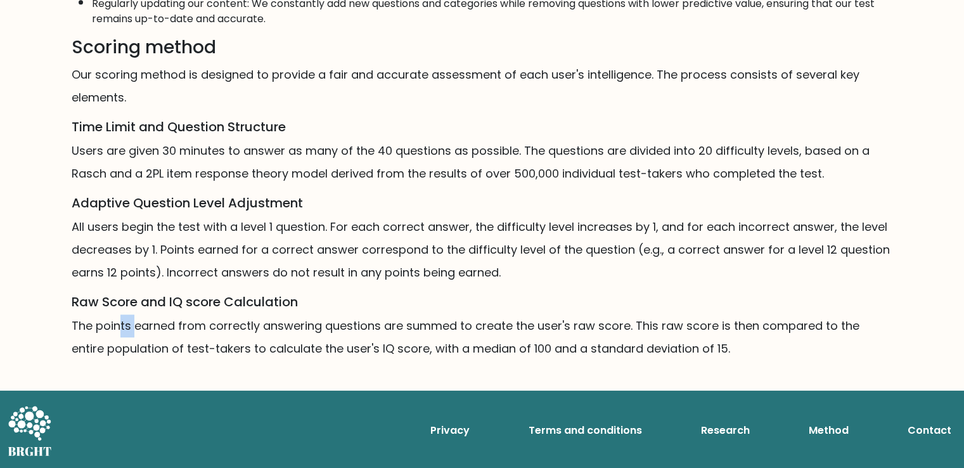
drag, startPoint x: 119, startPoint y: 329, endPoint x: 129, endPoint y: 333, distance: 11.1
click at [129, 333] on p "The points earned from correctly answering questions are summed to create the u…" at bounding box center [482, 337] width 821 height 46
click at [383, 346] on p "The points earned from correctly answering questions are summed to create the u…" at bounding box center [482, 337] width 821 height 46
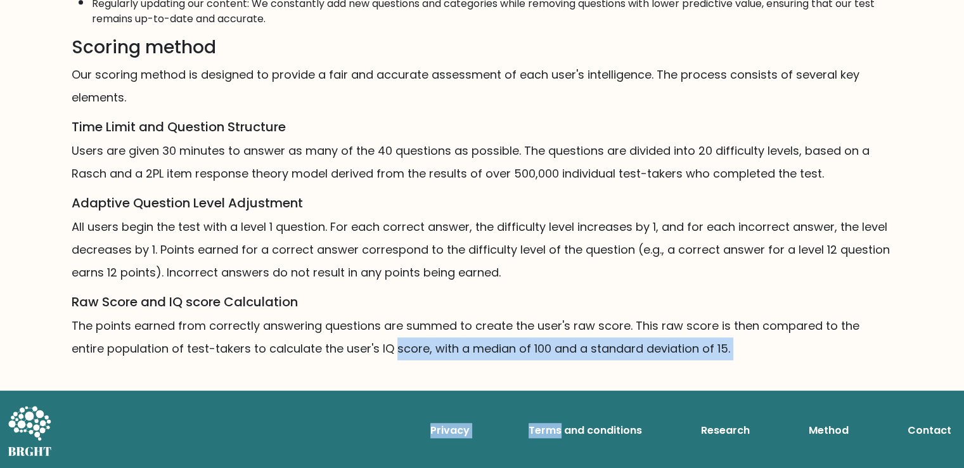
drag, startPoint x: 383, startPoint y: 346, endPoint x: 484, endPoint y: 366, distance: 102.8
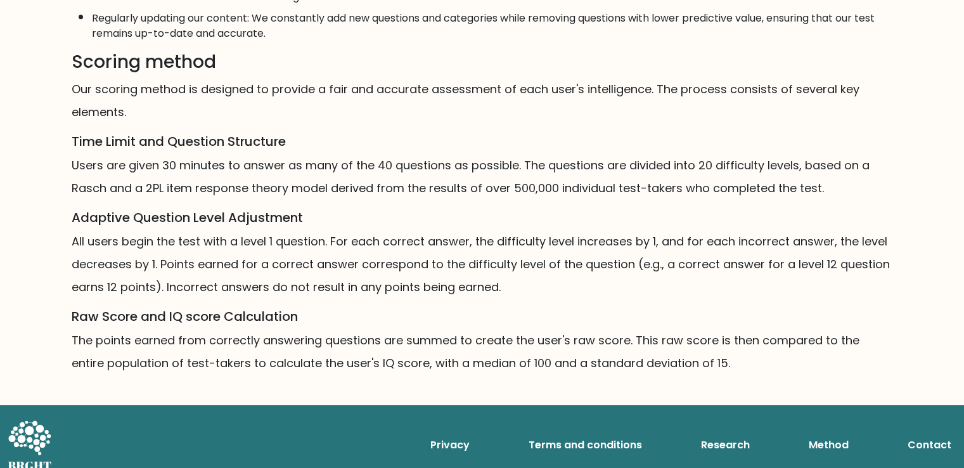
scroll to position [0, 0]
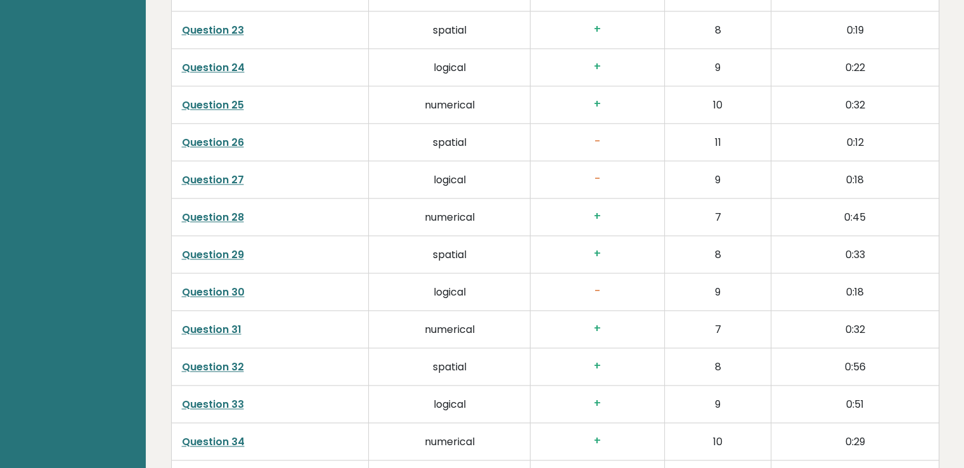
scroll to position [1849, 0]
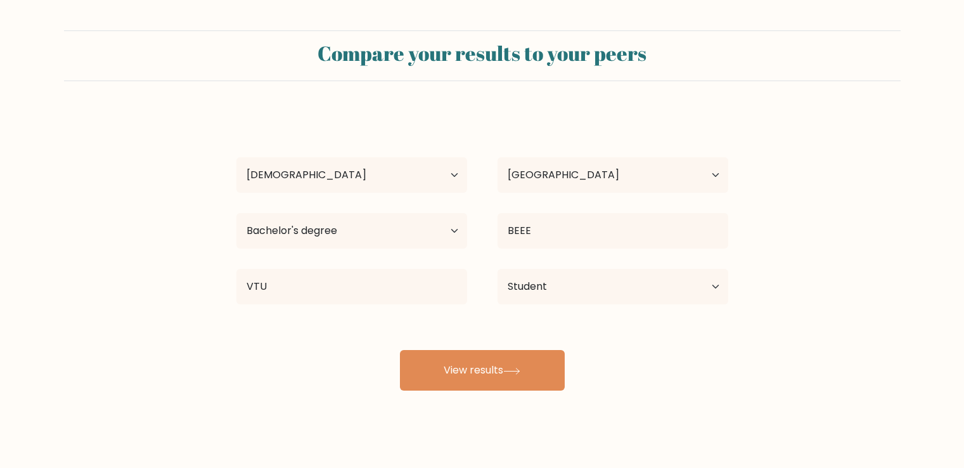
select select "18_24"
select select "IN"
select select "bachelors_degree"
select select "student"
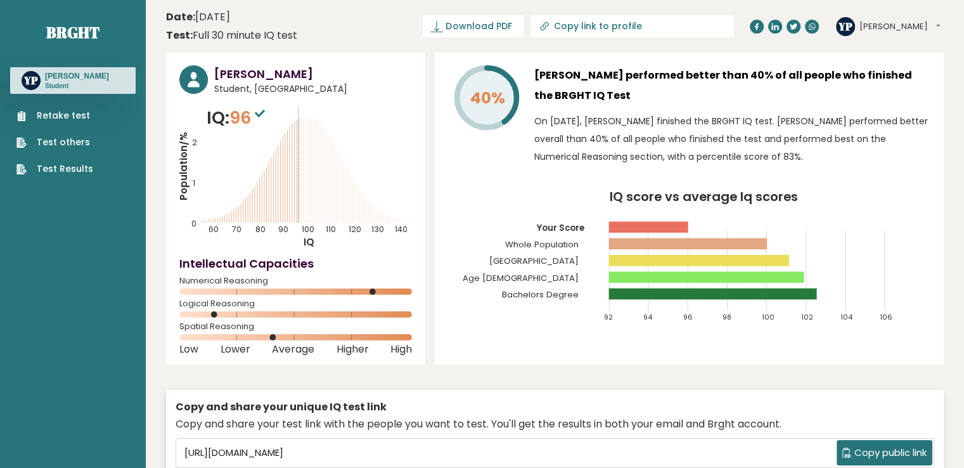
click at [629, 239] on rect at bounding box center [688, 243] width 158 height 11
click at [654, 285] on icon "IQ score vs average Iq scores 92 94 96 98 100 102 104 106 Your Score Whole Popu…" at bounding box center [689, 262] width 482 height 143
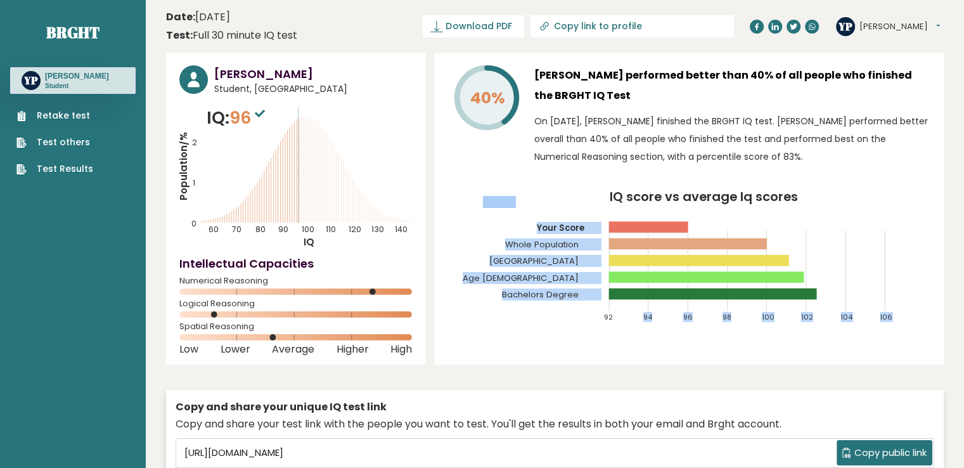
drag, startPoint x: 654, startPoint y: 285, endPoint x: 558, endPoint y: 335, distance: 108.0
click at [558, 335] on div "40% [PERSON_NAME] performed better than 40% of all people who finished the BRGH…" at bounding box center [689, 209] width 509 height 312
